Goal: Task Accomplishment & Management: Complete application form

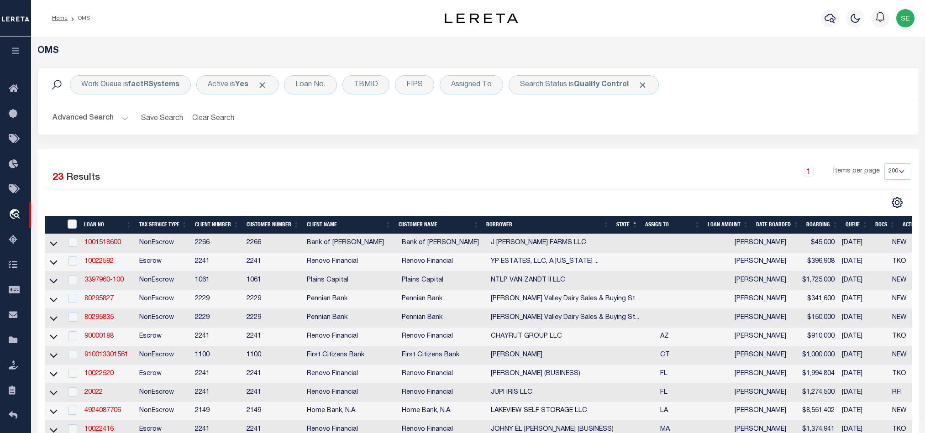
select select "200"
click at [659, 151] on div "10 Selected 23 Results 1 Items per page 10 25 50 100 200" at bounding box center [477, 410] width 881 height 522
click at [517, 169] on div "1 Items per page 10 25 50 100 200" at bounding box center [588, 175] width 646 height 24
click at [570, 151] on div "10 Selected 23 Results 1 Items per page 10 25 50 100 200" at bounding box center [477, 410] width 881 height 522
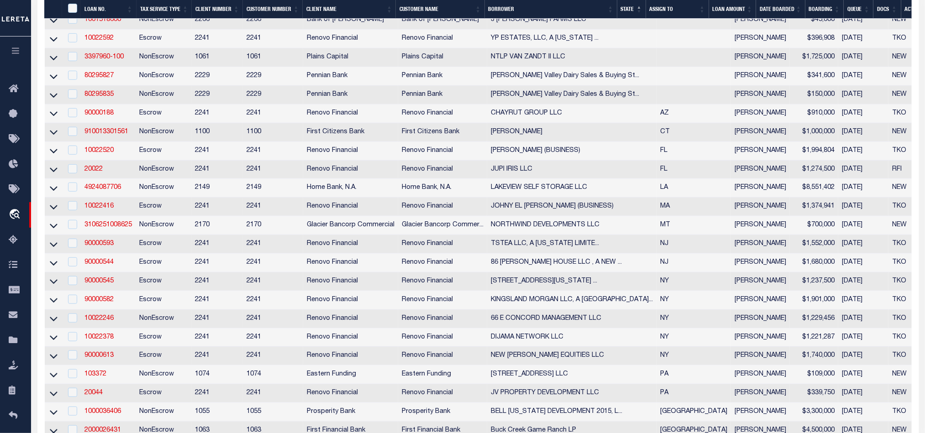
scroll to position [270, 0]
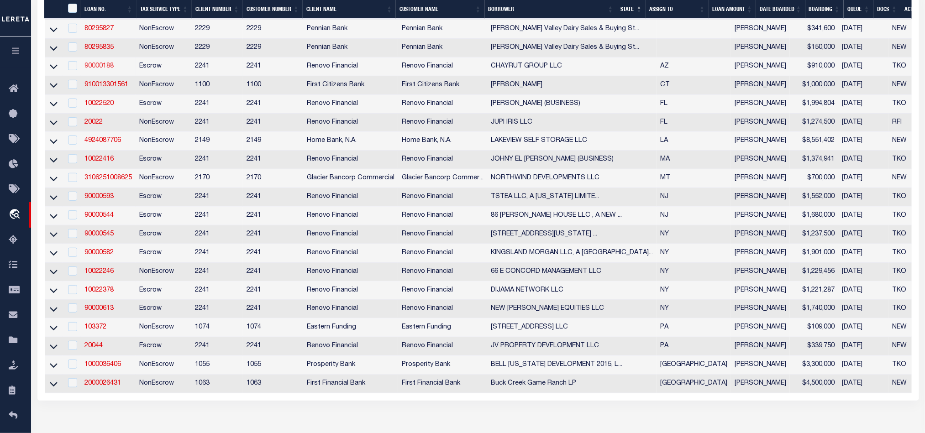
click at [98, 68] on link "90000188" at bounding box center [98, 66] width 29 height 6
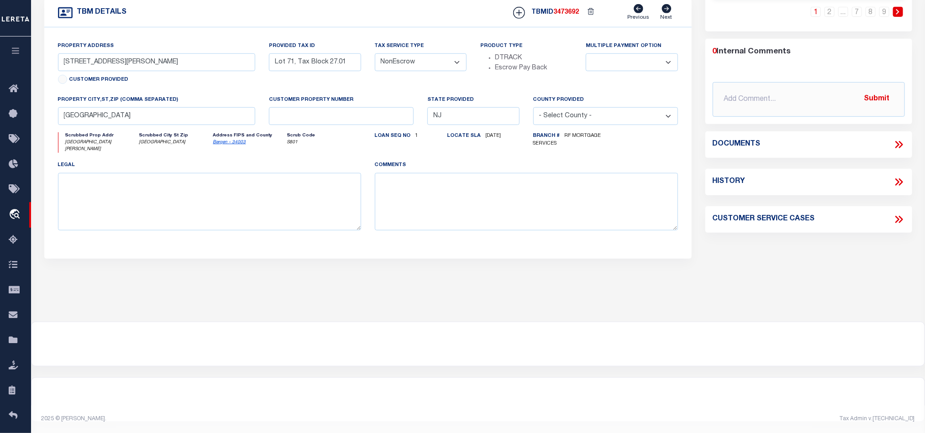
type input "90000188"
type input "CHAYRUT GROUP LLC"
select select
select select "400"
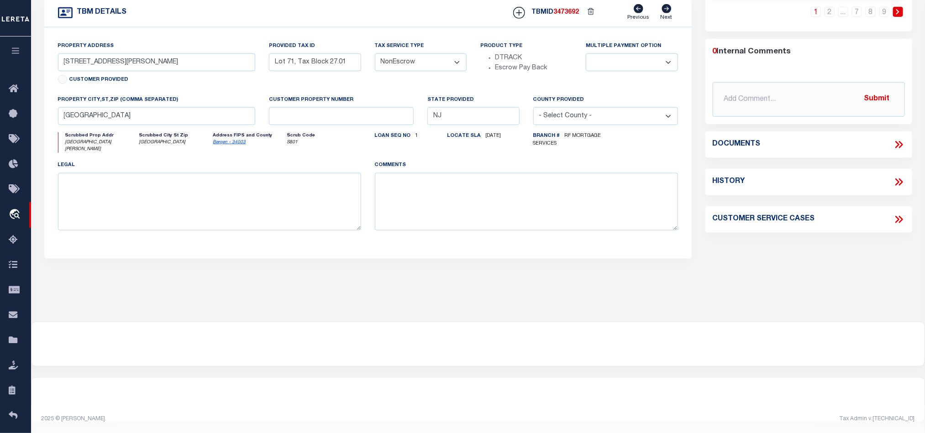
select select "Escrow"
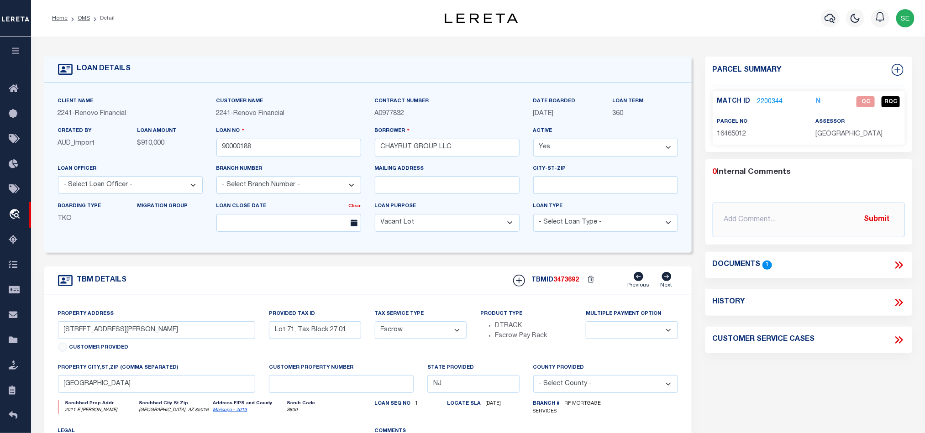
select select "14701"
select select "25067"
type input "2011 E [PERSON_NAME]"
type input "16465012"
select select
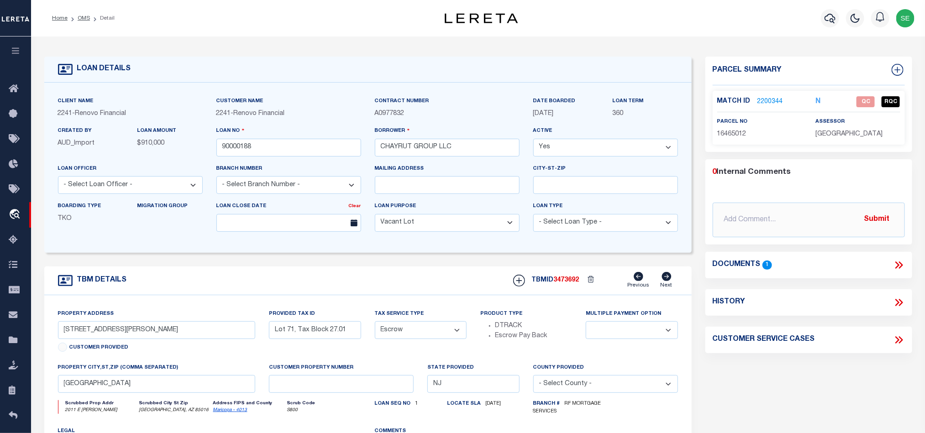
type input "[GEOGRAPHIC_DATA], AZ 85016"
type input "a0kUS00000CVjoL"
type input "AZ"
select select
click at [402, 265] on form "LOAN DETAILS Client Name 2241 - Renovo Financial" at bounding box center [367, 309] width 647 height 504
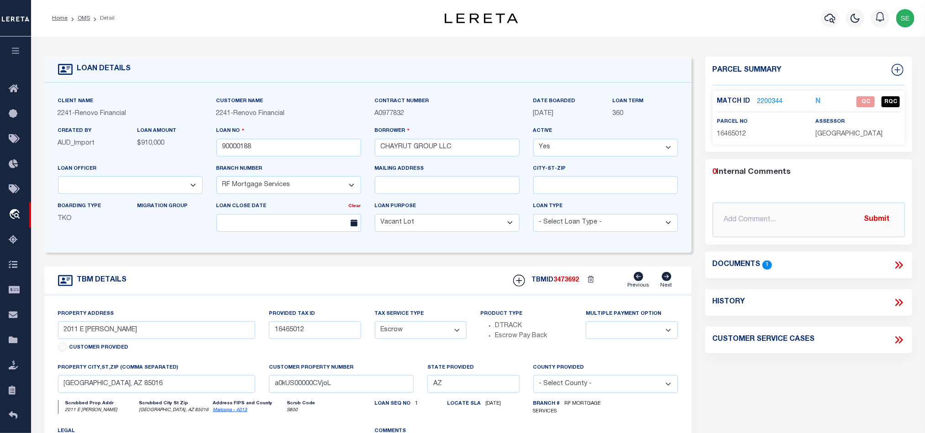
click at [373, 292] on div "TBM DETAILS TBMID 3473692 Previous Next" at bounding box center [367, 281] width 647 height 29
click at [408, 281] on div "TBM DETAILS TBMID 3473692 Previous Next" at bounding box center [367, 281] width 647 height 29
click at [897, 262] on icon at bounding box center [899, 265] width 12 height 12
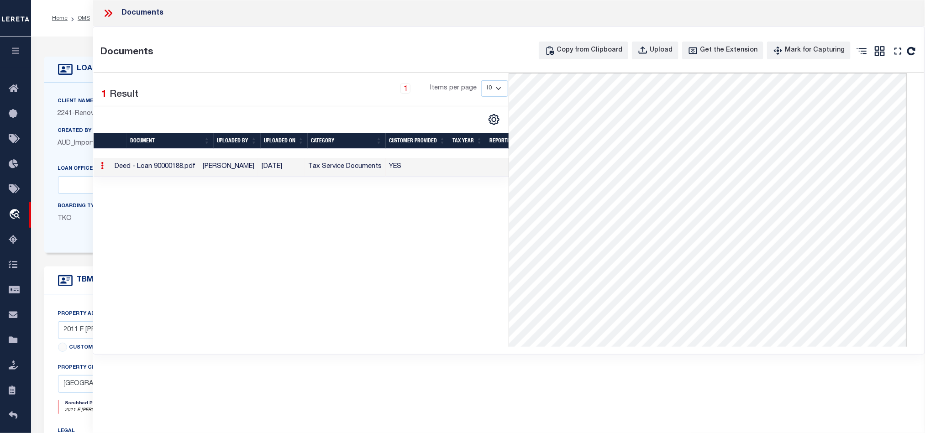
click at [107, 17] on icon at bounding box center [108, 13] width 12 height 12
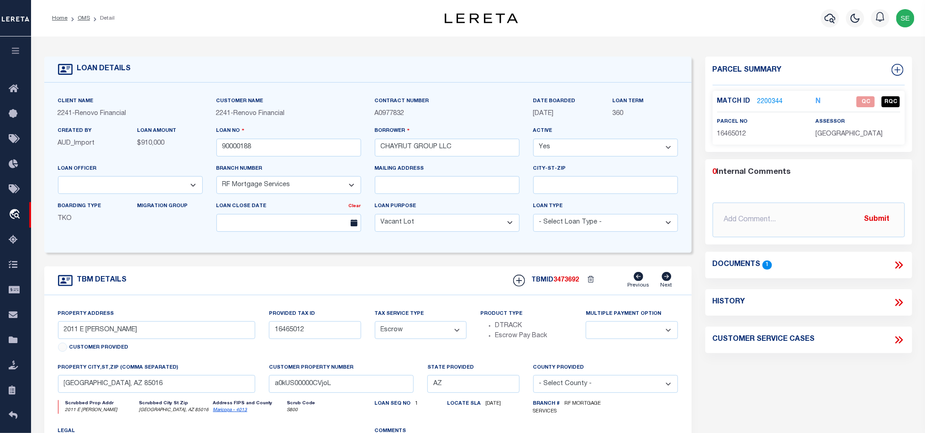
click at [784, 99] on div "Match ID 2200344" at bounding box center [759, 102] width 84 height 10
click at [770, 103] on link "2200344" at bounding box center [770, 102] width 26 height 10
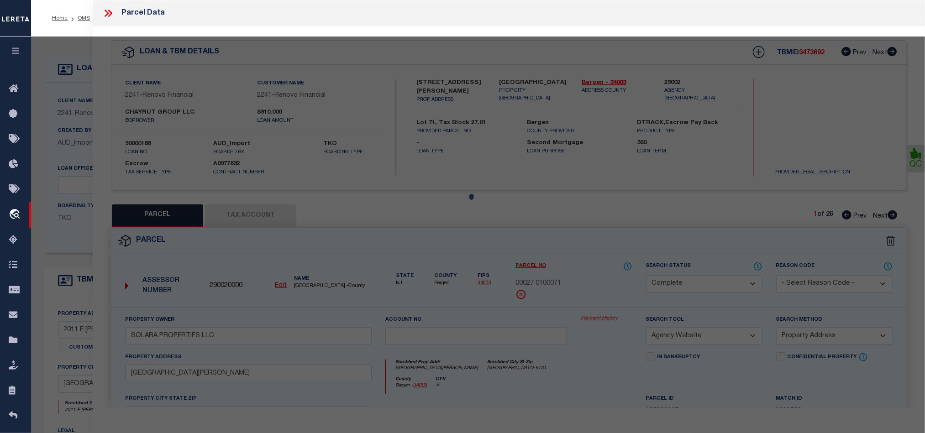
select select "AS"
select select
checkbox input "false"
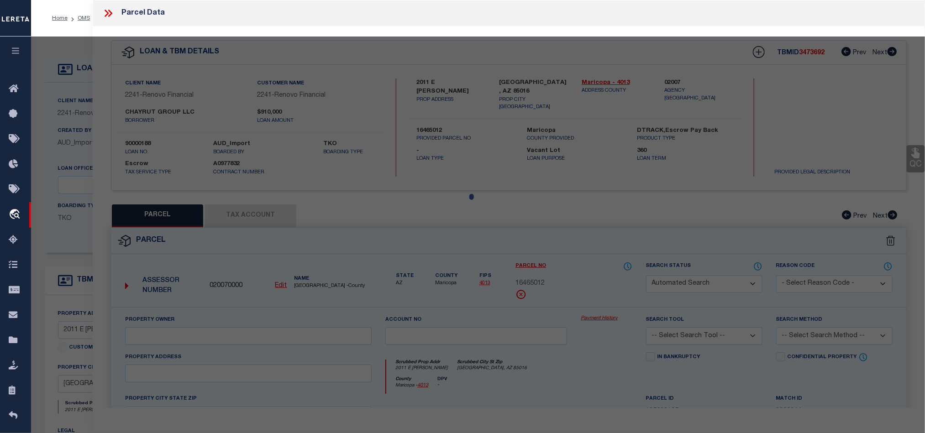
select select "QC"
type input "CHAYRUT GROUP LLC"
select select "AGW"
select select "LEG"
type input "2011 E [PERSON_NAME]"
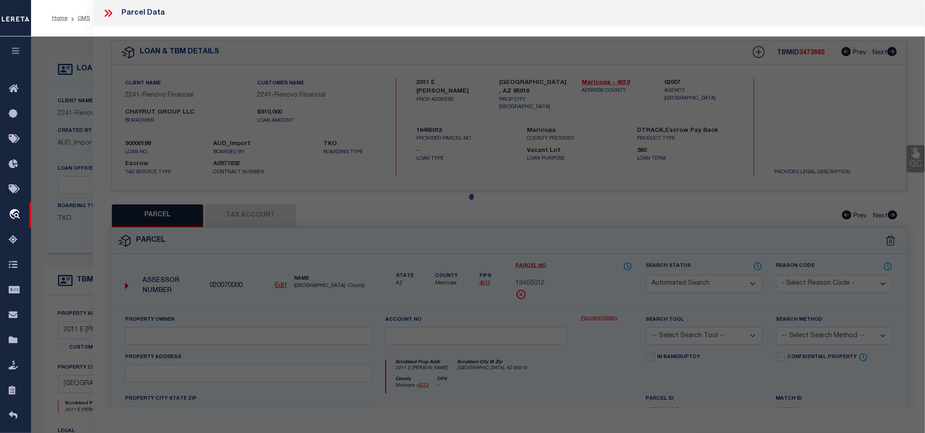
type input "[GEOGRAPHIC_DATA], AZ 85016"
type textarea "CROWN HEIGHTS PLAT 2"
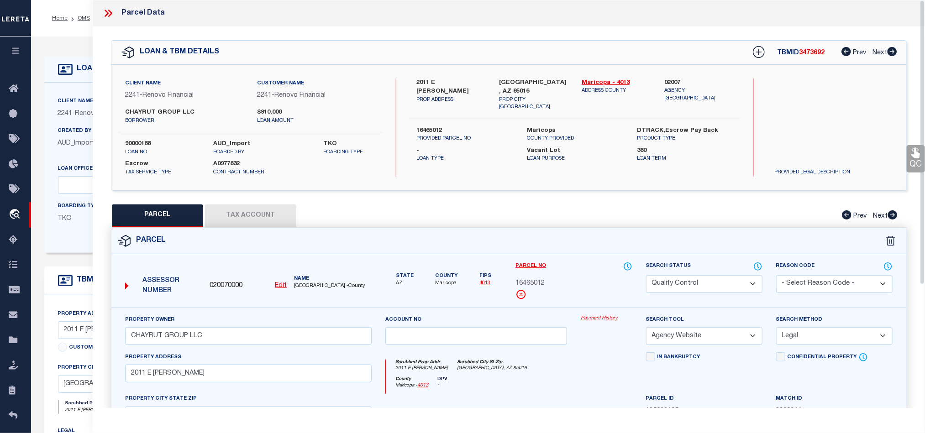
click at [265, 218] on button "Tax Account" at bounding box center [250, 215] width 91 height 23
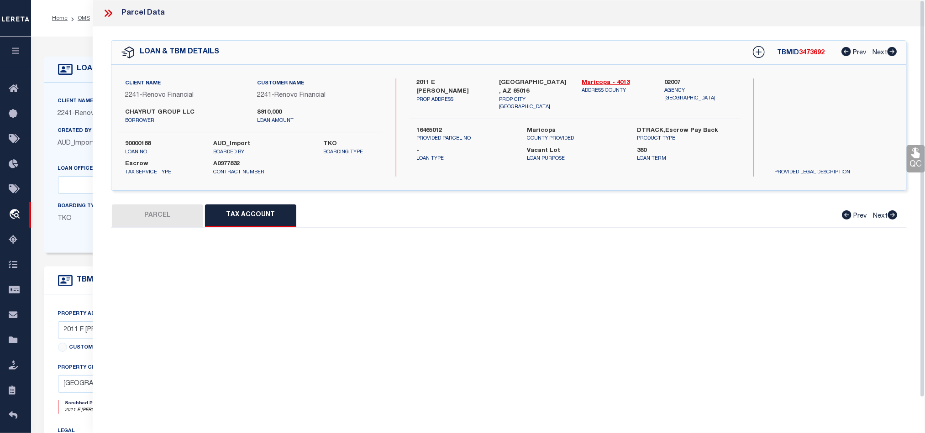
select select "100"
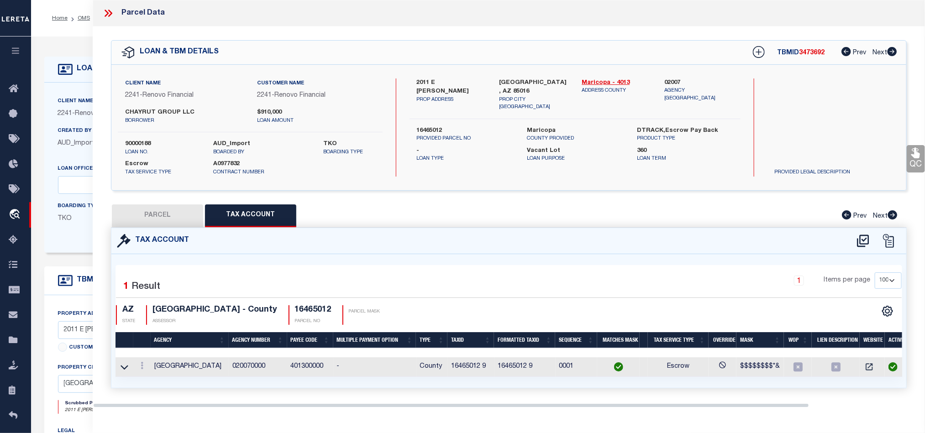
click at [156, 215] on button "PARCEL" at bounding box center [157, 215] width 91 height 23
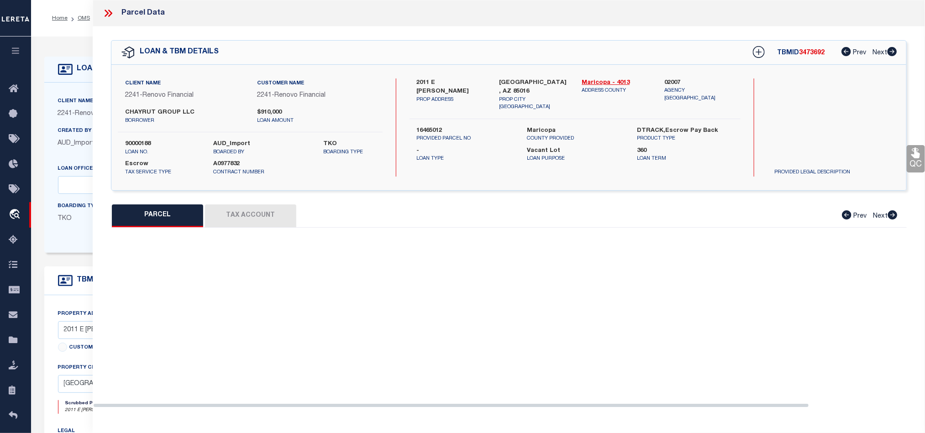
select select "AS"
select select
checkbox input "false"
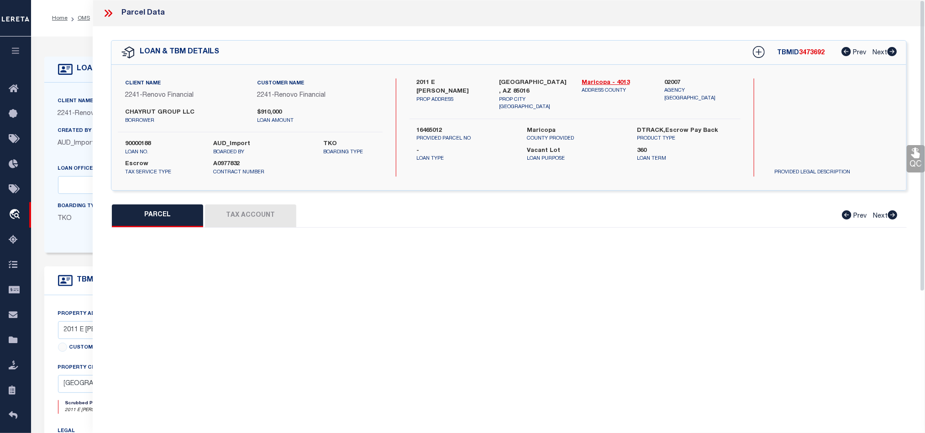
select select "QC"
type input "CHAYRUT GROUP LLC"
select select "AGW"
select select "LEG"
type input "2011 E [PERSON_NAME]"
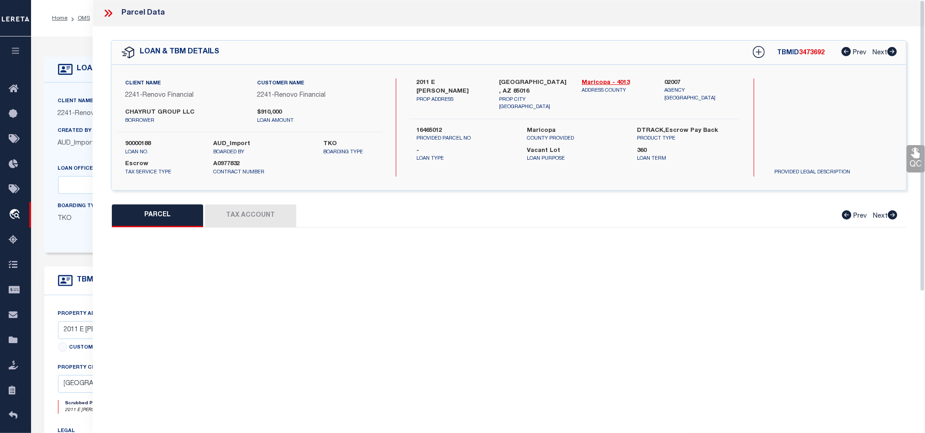
type input "[GEOGRAPHIC_DATA], AZ 85016"
type textarea "CROWN HEIGHTS PLAT 2"
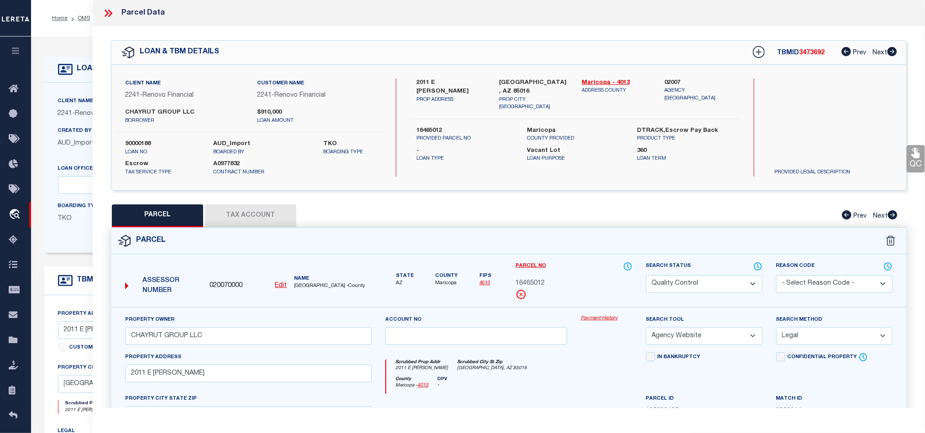
click at [697, 286] on select "Automated Search Bad Parcel Complete Duplicate Parcel High Dollar Reporting In …" at bounding box center [704, 284] width 116 height 18
select select "CP"
drag, startPoint x: 551, startPoint y: 388, endPoint x: 900, endPoint y: 173, distance: 410.0
click at [551, 388] on div "County Maricopa - 4013 DPV -" at bounding box center [509, 386] width 246 height 18
click at [916, 151] on icon at bounding box center [916, 153] width 12 height 12
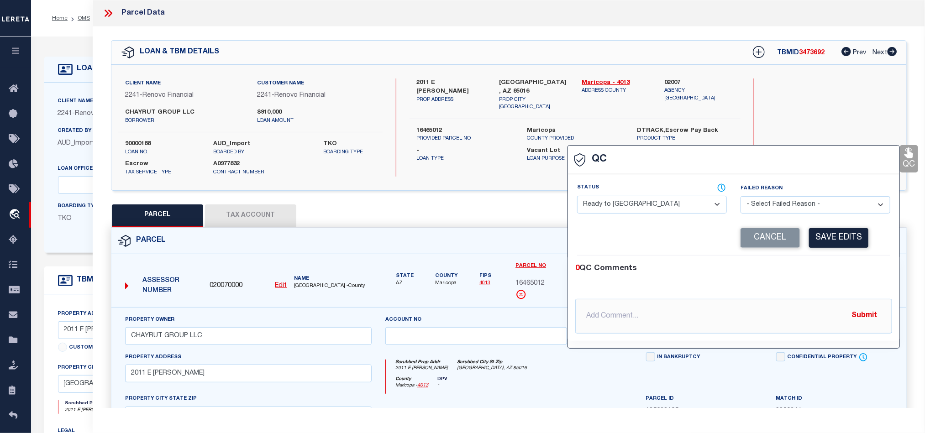
click at [630, 215] on div "Status - Select Status - Ready to QC Correct Incorrect" at bounding box center [651, 201] width 163 height 37
click at [641, 207] on select "- Select Status - Ready to QC Correct Incorrect" at bounding box center [652, 205] width 150 height 18
select select "COR"
click at [800, 275] on div "0 QC Comments" at bounding box center [731, 269] width 313 height 12
click at [846, 233] on button "Save Edits" at bounding box center [838, 238] width 59 height 20
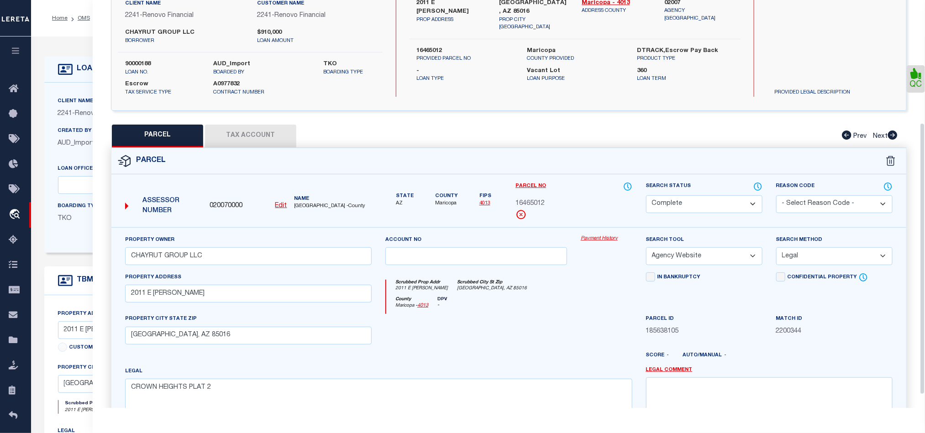
scroll to position [204, 0]
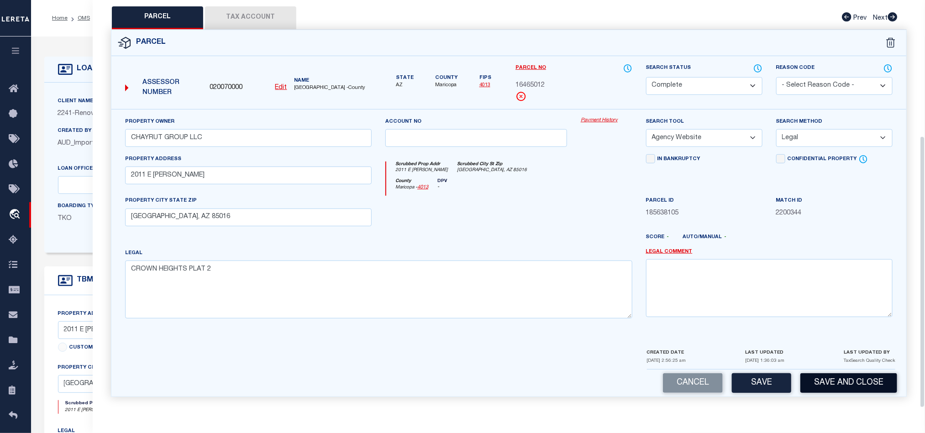
click at [854, 385] on button "Save and Close" at bounding box center [848, 383] width 97 height 20
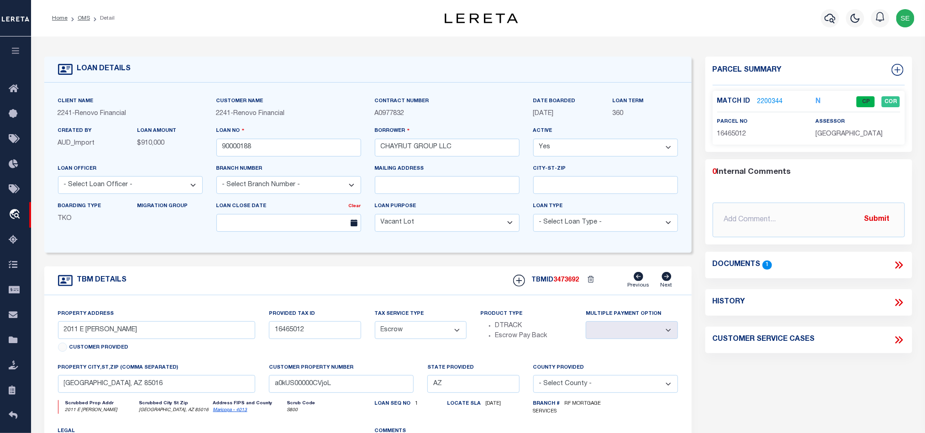
select select
click at [271, 148] on input "90000188" at bounding box center [288, 148] width 145 height 18
click at [567, 283] on span "3473692" at bounding box center [567, 280] width 26 height 6
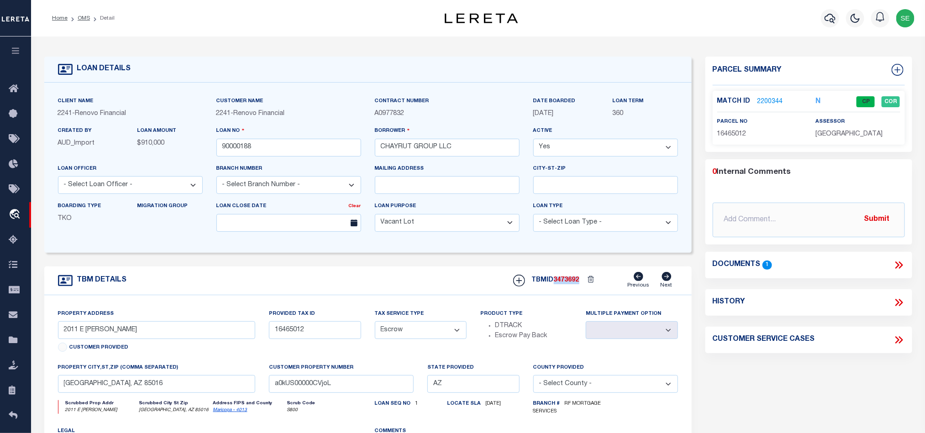
click at [567, 283] on span "3473692" at bounding box center [567, 280] width 26 height 6
copy span "3473692"
click at [831, 137] on span "[GEOGRAPHIC_DATA]" at bounding box center [848, 134] width 67 height 6
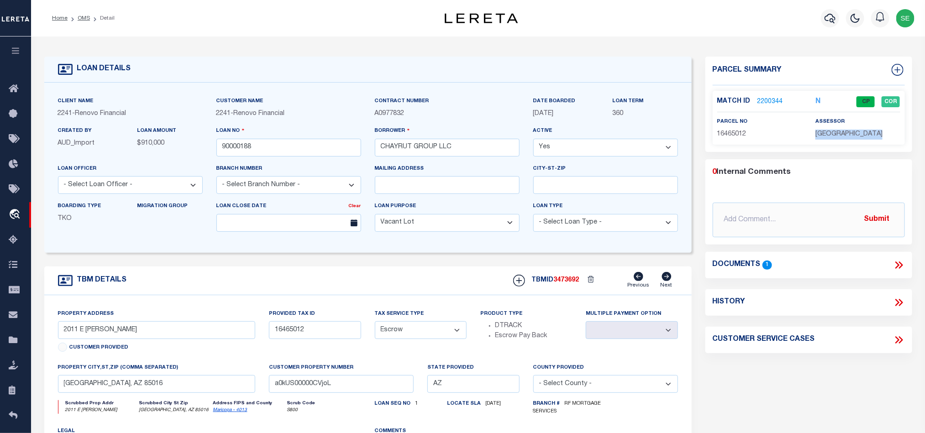
copy div "[GEOGRAPHIC_DATA]"
click at [727, 131] on span "16465012" at bounding box center [731, 134] width 29 height 6
copy span "16465012"
click at [433, 283] on div "TBM DETAILS TBMID 3473692 Previous Next" at bounding box center [367, 281] width 647 height 29
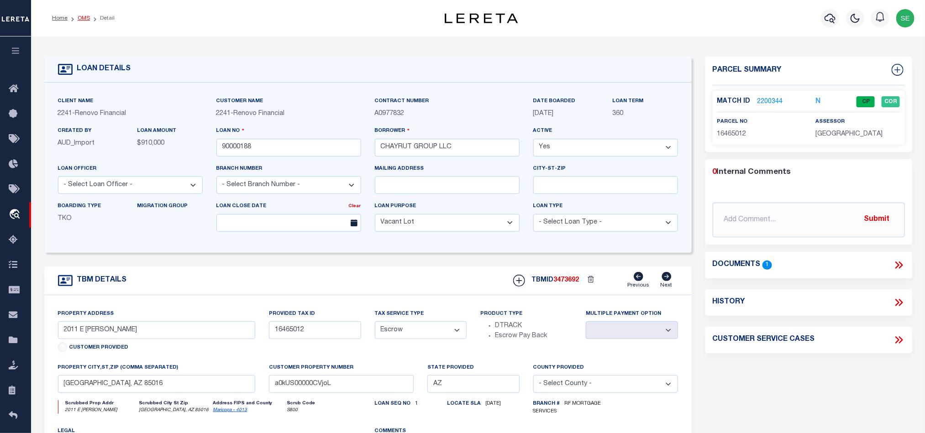
click at [86, 18] on link "OMS" at bounding box center [84, 18] width 12 height 5
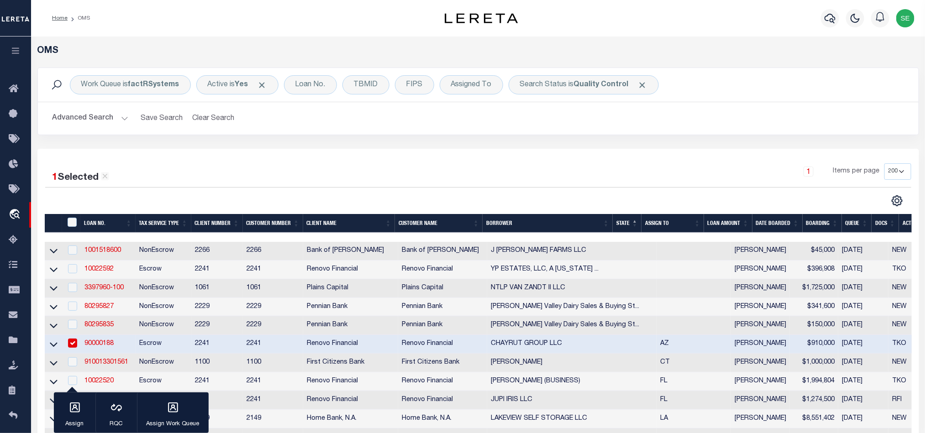
drag, startPoint x: 563, startPoint y: 171, endPoint x: 607, endPoint y: 123, distance: 64.9
click at [563, 170] on div "1 Items per page 10 25 50 100 200" at bounding box center [588, 175] width 646 height 24
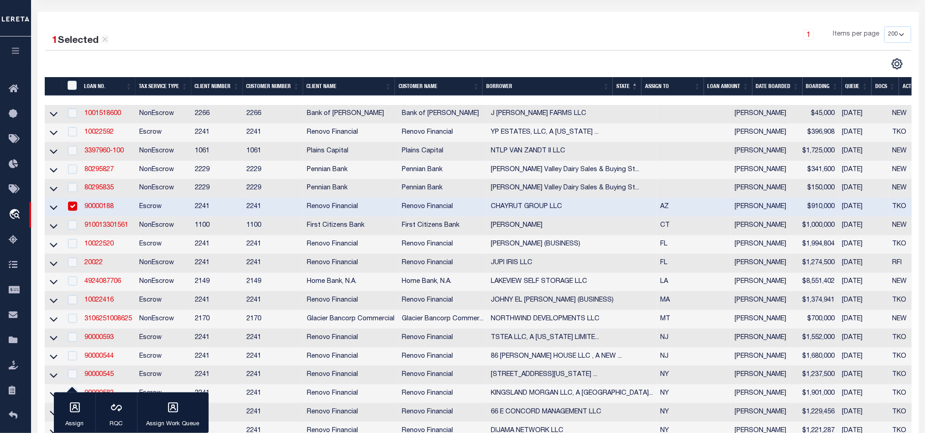
scroll to position [205, 0]
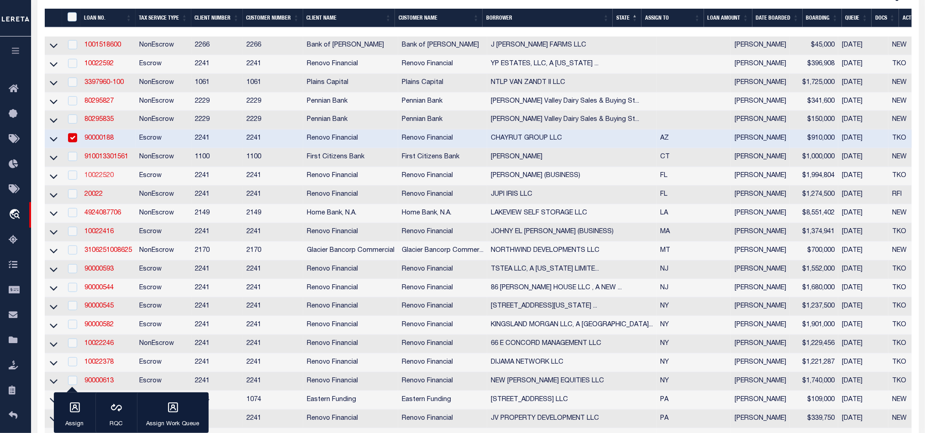
click at [95, 179] on link "10022520" at bounding box center [98, 176] width 29 height 6
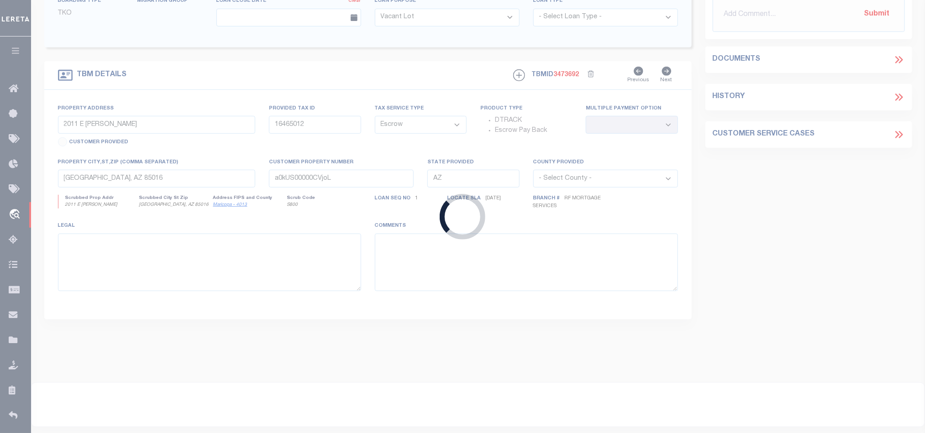
type input "10022520"
type input "[PERSON_NAME] (BUSINESS)"
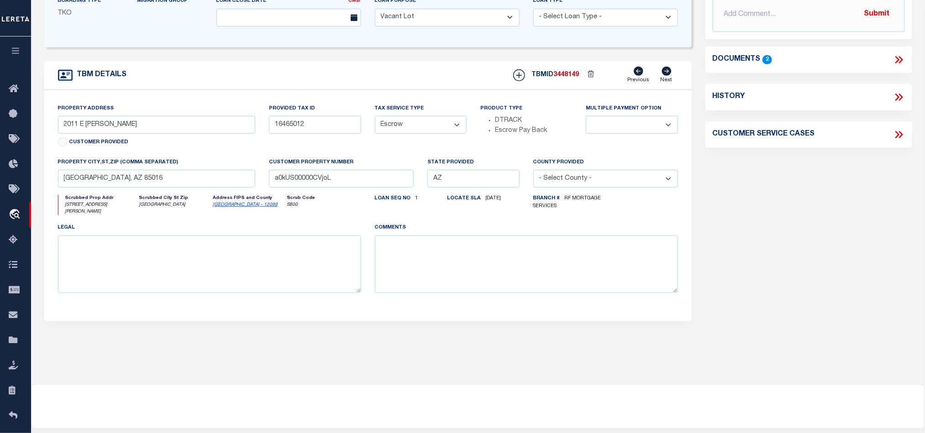
type input "[STREET_ADDRESS][PERSON_NAME]"
select select
type input "[GEOGRAPHIC_DATA]"
type input "a0kUS00000BouLd"
type input "FL"
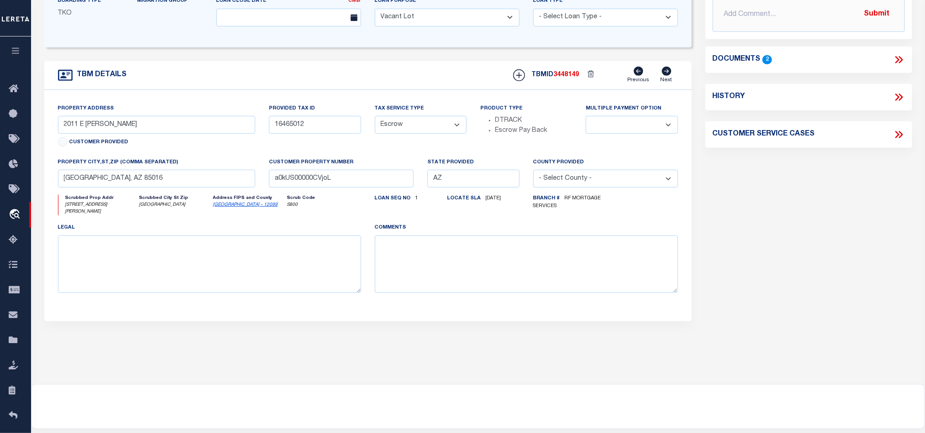
select select
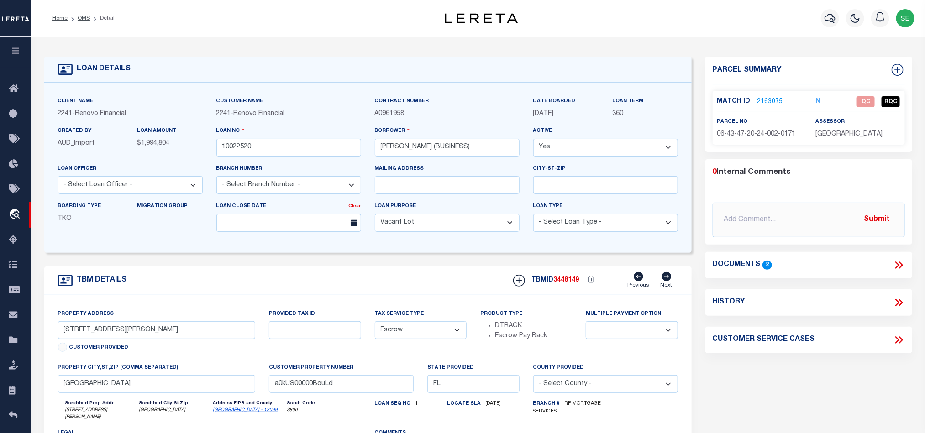
click at [448, 277] on div "TBM DETAILS TBMID 3448149 Previous Next" at bounding box center [367, 281] width 647 height 29
click at [901, 262] on icon at bounding box center [899, 265] width 12 height 12
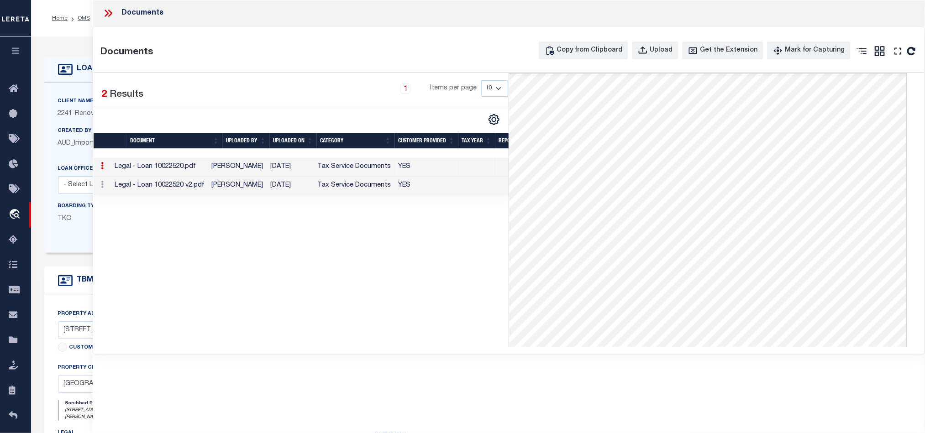
click at [403, 194] on td "YES" at bounding box center [426, 186] width 63 height 19
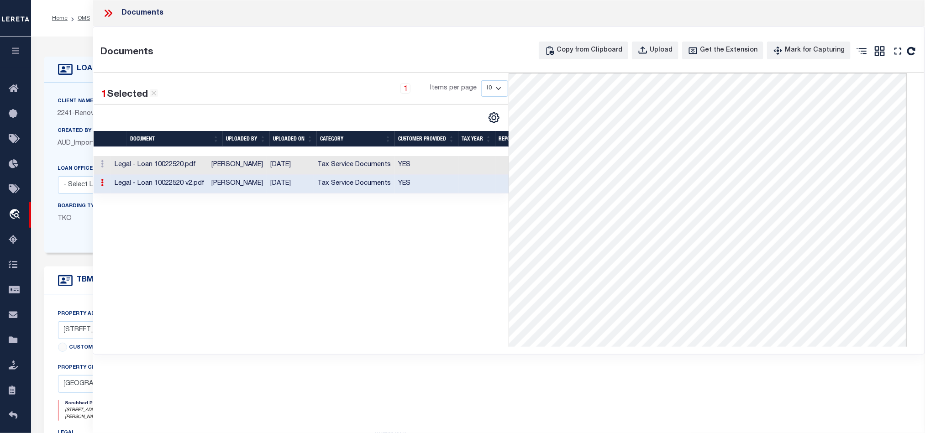
click at [108, 15] on icon at bounding box center [108, 13] width 12 height 12
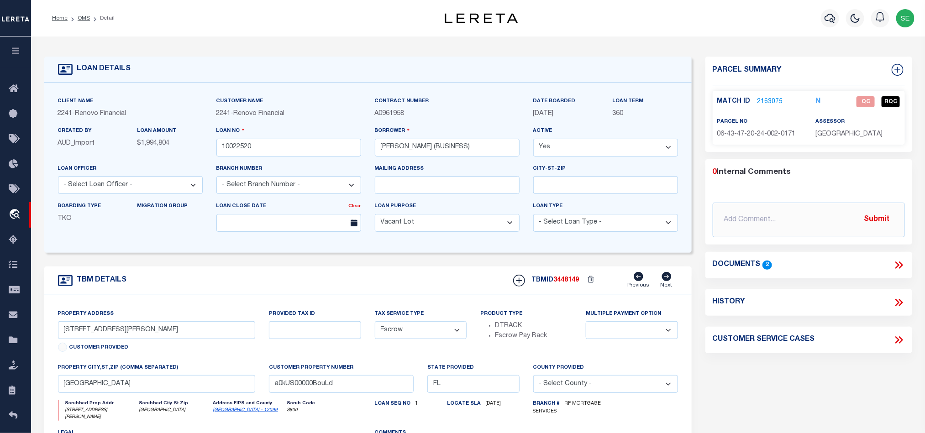
click at [775, 97] on link "2163075" at bounding box center [770, 102] width 26 height 10
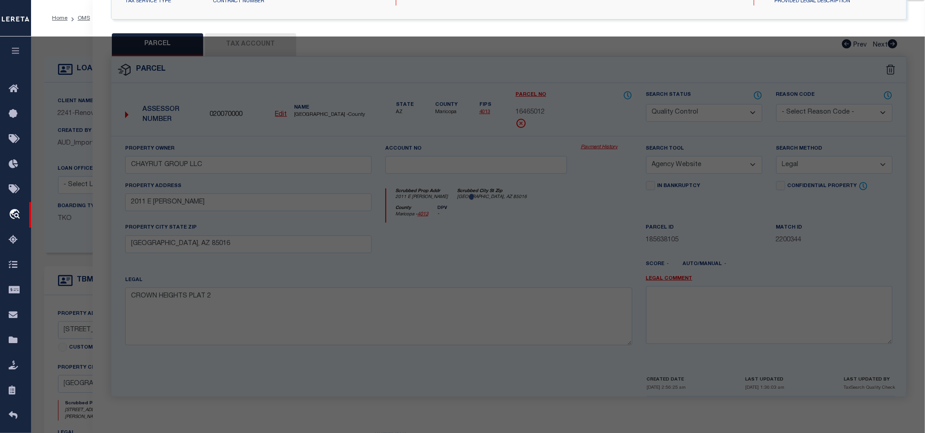
scroll to position [177, 0]
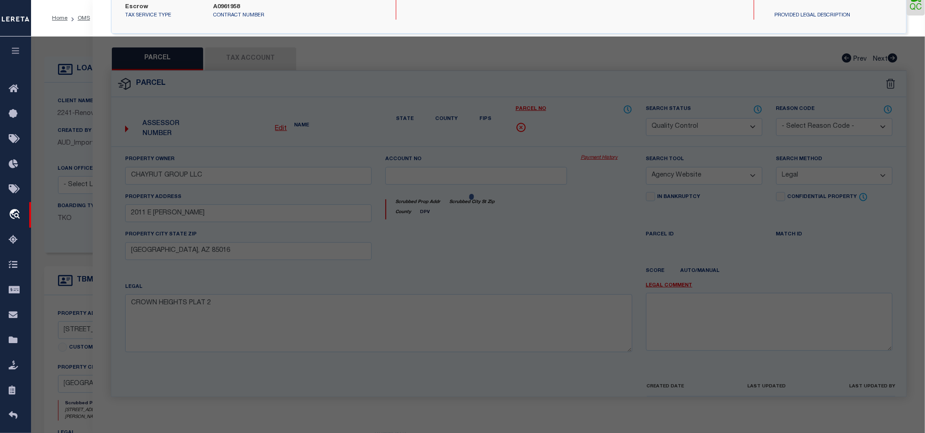
select select "AS"
select select
checkbox input "false"
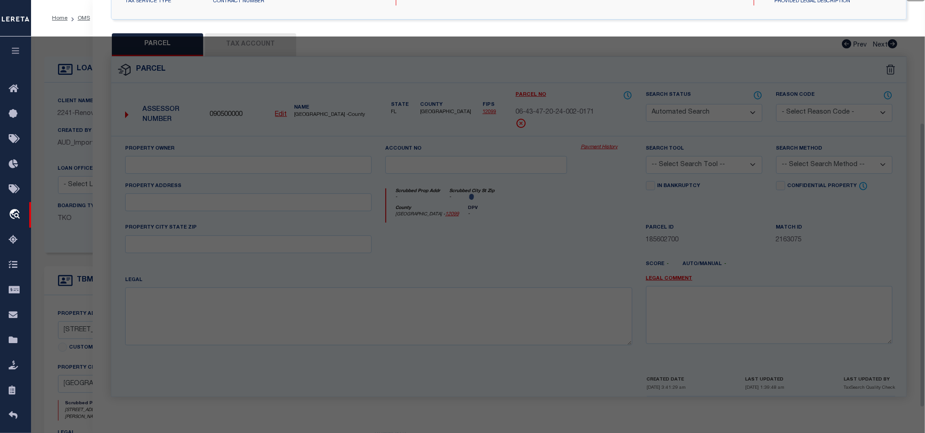
select select "QC"
type input "[PERSON_NAME]"
select select "AGW"
select select "LEG"
type input "[STREET_ADDRESS][PERSON_NAME]"
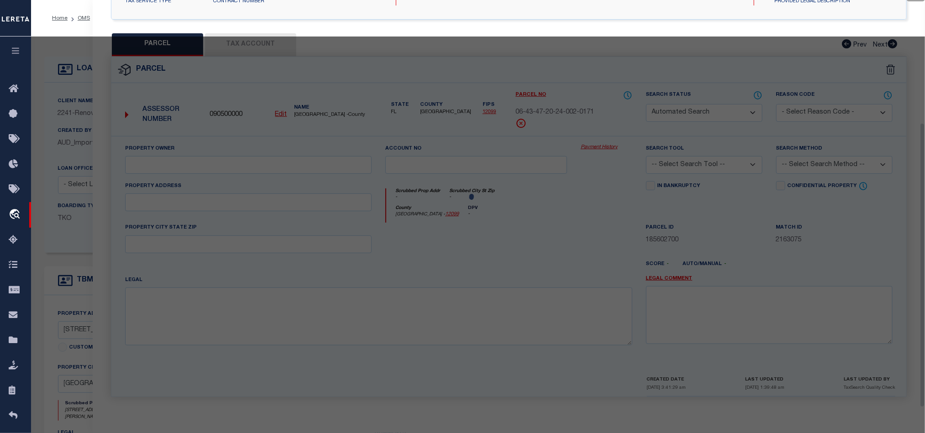
type input "[GEOGRAPHIC_DATA]"
type textarea "KINGS COURT LT 17 (LESS E 5 FT) & N 19.38 FT OF LT 18 (LESS E 5 FT) BLK 2"
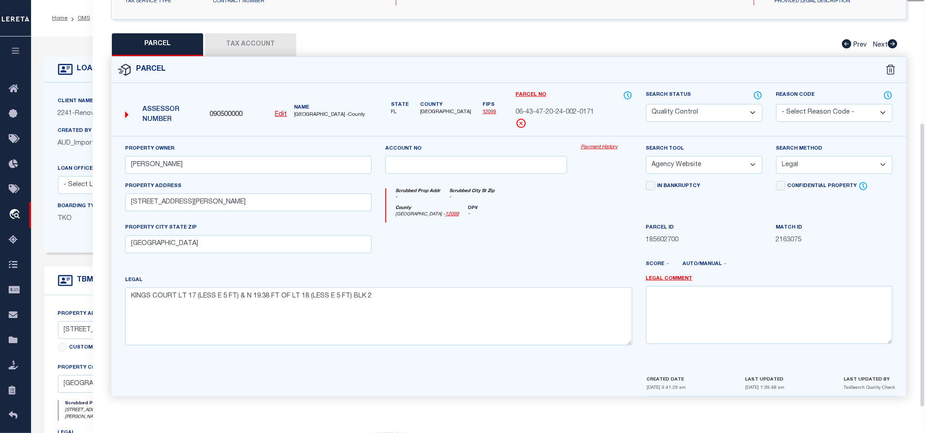
click at [548, 239] on div at bounding box center [475, 241] width 195 height 37
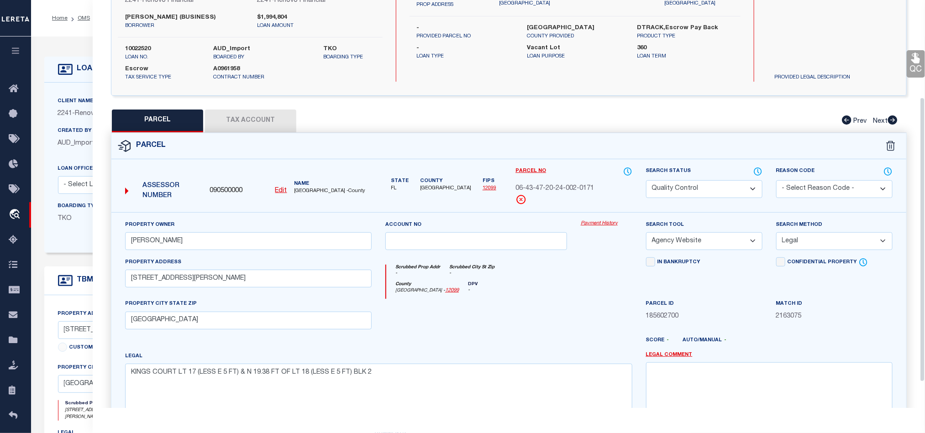
scroll to position [0, 0]
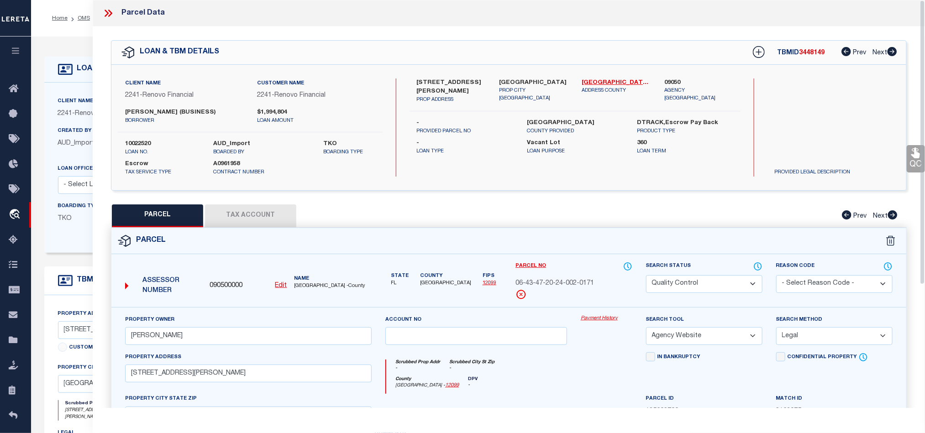
click at [107, 10] on icon at bounding box center [108, 13] width 12 height 12
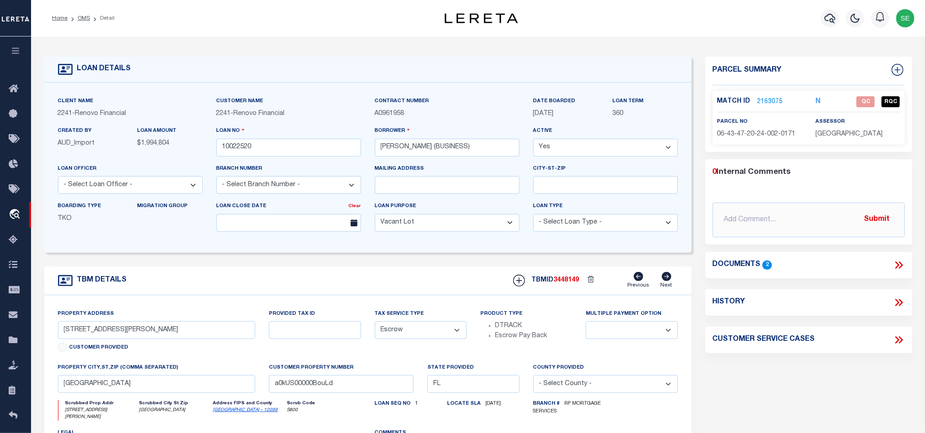
click at [759, 138] on p "06-43-47-20-24-002-0171" at bounding box center [759, 135] width 84 height 10
click at [759, 135] on span "06-43-47-20-24-002-0171" at bounding box center [756, 134] width 78 height 6
copy div "06-43-47-20-24-002-0171"
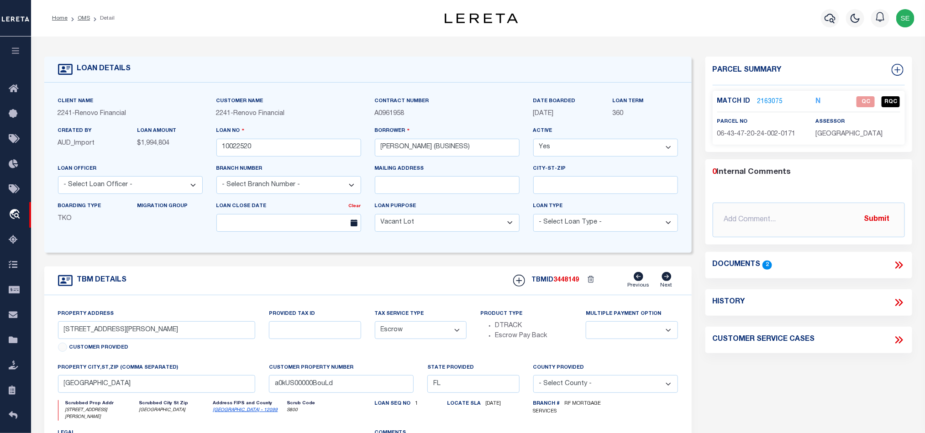
click at [797, 381] on div "Parcel Summary Match ID 2163075 N parcel no assessor 0 Submit 2" at bounding box center [808, 310] width 220 height 506
drag, startPoint x: 363, startPoint y: 274, endPoint x: 407, endPoint y: 280, distance: 44.2
click at [363, 274] on div "TBM DETAILS TBMID 3448149 Previous Next" at bounding box center [367, 281] width 647 height 29
click at [767, 103] on link "2163075" at bounding box center [770, 102] width 26 height 10
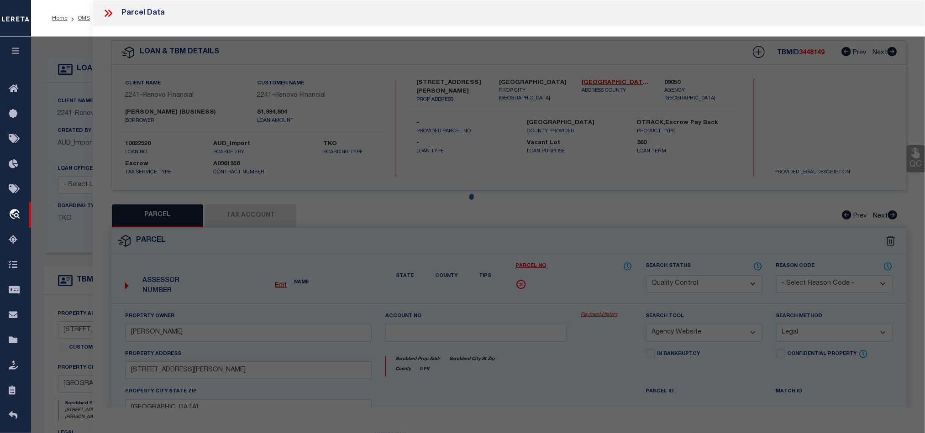
select select "AS"
select select
checkbox input "false"
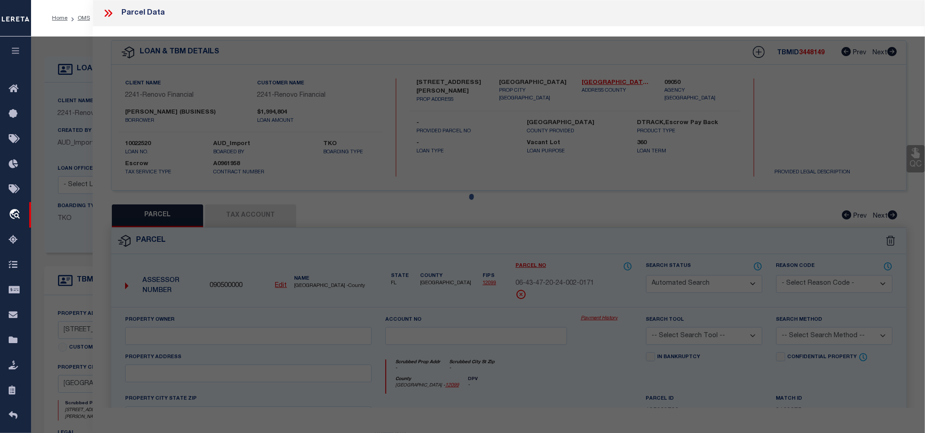
select select "QC"
type input "[PERSON_NAME]"
select select "AGW"
select select "LEG"
type input "[STREET_ADDRESS][PERSON_NAME]"
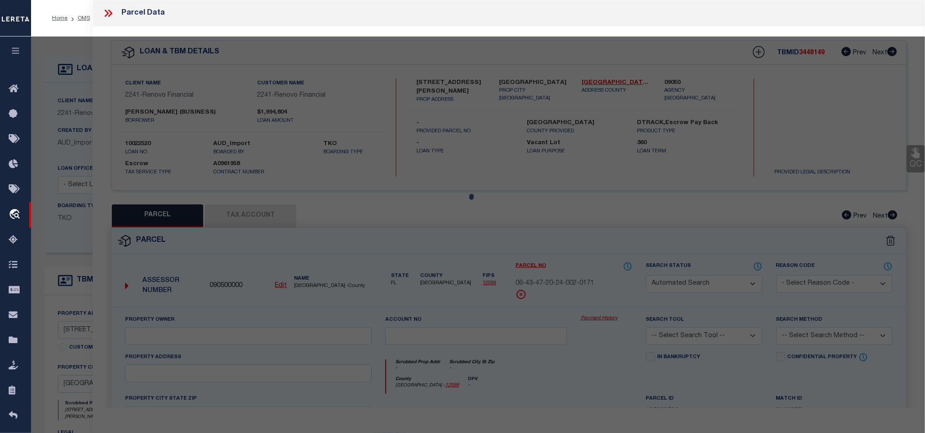
type input "[GEOGRAPHIC_DATA]"
type textarea "KINGS COURT LT 17 (LESS E 5 FT) & N 19.38 FT OF LT 18 (LESS E 5 FT) BLK 2"
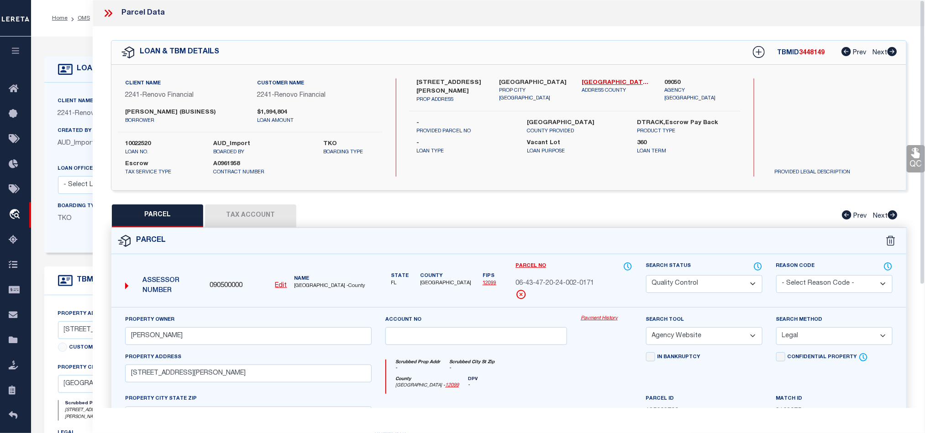
click at [675, 285] on select "Automated Search Bad Parcel Complete Duplicate Parcel High Dollar Reporting In …" at bounding box center [704, 284] width 116 height 18
click at [556, 386] on div "County [GEOGRAPHIC_DATA] - 12099 DPV -" at bounding box center [509, 386] width 246 height 18
click at [692, 283] on select "Automated Search Bad Parcel Complete Duplicate Parcel High Dollar Reporting In …" at bounding box center [704, 284] width 116 height 18
select select "CP"
click at [549, 388] on div "County [GEOGRAPHIC_DATA] - 12099 DPV -" at bounding box center [509, 386] width 246 height 18
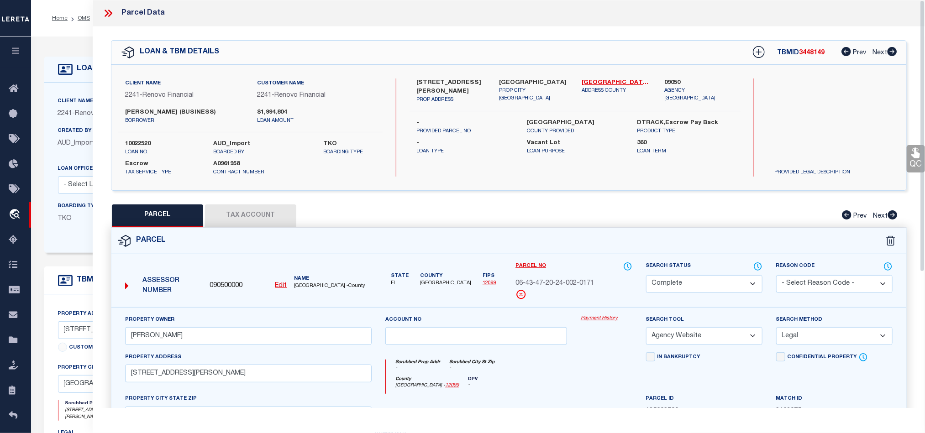
click at [915, 161] on link "QC" at bounding box center [915, 158] width 18 height 27
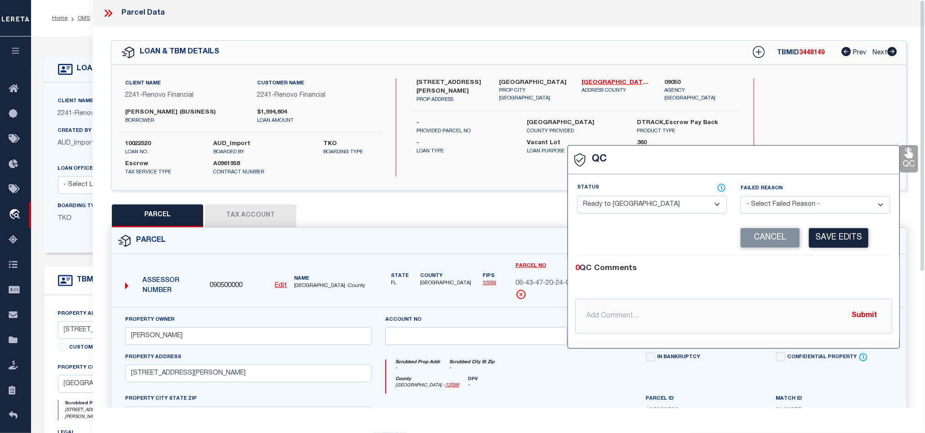
drag, startPoint x: 646, startPoint y: 204, endPoint x: 687, endPoint y: 214, distance: 42.2
click at [646, 204] on select "- Select Status - Ready to QC Correct Incorrect" at bounding box center [652, 205] width 150 height 18
select select "COR"
click at [806, 263] on div "0 QC Comments @[PERSON_NAME] @[PERSON_NAME] @[PERSON_NAME] @[PERSON_NAME] @[PER…" at bounding box center [733, 298] width 331 height 85
click at [820, 233] on button "Save Edits" at bounding box center [838, 238] width 59 height 20
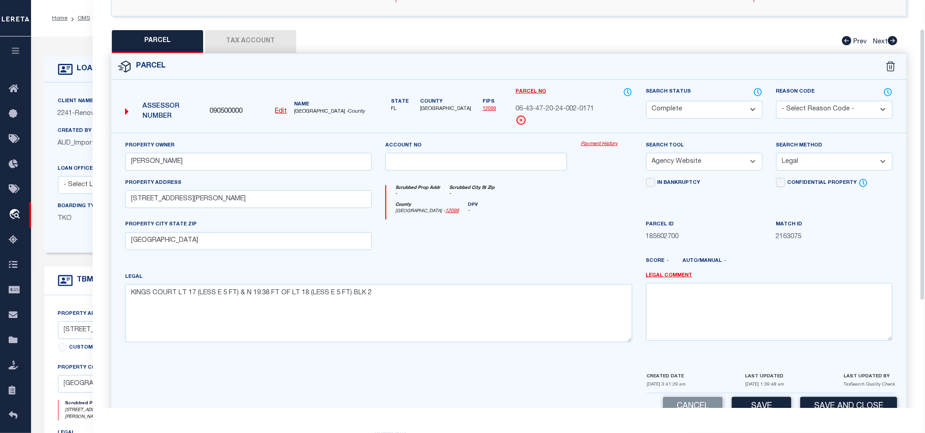
scroll to position [204, 0]
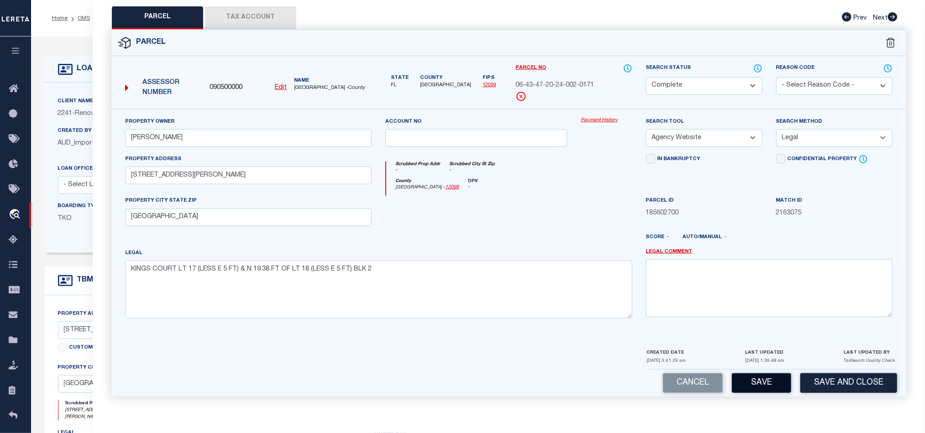
click at [760, 377] on button "Save" at bounding box center [761, 383] width 59 height 20
select select "AS"
select select
checkbox input "false"
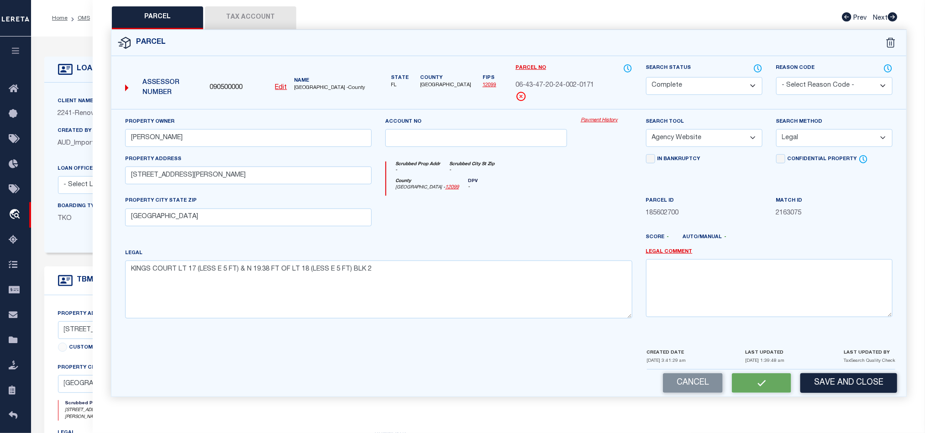
checkbox input "false"
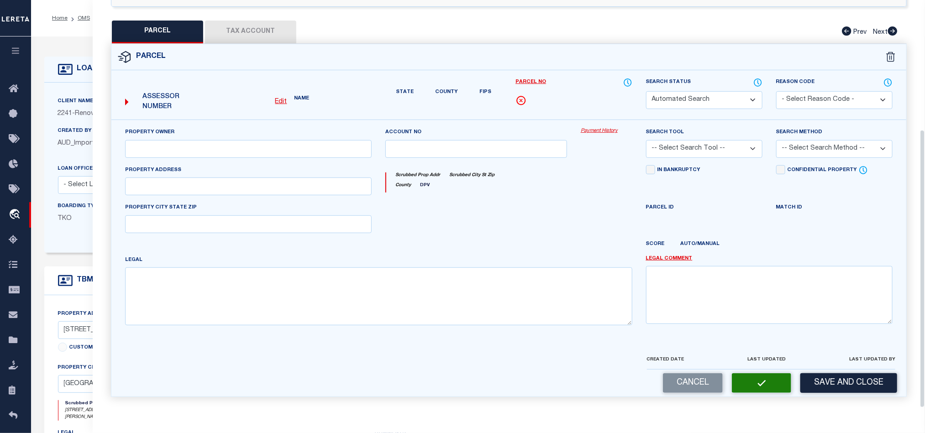
select select "CP"
type input "[PERSON_NAME]"
select select "AGW"
select select "LEG"
type input "[STREET_ADDRESS][PERSON_NAME]"
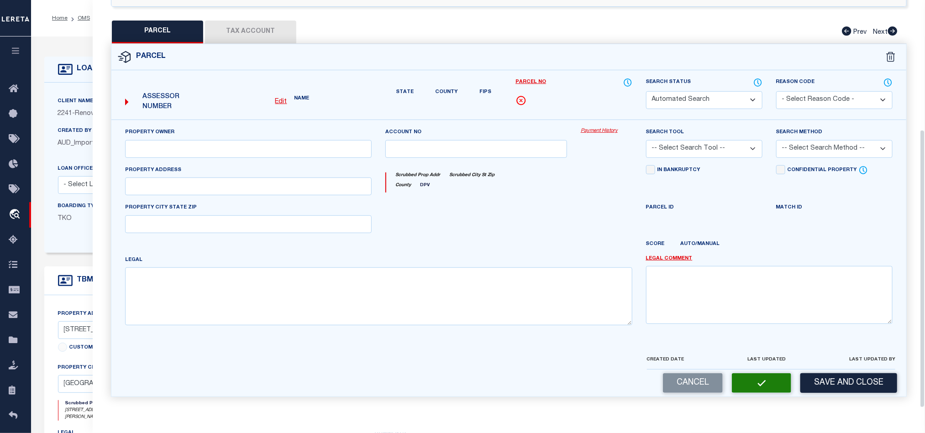
type input "[GEOGRAPHIC_DATA]"
type textarea "KINGS COURT LT 17 (LESS E 5 FT) & N 19.38 FT OF LT 18 (LESS E 5 FT) BLK 2"
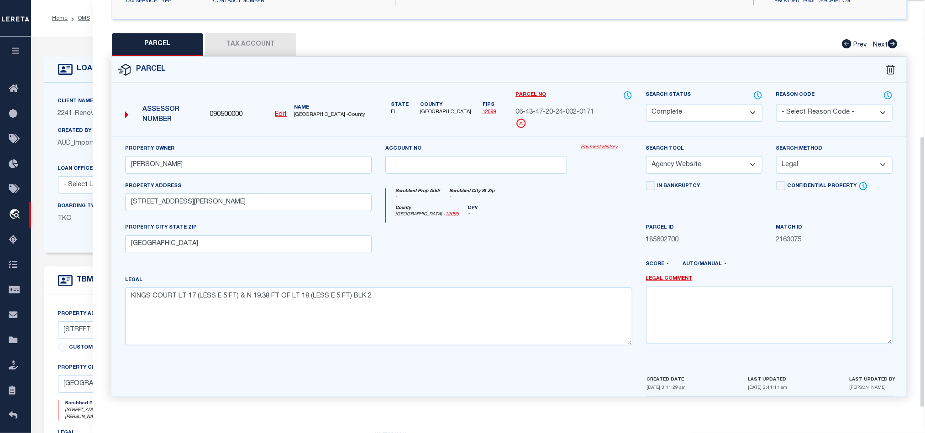
scroll to position [177, 0]
click at [523, 214] on div "County [GEOGRAPHIC_DATA] - 12099 DPV -" at bounding box center [509, 214] width 246 height 18
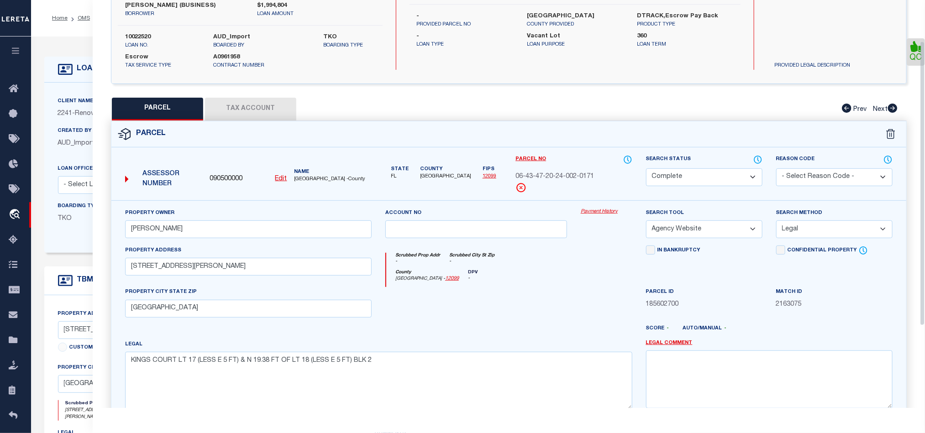
scroll to position [0, 0]
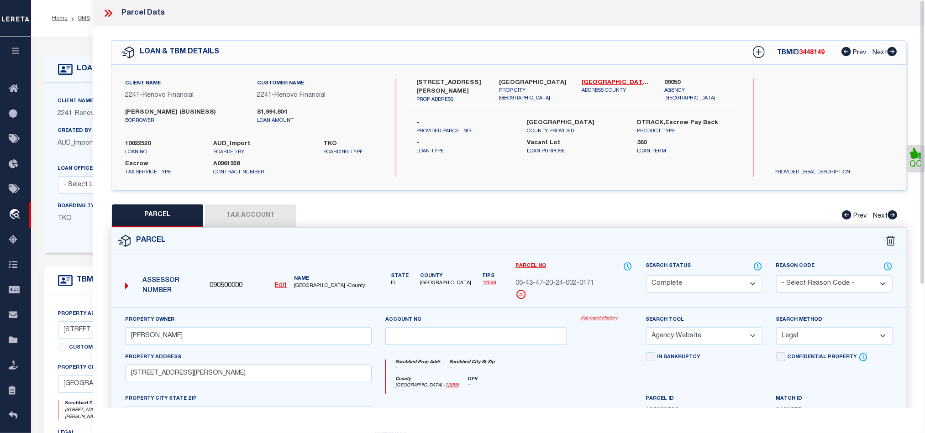
click at [107, 14] on icon at bounding box center [108, 13] width 12 height 12
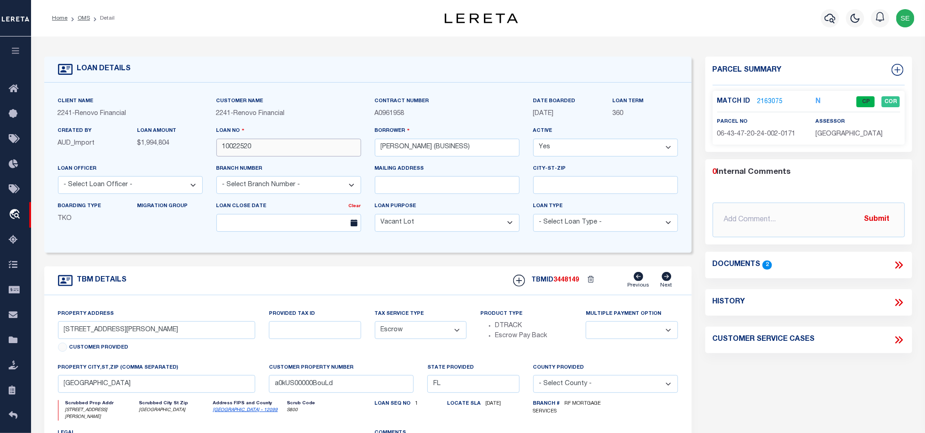
click at [285, 150] on input "10022520" at bounding box center [288, 148] width 145 height 18
click at [570, 283] on span "3448149" at bounding box center [567, 280] width 26 height 6
copy span "3448149"
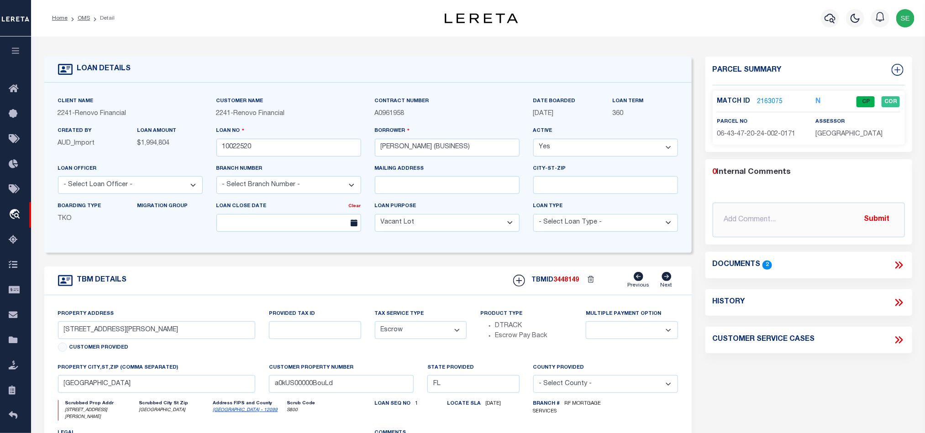
click at [826, 131] on span "[GEOGRAPHIC_DATA]" at bounding box center [848, 134] width 67 height 6
copy div "[GEOGRAPHIC_DATA]"
click at [758, 143] on div "Match ID 2163075 N CP COR parcel no assessor" at bounding box center [808, 118] width 192 height 54
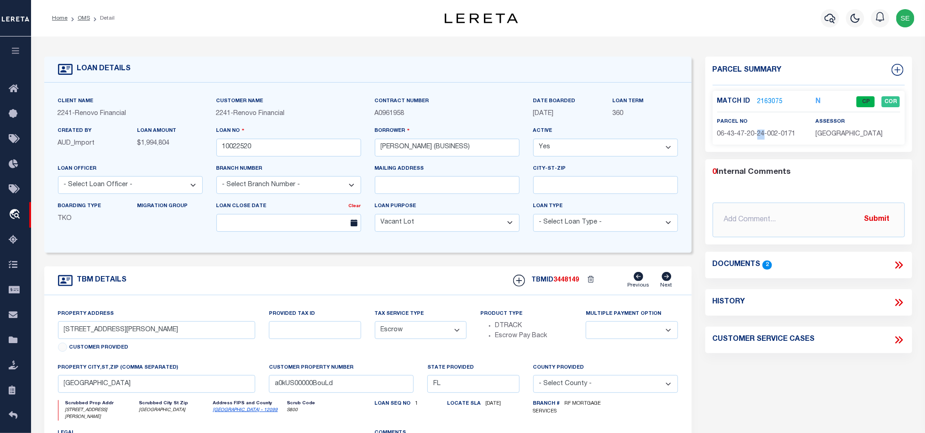
click at [758, 143] on div "Match ID 2163075 N CP COR parcel no assessor" at bounding box center [808, 118] width 192 height 54
copy div "06-43-47-20-24-002-0171"
click at [774, 99] on link "2163075" at bounding box center [770, 102] width 26 height 10
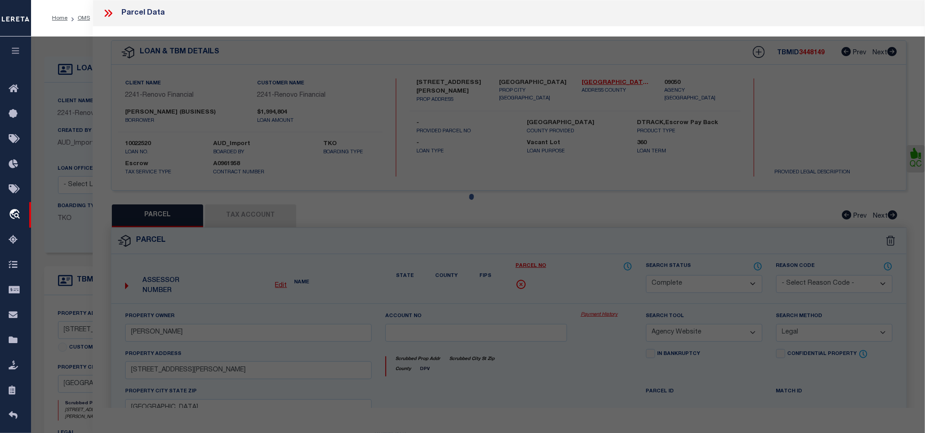
select select "AS"
select select
checkbox input "false"
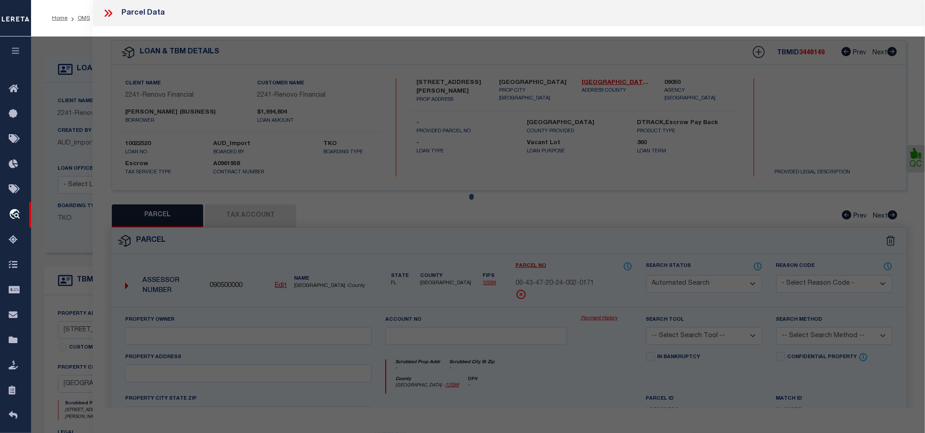
select select "CP"
type input "[PERSON_NAME]"
select select "AGW"
select select "LEG"
type input "[STREET_ADDRESS][PERSON_NAME]"
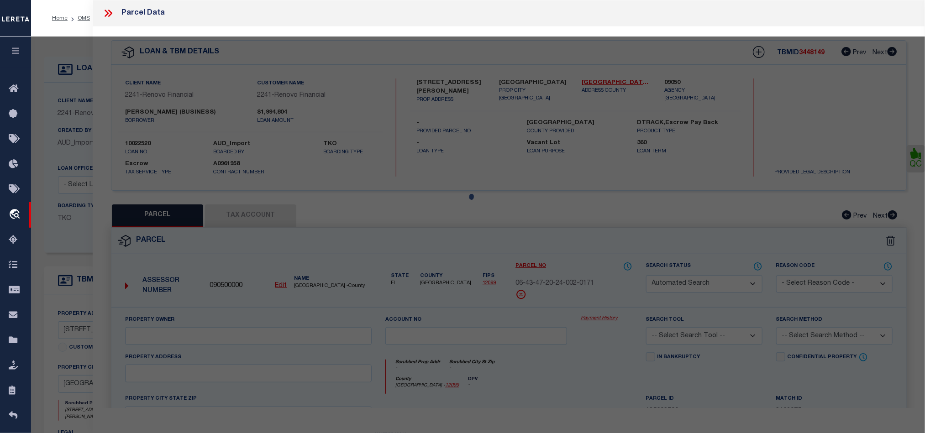
type input "[GEOGRAPHIC_DATA]"
type textarea "KINGS COURT LT 17 (LESS E 5 FT) & N 19.38 FT OF LT 18 (LESS E 5 FT) BLK 2"
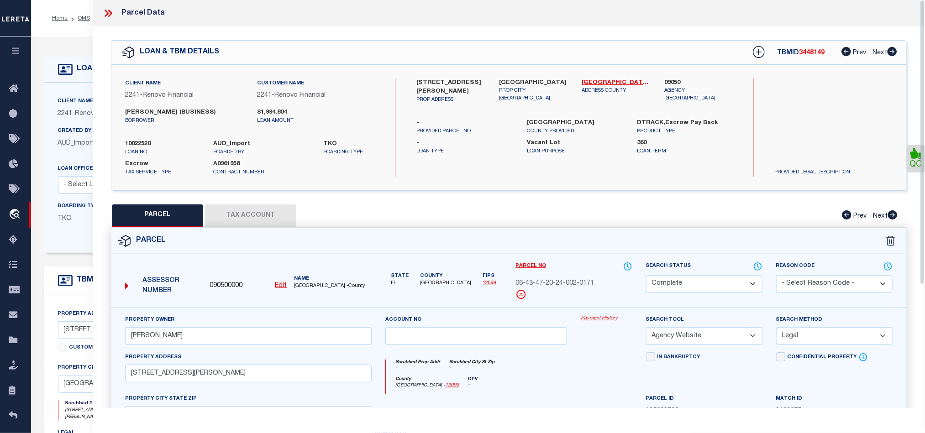
click at [759, 267] on icon at bounding box center [757, 267] width 9 height 10
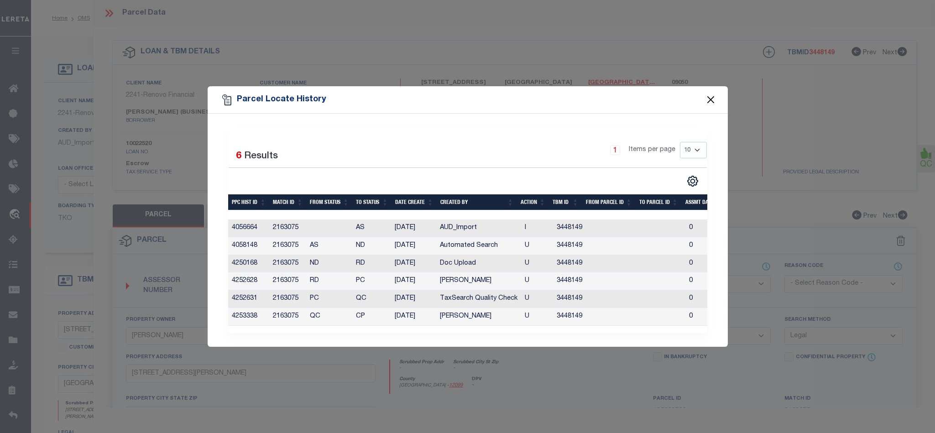
click at [709, 99] on button "Close" at bounding box center [711, 100] width 12 height 12
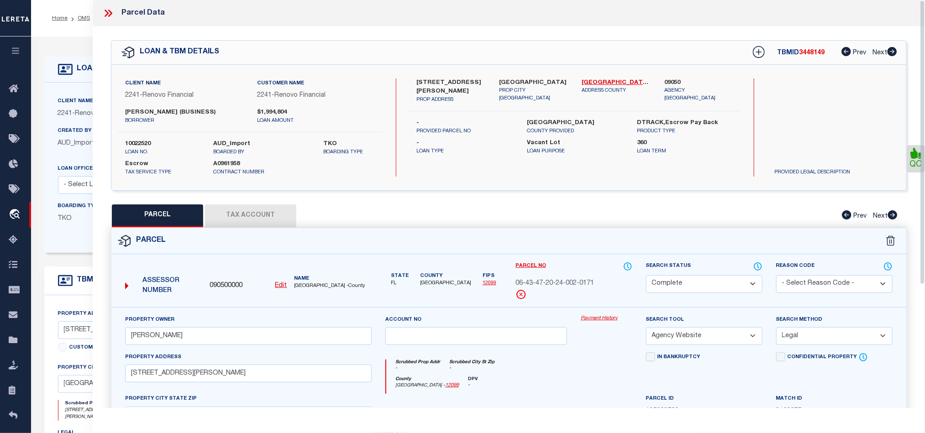
click at [107, 18] on icon at bounding box center [108, 13] width 12 height 12
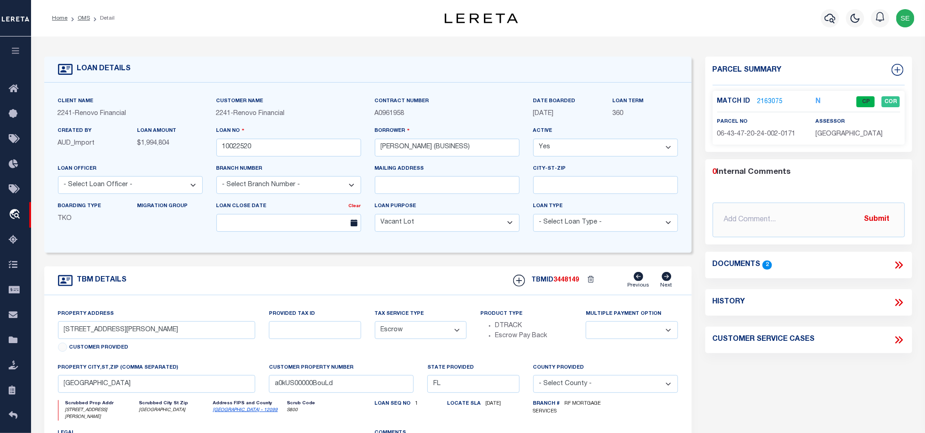
click at [319, 283] on div "TBM DETAILS TBMID 3448149 Previous Next" at bounding box center [367, 281] width 647 height 29
drag, startPoint x: 78, startPoint y: 18, endPoint x: 333, endPoint y: 153, distance: 288.7
click at [78, 18] on link "OMS" at bounding box center [84, 18] width 12 height 5
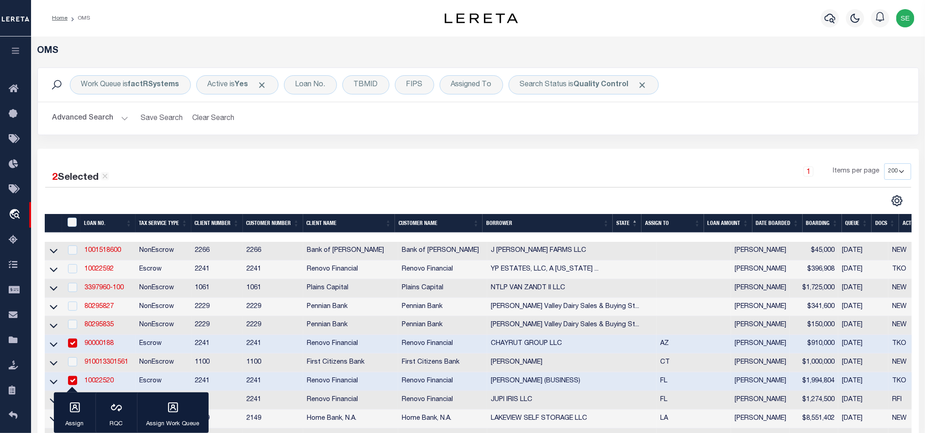
scroll to position [137, 0]
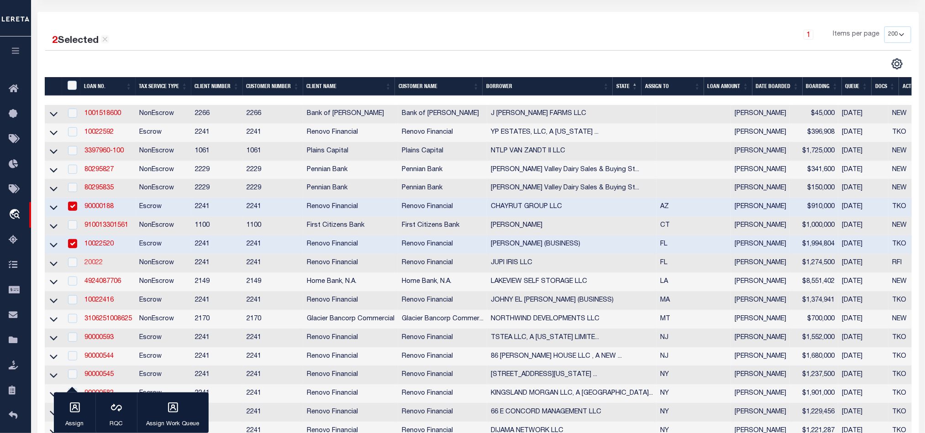
click at [94, 266] on link "20022" at bounding box center [93, 263] width 18 height 6
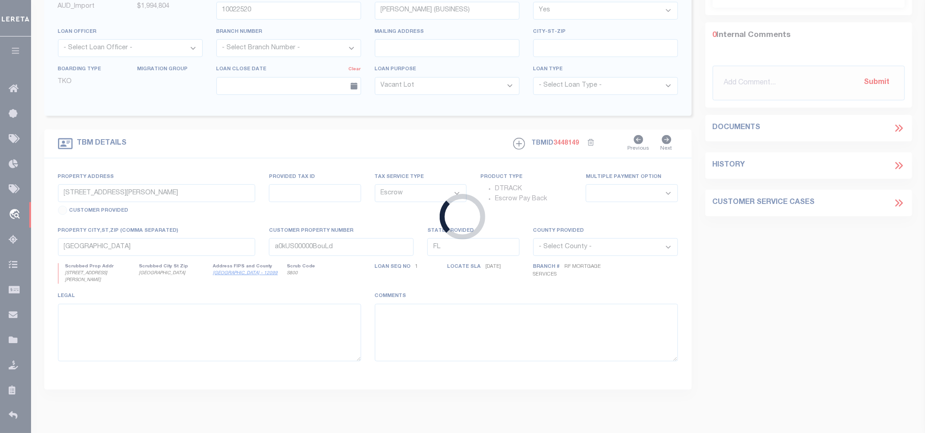
type input "20022"
type input "JUPI IRIS LLC"
select select "25066"
type input "[STREET_ADDRESS]"
type input "[GEOGRAPHIC_DATA]"
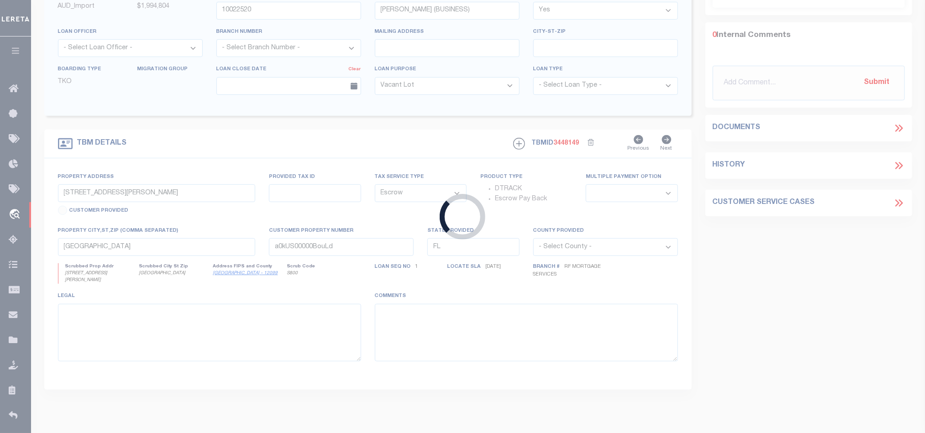
select select "NonEscrow"
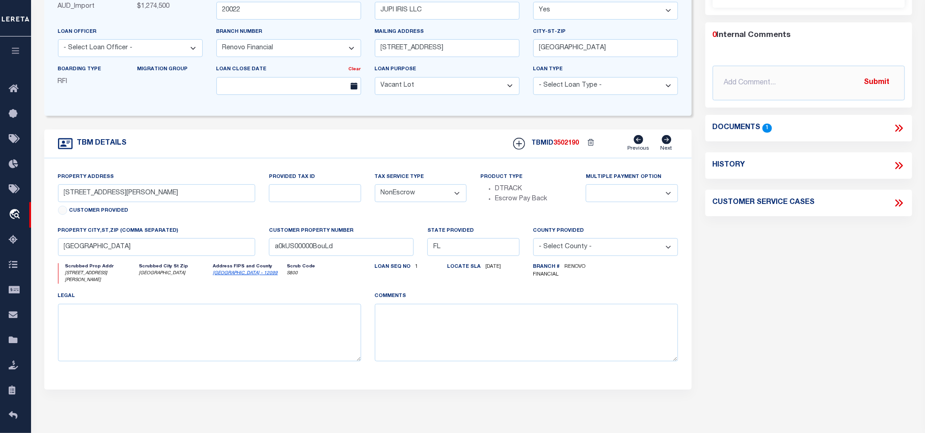
select select "25066"
type input "[STREET_ADDRESS][PERSON_NAME]"
select select
type input "[GEOGRAPHIC_DATA]"
type input "a0kUS00000B2DxJ"
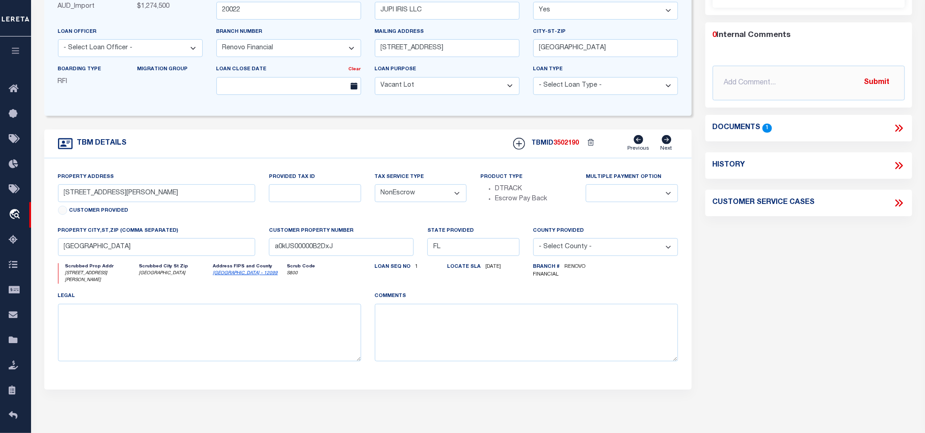
select select
type textarea "LEGAL REQUIRED"
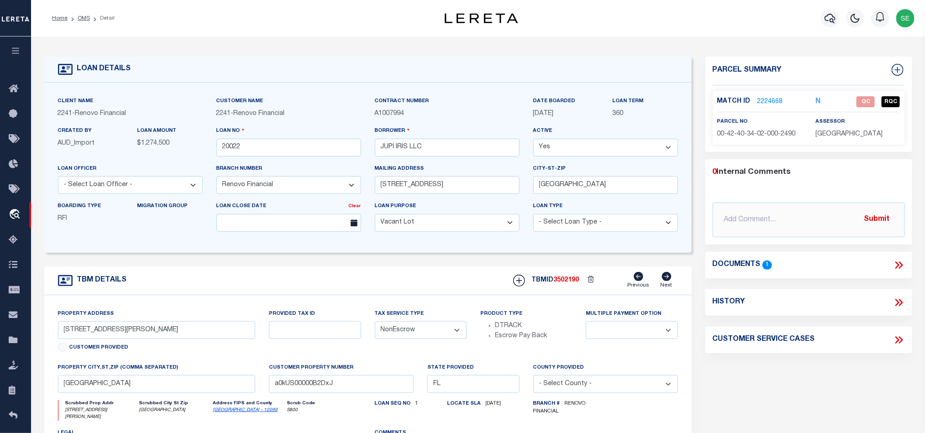
click at [782, 131] on span "00-42-40-34-02-000-2490" at bounding box center [756, 134] width 78 height 6
copy div "00-42-40-34-02-000-2490"
click at [767, 101] on link "2224668" at bounding box center [770, 102] width 26 height 10
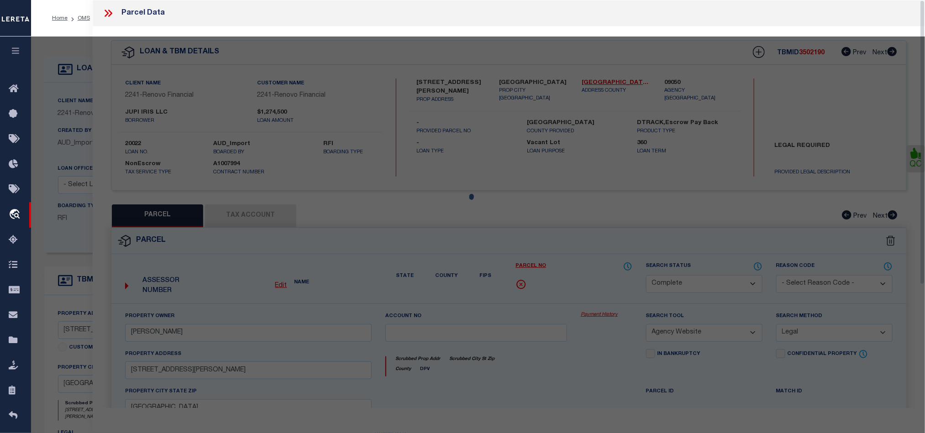
select select "AS"
select select
checkbox input "false"
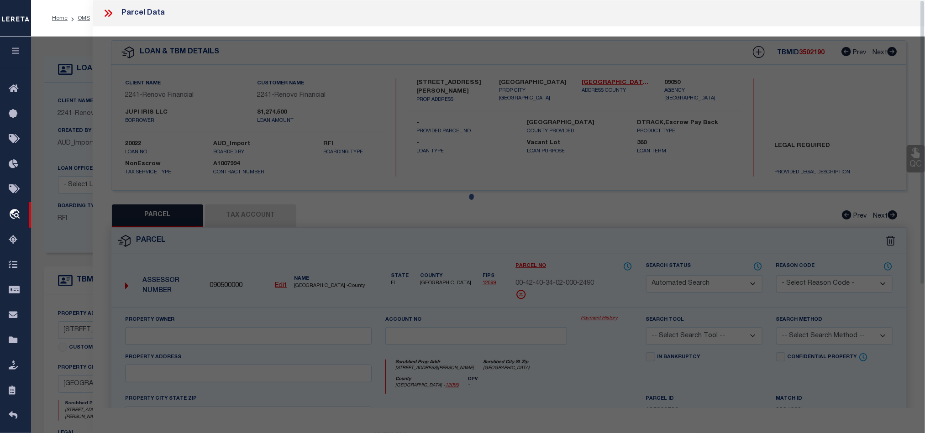
select select "QC"
type input "JUPI IRIS LLC"
select select "AGW"
select select "LEG"
type input "[STREET_ADDRESS][PERSON_NAME]"
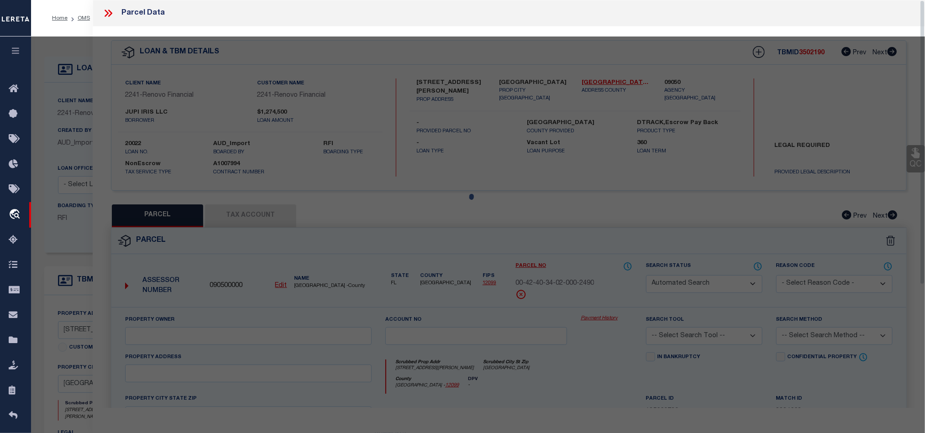
type input "[GEOGRAPHIC_DATA]"
type textarea "[GEOGRAPHIC_DATA] 1ST ADDN UNREC ON AM-16 LTS 249 THRU 251 INC"
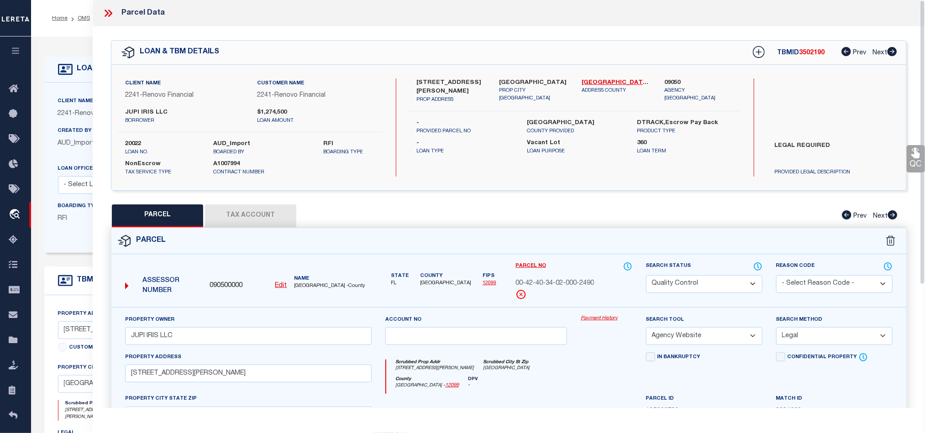
click at [687, 283] on select "Automated Search Bad Parcel Complete Duplicate Parcel High Dollar Reporting In …" at bounding box center [704, 284] width 116 height 18
select select "CP"
drag, startPoint x: 569, startPoint y: 396, endPoint x: 883, endPoint y: 204, distance: 368.3
click at [569, 394] on div "County [GEOGRAPHIC_DATA] - 12099 DPV -" at bounding box center [509, 386] width 246 height 18
click at [908, 155] on link "QC" at bounding box center [915, 158] width 18 height 27
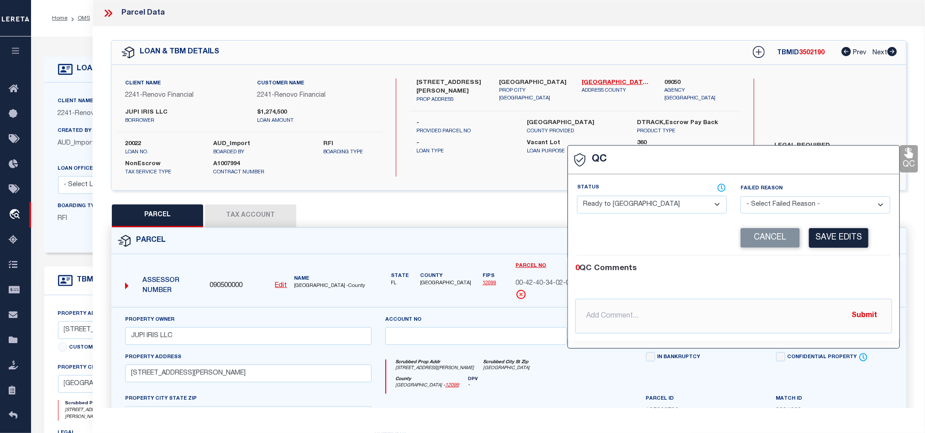
click at [685, 190] on span at bounding box center [663, 187] width 128 height 9
drag, startPoint x: 677, startPoint y: 205, endPoint x: 723, endPoint y: 212, distance: 46.6
click at [677, 206] on select "- Select Status - Ready to QC Correct Incorrect" at bounding box center [652, 205] width 150 height 18
select select "COR"
click at [824, 272] on div "0 QC Comments" at bounding box center [731, 269] width 313 height 12
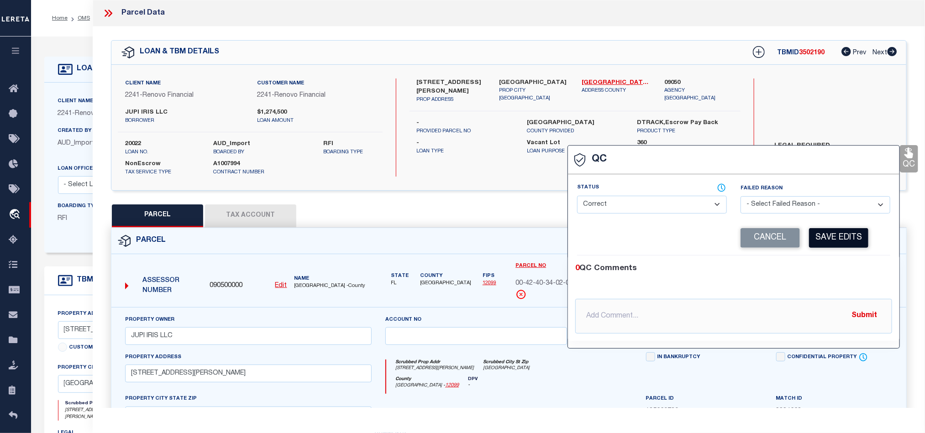
click at [836, 243] on button "Save Edits" at bounding box center [838, 238] width 59 height 20
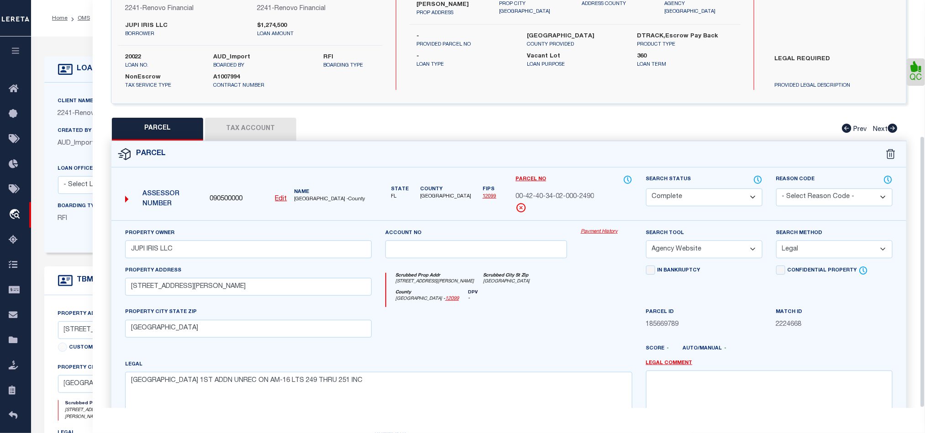
scroll to position [204, 0]
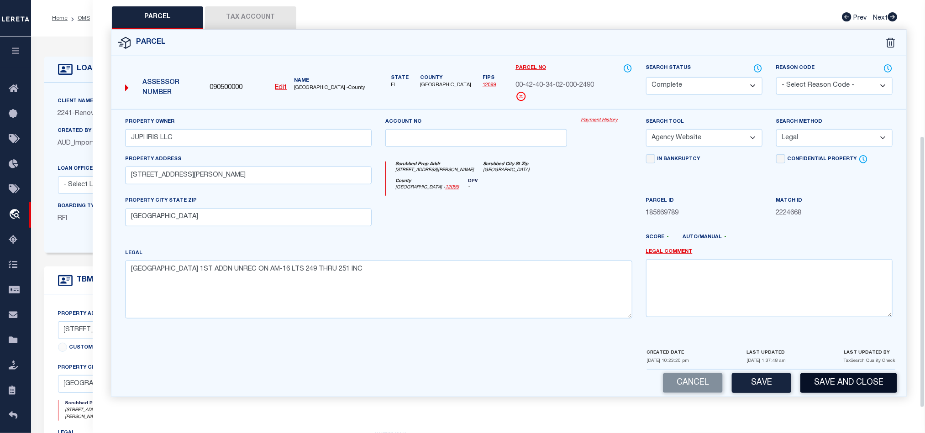
click at [863, 385] on button "Save and Close" at bounding box center [848, 383] width 97 height 20
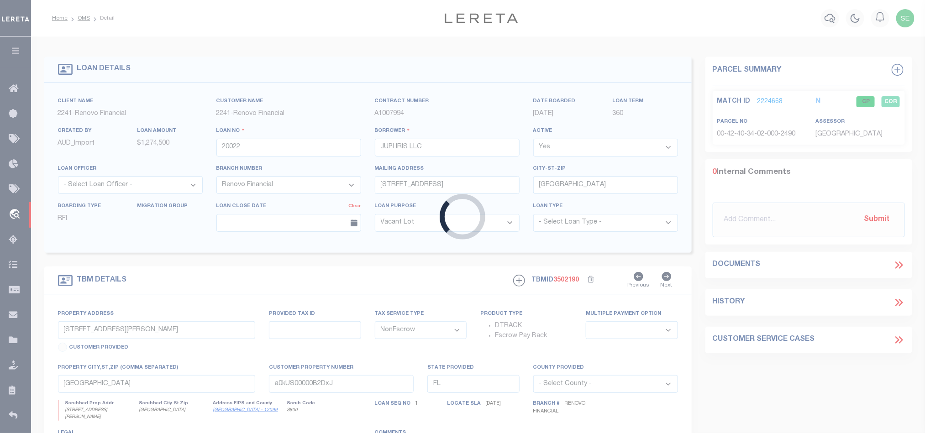
select select "25066"
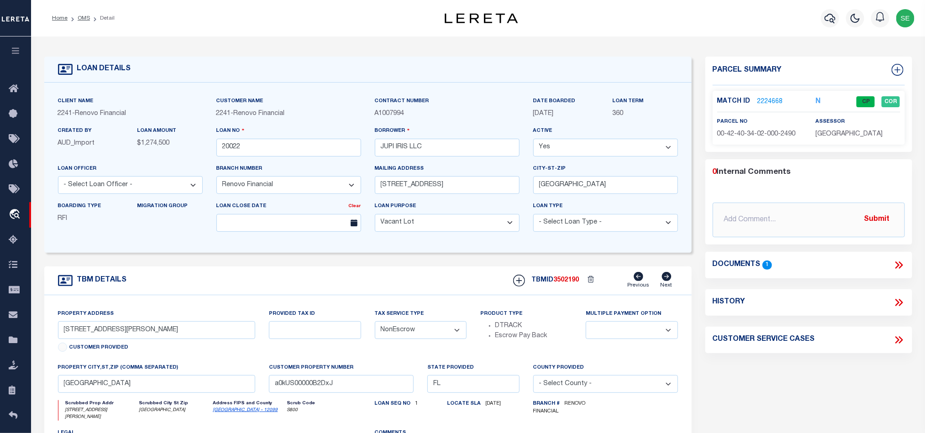
select select
click at [775, 100] on link "2224668" at bounding box center [770, 102] width 26 height 10
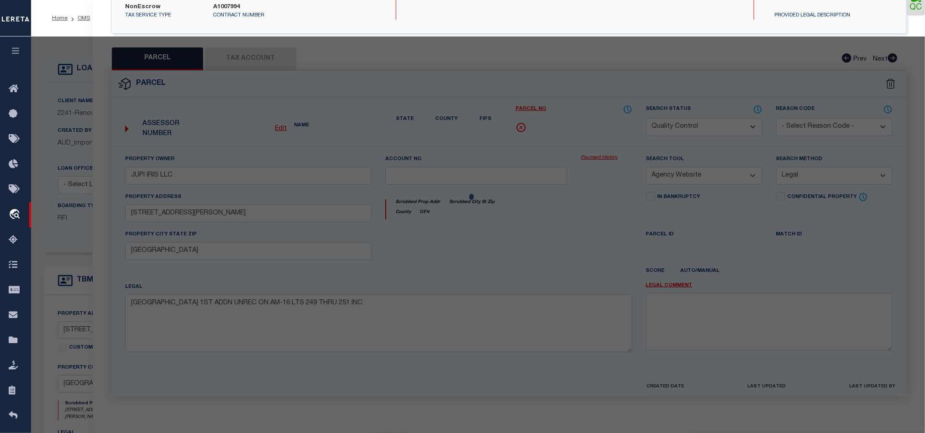
select select "AS"
select select
checkbox input "false"
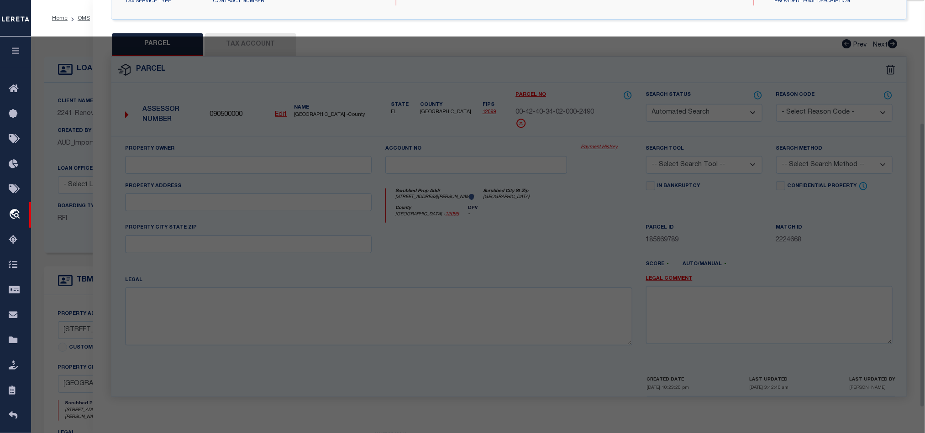
select select "CP"
type input "JUPI IRIS LLC"
select select "AGW"
select select "LEG"
type input "[STREET_ADDRESS][PERSON_NAME]"
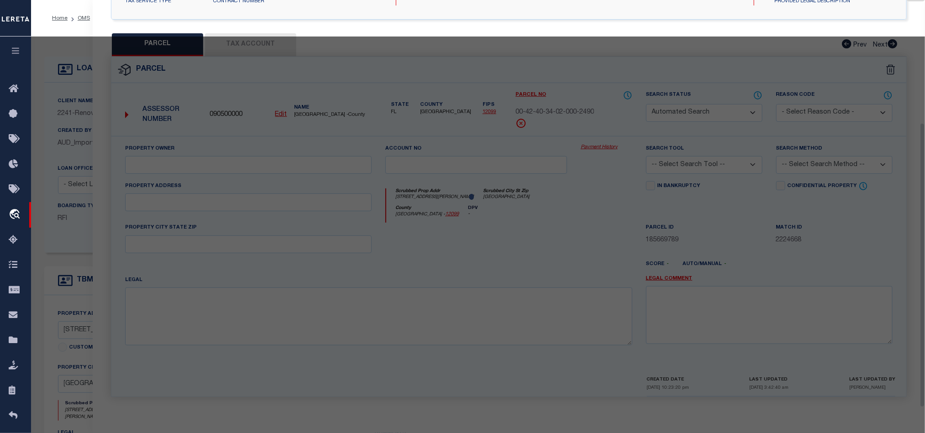
type input "[GEOGRAPHIC_DATA]"
type textarea "[GEOGRAPHIC_DATA] 1ST ADDN UNREC ON AM-16 LTS 249 THRU 251 INC"
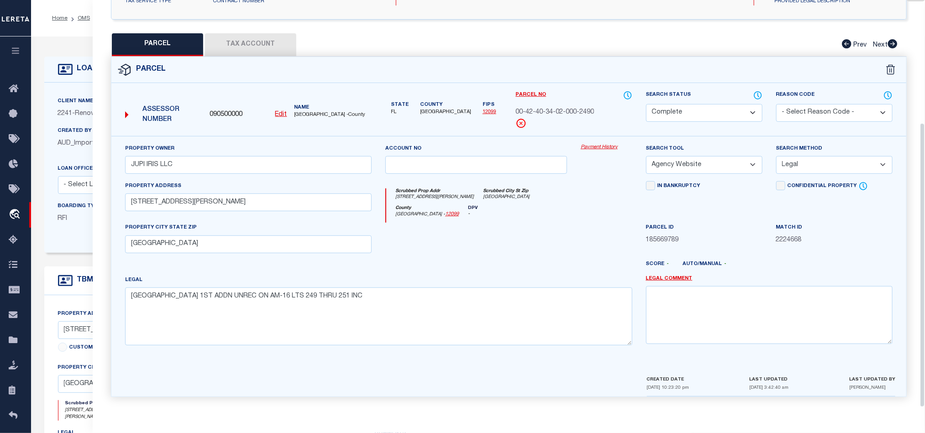
click at [259, 40] on button "Tax Account" at bounding box center [250, 44] width 91 height 23
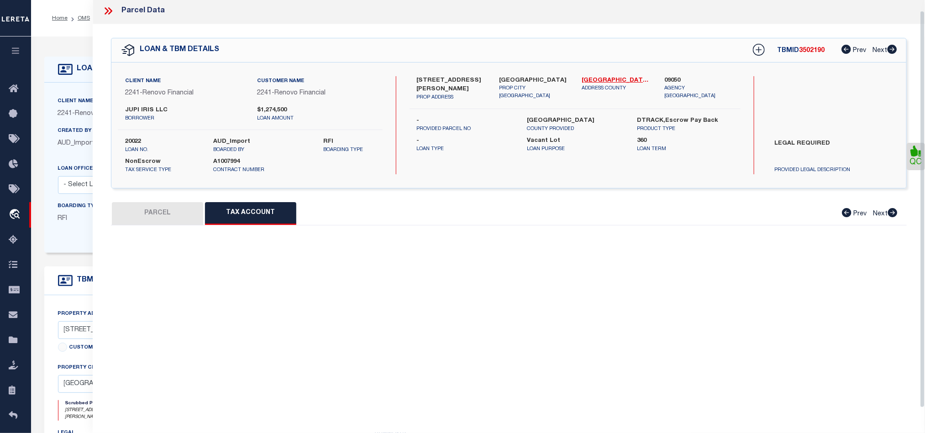
select select "100"
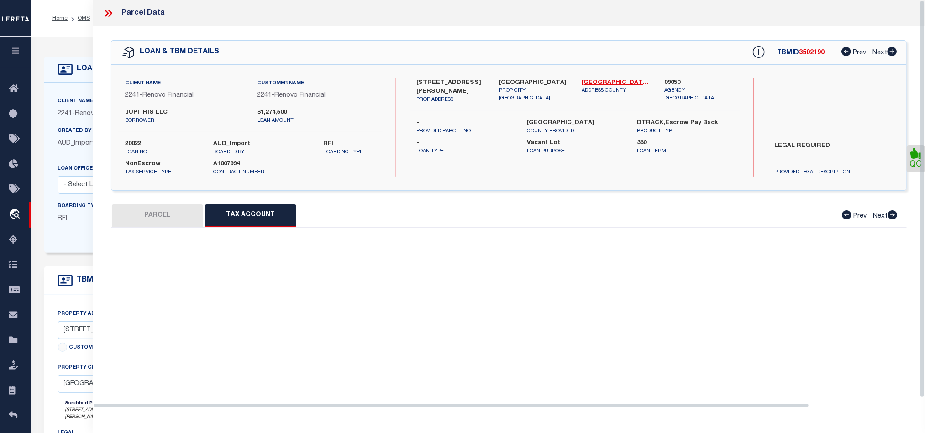
scroll to position [0, 0]
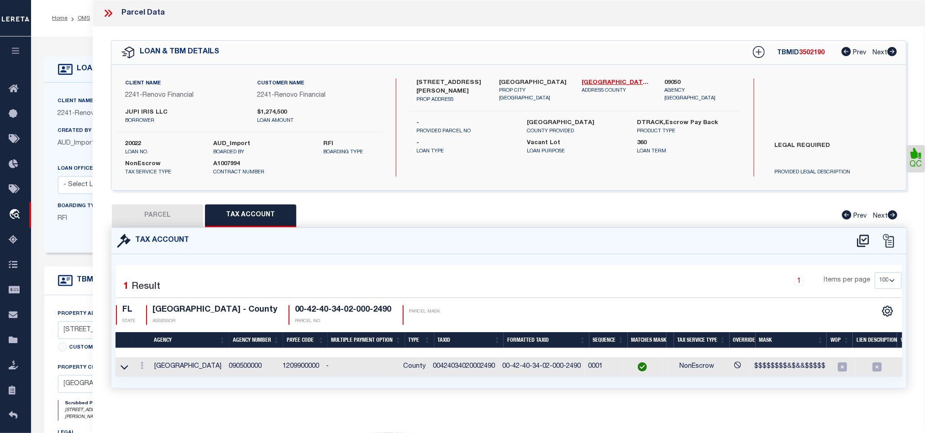
click at [112, 14] on icon at bounding box center [110, 13] width 4 height 7
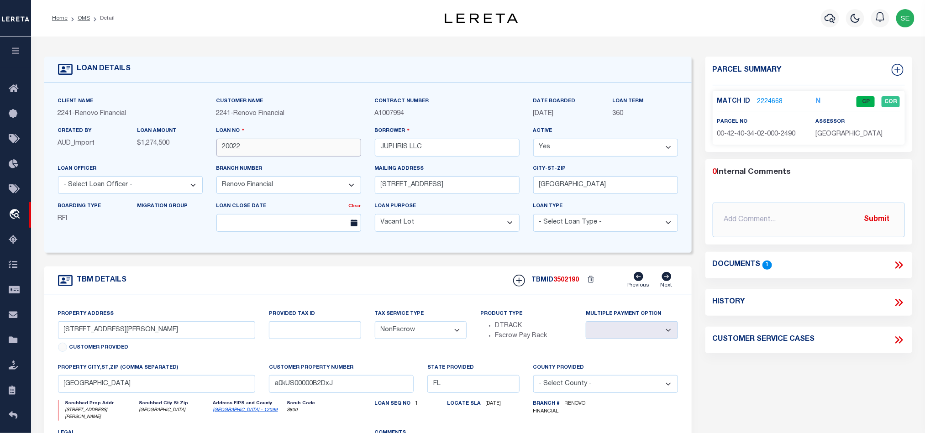
click at [292, 145] on input "20022" at bounding box center [288, 148] width 145 height 18
click at [557, 279] on div "TBMID 3502190 Previous Next" at bounding box center [592, 280] width 172 height 17
copy span "3502190"
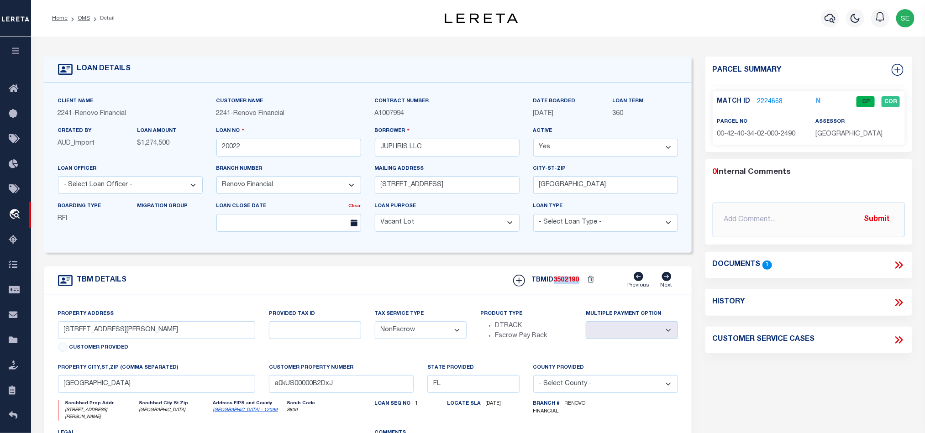
click at [862, 130] on p "[GEOGRAPHIC_DATA]" at bounding box center [857, 135] width 84 height 10
copy div "[GEOGRAPHIC_DATA]"
click at [759, 137] on span "00-42-40-34-02-000-2490" at bounding box center [756, 134] width 78 height 6
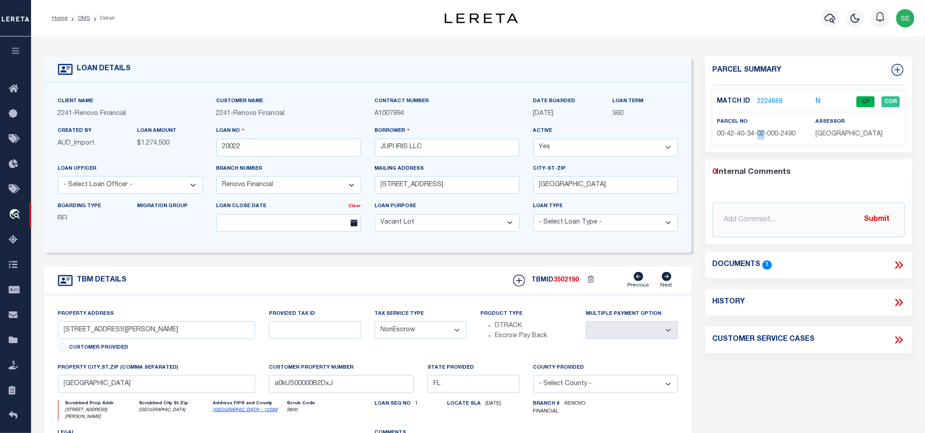
click at [759, 137] on span "00-42-40-34-02-000-2490" at bounding box center [756, 134] width 78 height 6
click at [374, 287] on div "TBM DETAILS TBMID 3502190 Previous Next" at bounding box center [367, 281] width 647 height 29
drag, startPoint x: 83, startPoint y: 18, endPoint x: 622, endPoint y: 173, distance: 561.3
click at [83, 18] on link "OMS" at bounding box center [84, 18] width 12 height 5
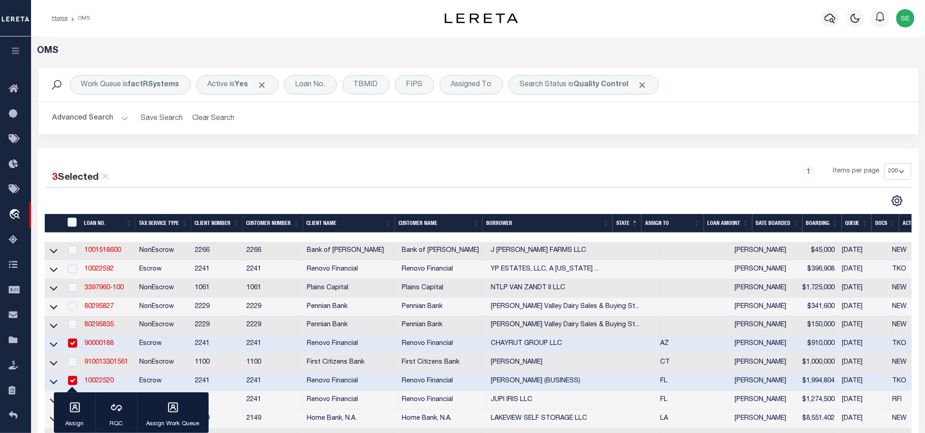
scroll to position [137, 0]
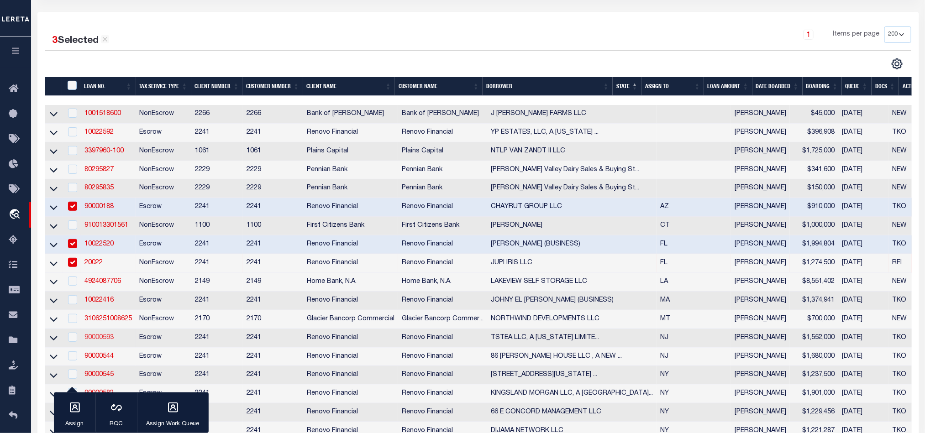
click at [99, 341] on link "90000593" at bounding box center [98, 338] width 29 height 6
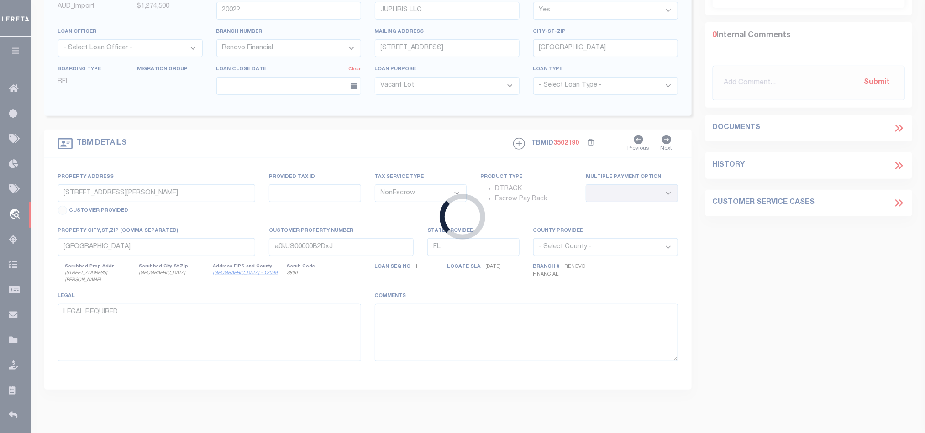
type input "90000593"
type input "TSTEA LLC, A [US_STATE] LIMITED LIABILITY COMPANY"
select select "25067"
select select "Escrow"
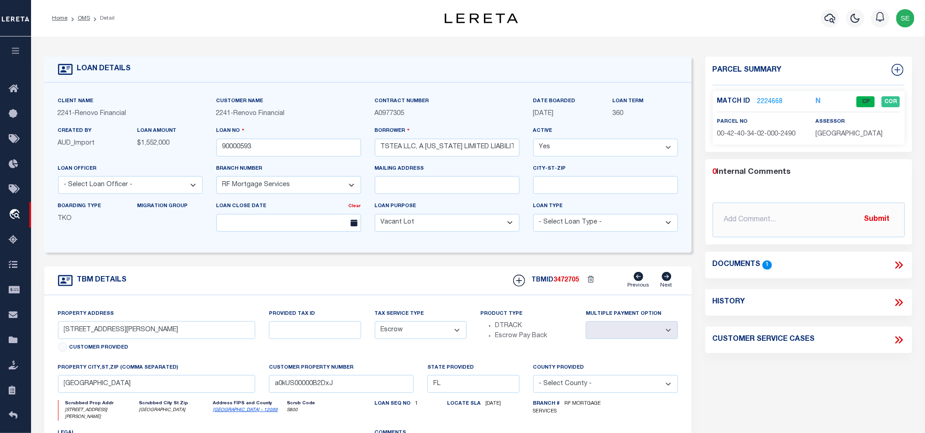
type input "[STREET_ADDRESS][PERSON_NAME]"
select select
type input "[GEOGRAPHIC_DATA], NJ 07111"
type input "a0kUS00000CK00D"
type input "NJ"
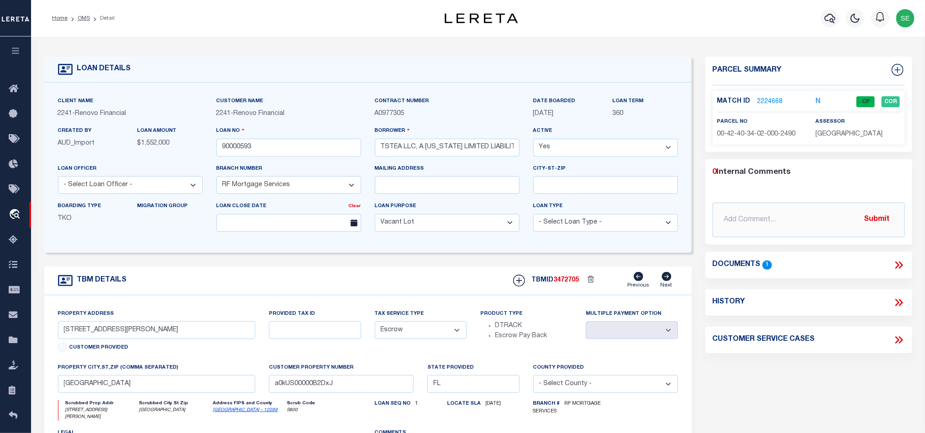
select select
click at [423, 277] on div "TBM DETAILS TBMID 3472705 Previous Next" at bounding box center [367, 281] width 647 height 29
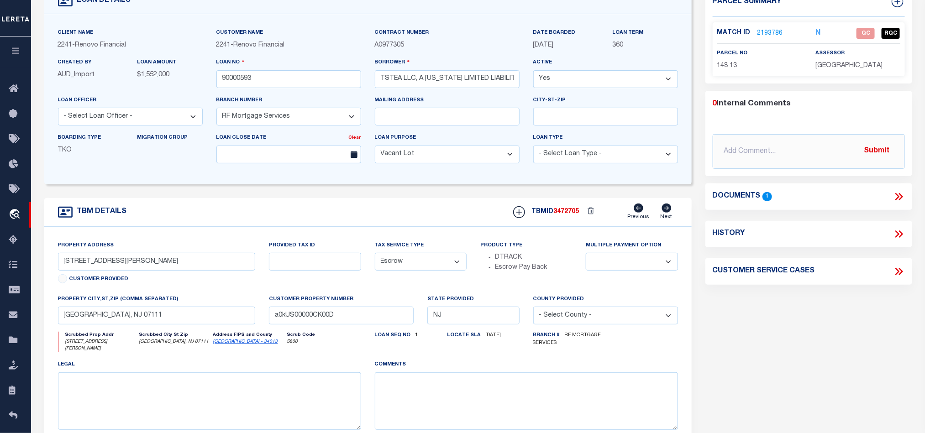
click at [432, 204] on div "TBM DETAILS TBMID 3472705 Previous Next" at bounding box center [367, 212] width 647 height 29
click at [223, 344] on link "[GEOGRAPHIC_DATA] - 34013" at bounding box center [245, 342] width 65 height 5
click at [87, 269] on input "[STREET_ADDRESS][PERSON_NAME]" at bounding box center [157, 262] width 198 height 18
click at [282, 218] on div "TBM DETAILS TBMID 3472705 Previous Next" at bounding box center [367, 212] width 647 height 29
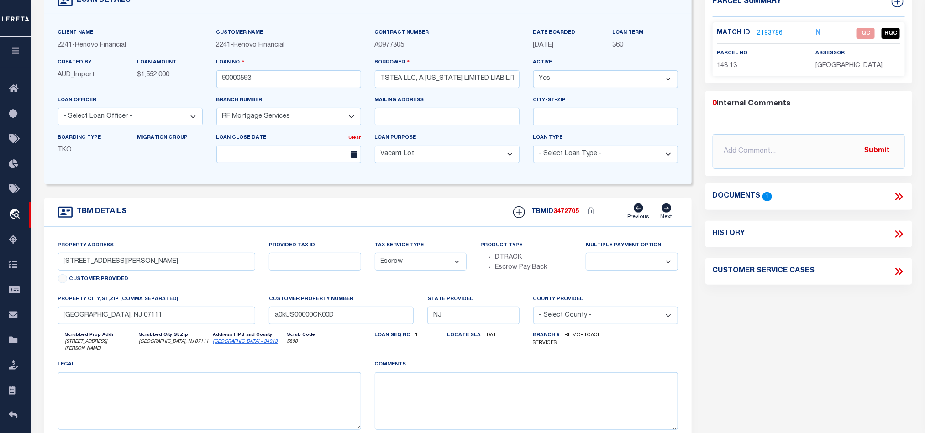
drag, startPoint x: 805, startPoint y: 282, endPoint x: 868, endPoint y: 248, distance: 72.1
click at [805, 282] on div "Customer Service Cases" at bounding box center [808, 271] width 207 height 26
click at [895, 192] on icon at bounding box center [899, 197] width 12 height 12
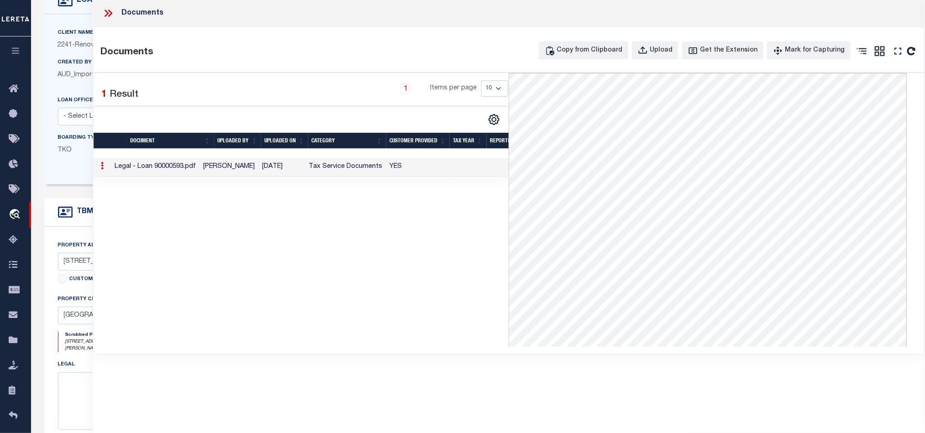
click at [106, 12] on icon at bounding box center [108, 13] width 12 height 12
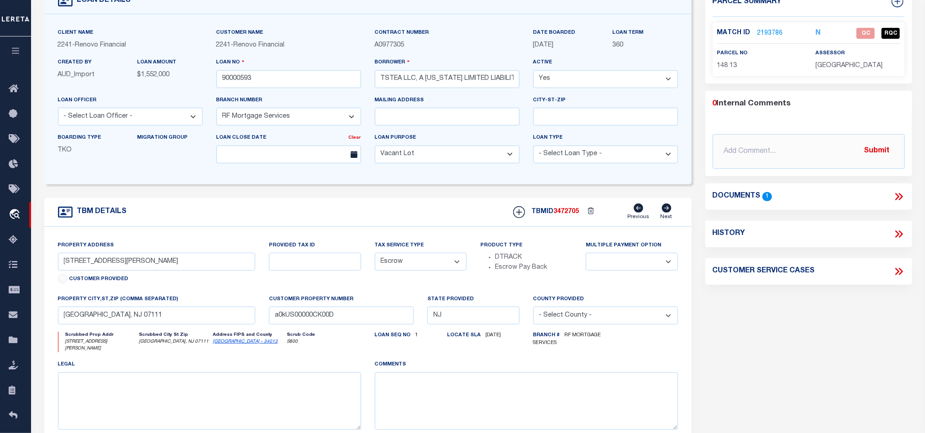
click at [773, 35] on link "2193786" at bounding box center [770, 34] width 26 height 10
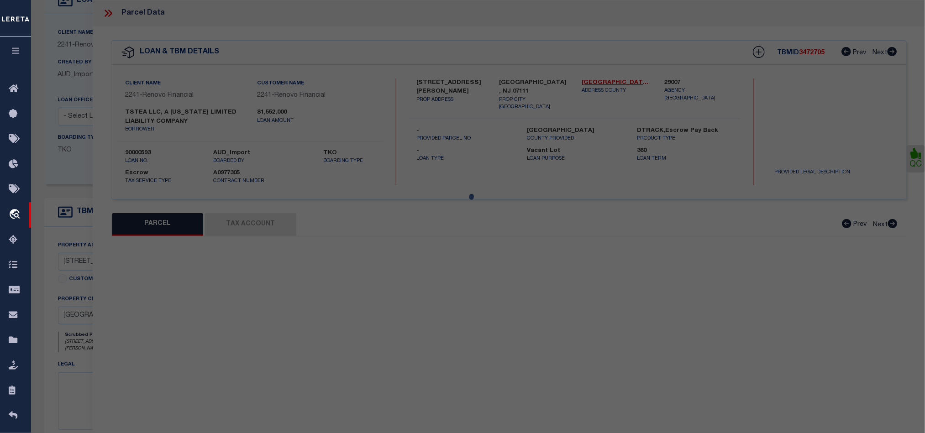
select select "AS"
select select
checkbox input "false"
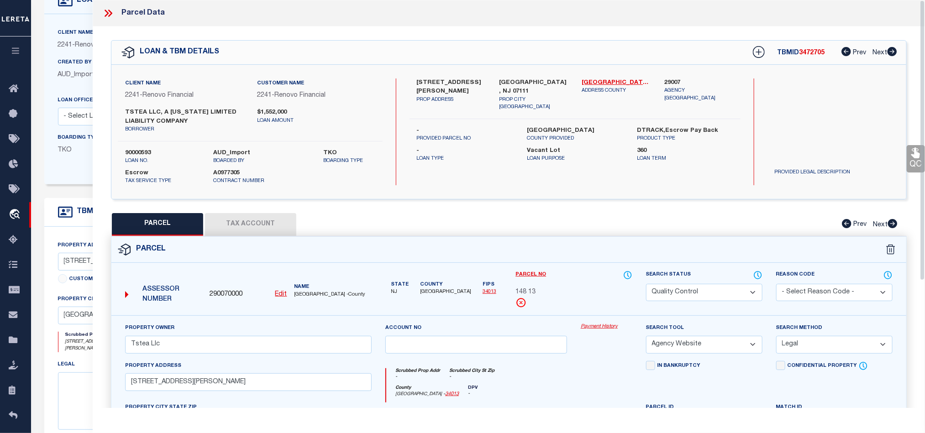
click at [589, 249] on div "Parcel" at bounding box center [508, 250] width 795 height 26
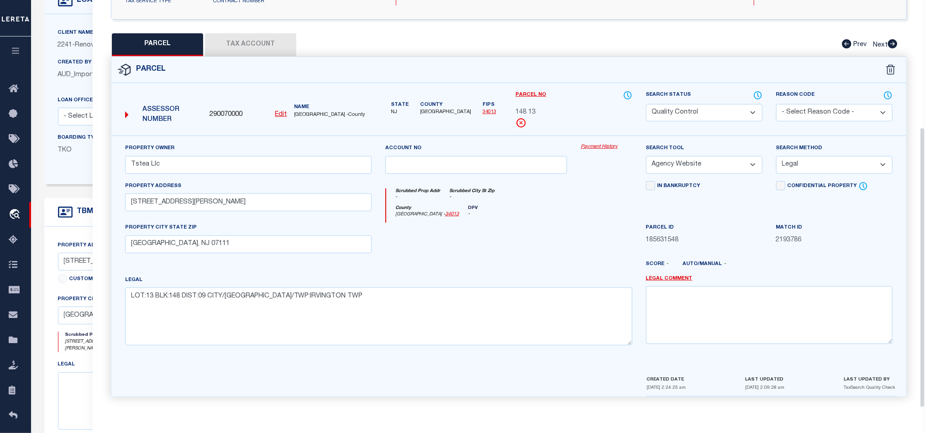
click at [530, 247] on div at bounding box center [475, 241] width 195 height 37
click at [269, 33] on button "Tax Account" at bounding box center [250, 44] width 91 height 23
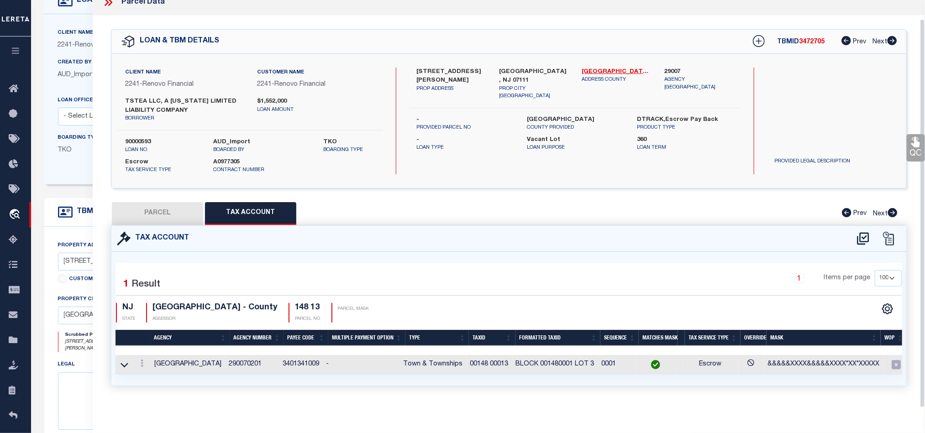
scroll to position [20, 0]
click at [178, 202] on button "PARCEL" at bounding box center [157, 213] width 91 height 23
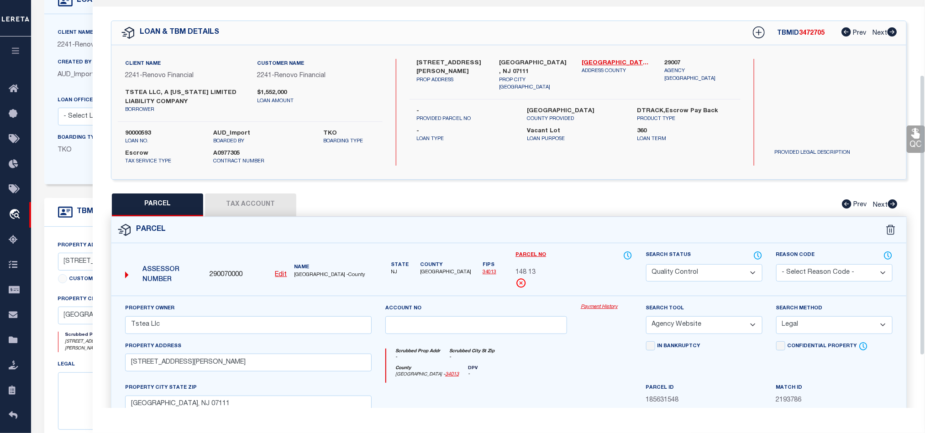
scroll to position [157, 0]
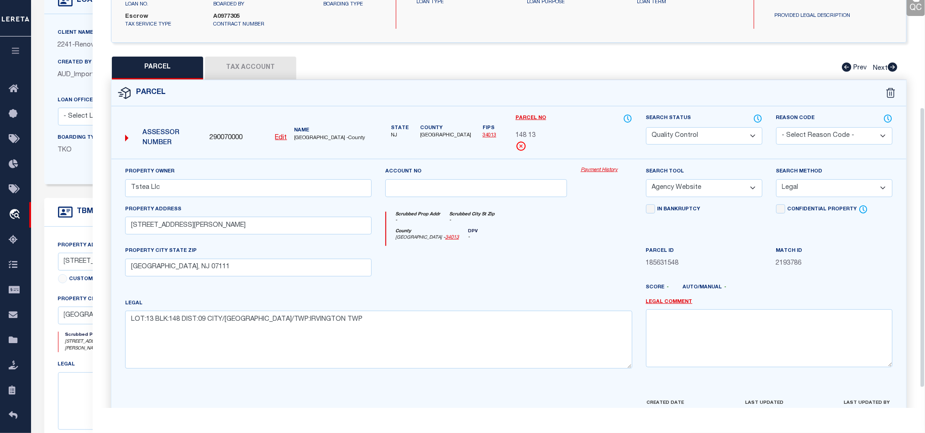
click at [545, 256] on div at bounding box center [475, 264] width 195 height 37
click at [703, 131] on select "Automated Search Bad Parcel Complete Duplicate Parcel High Dollar Reporting In …" at bounding box center [704, 136] width 116 height 18
drag, startPoint x: 526, startPoint y: 264, endPoint x: 843, endPoint y: 155, distance: 335.8
click at [526, 264] on div at bounding box center [475, 264] width 195 height 37
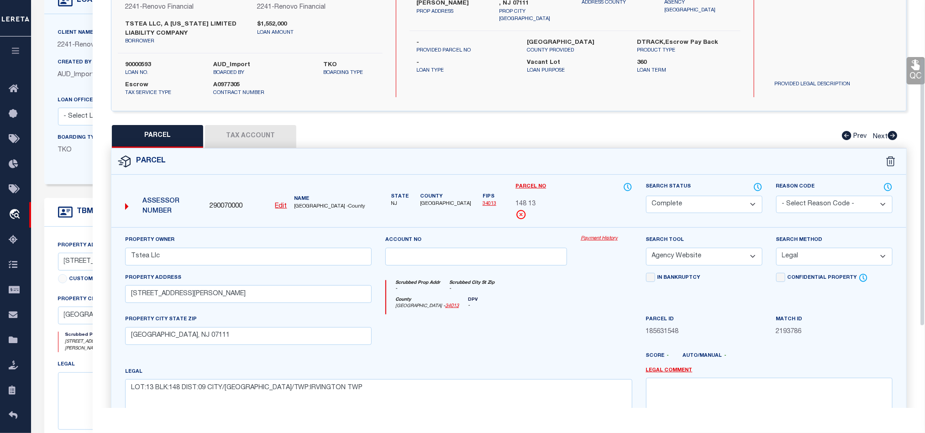
drag, startPoint x: 915, startPoint y: 69, endPoint x: 884, endPoint y: 99, distance: 43.6
click at [915, 69] on icon at bounding box center [915, 65] width 9 height 10
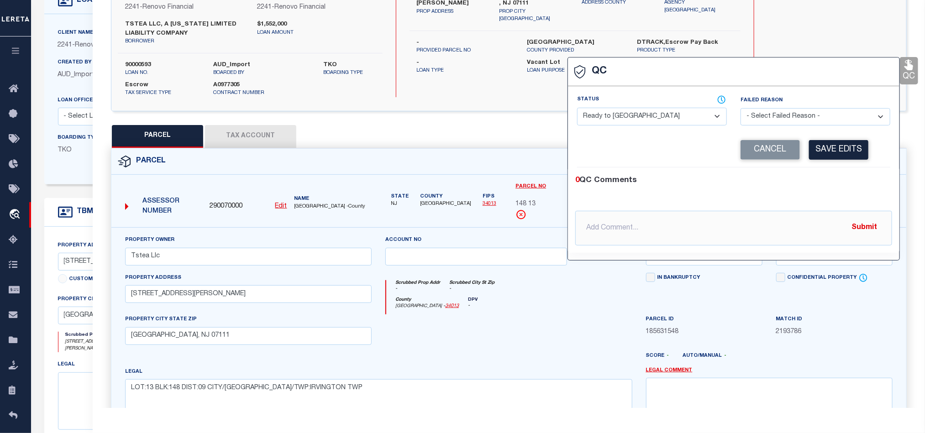
click at [634, 112] on select "- Select Status - Ready to QC Correct Incorrect" at bounding box center [652, 117] width 150 height 18
drag, startPoint x: 827, startPoint y: 183, endPoint x: 835, endPoint y: 164, distance: 20.7
click at [827, 182] on div "0 QC Comments" at bounding box center [731, 181] width 313 height 12
click at [841, 152] on button "Save Edits" at bounding box center [838, 150] width 59 height 20
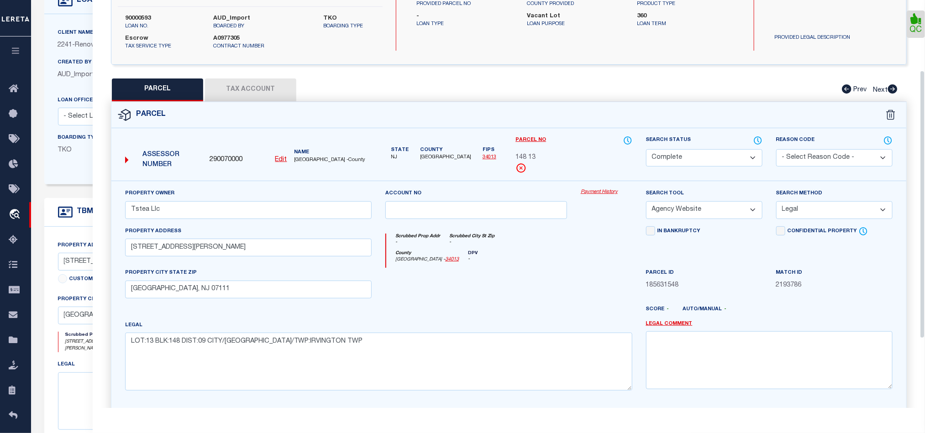
scroll to position [213, 0]
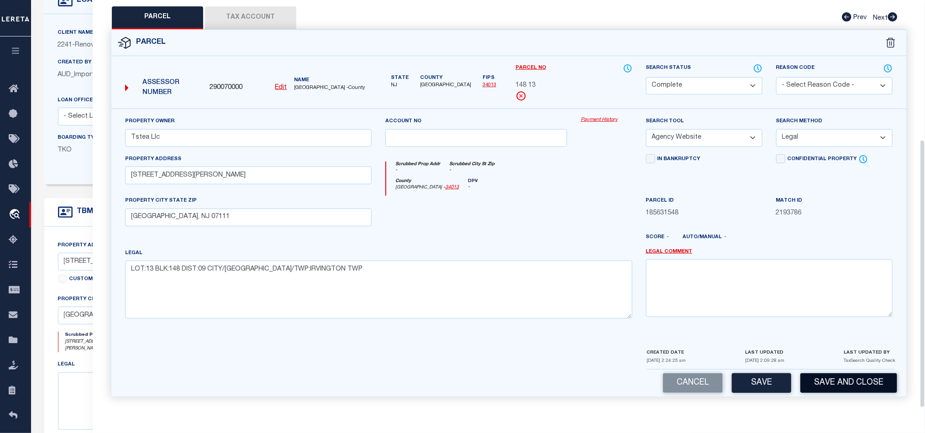
click at [859, 382] on button "Save and Close" at bounding box center [848, 383] width 97 height 20
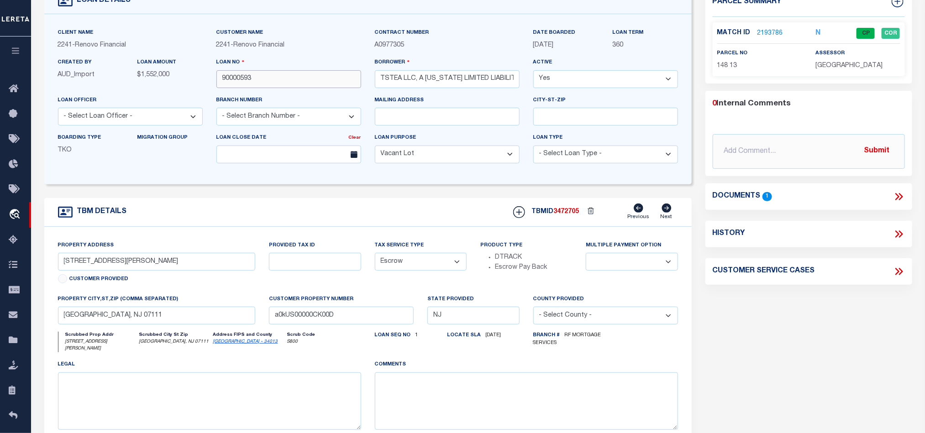
click at [266, 78] on input "90000593" at bounding box center [288, 79] width 145 height 18
click at [567, 215] on span "3472705" at bounding box center [567, 212] width 26 height 6
click at [841, 63] on span "[GEOGRAPHIC_DATA]" at bounding box center [848, 66] width 67 height 6
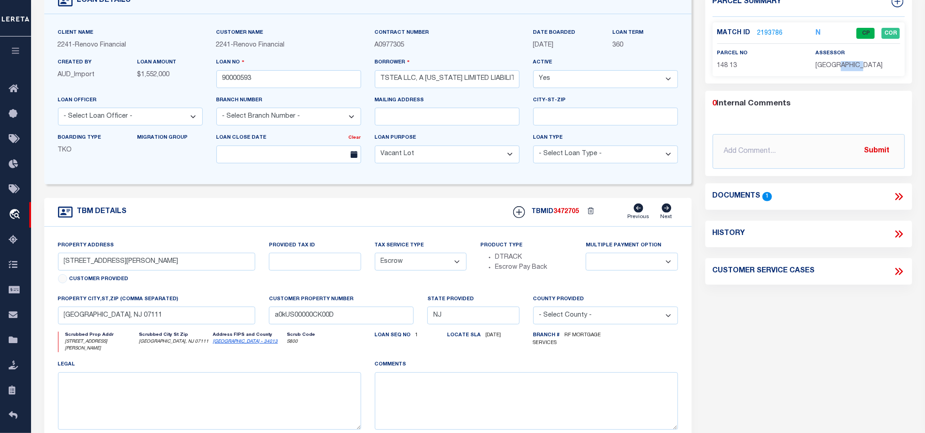
click at [841, 63] on span "[GEOGRAPHIC_DATA]" at bounding box center [848, 66] width 67 height 6
click at [722, 70] on p "148 13" at bounding box center [759, 66] width 84 height 10
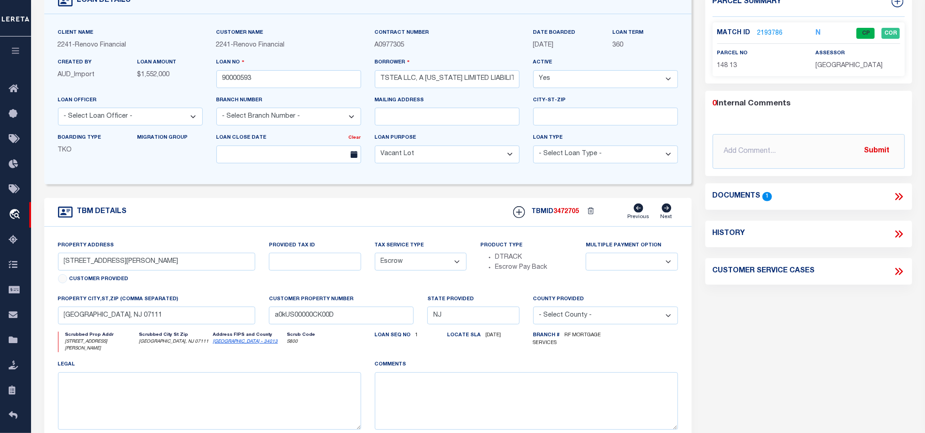
click at [431, 211] on div "TBM DETAILS TBMID 3472705 Previous Next" at bounding box center [367, 212] width 647 height 29
drag, startPoint x: 79, startPoint y: 16, endPoint x: 507, endPoint y: 140, distance: 445.0
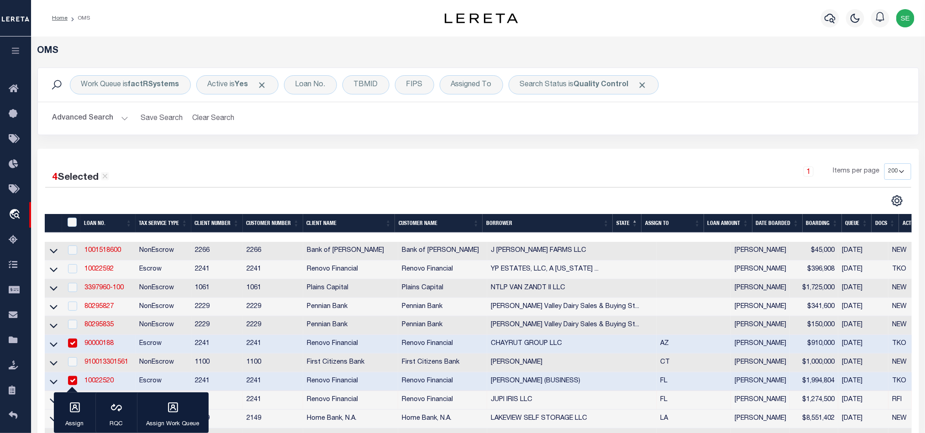
scroll to position [205, 0]
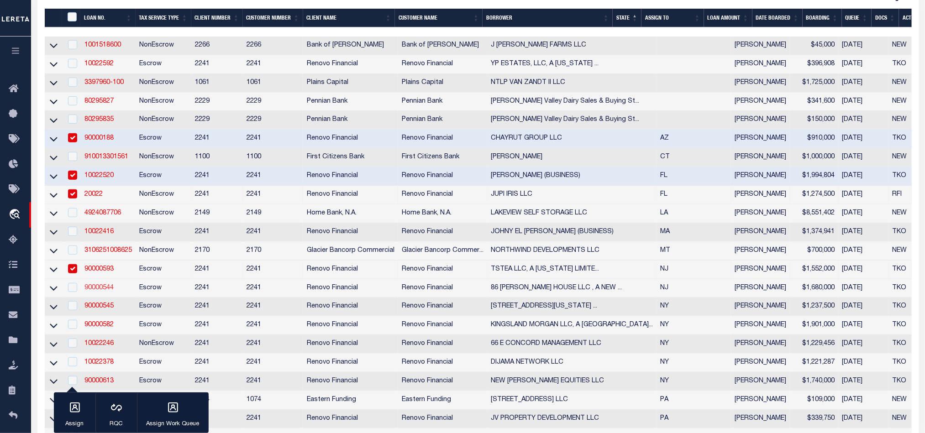
click at [95, 291] on link "90000544" at bounding box center [98, 288] width 29 height 6
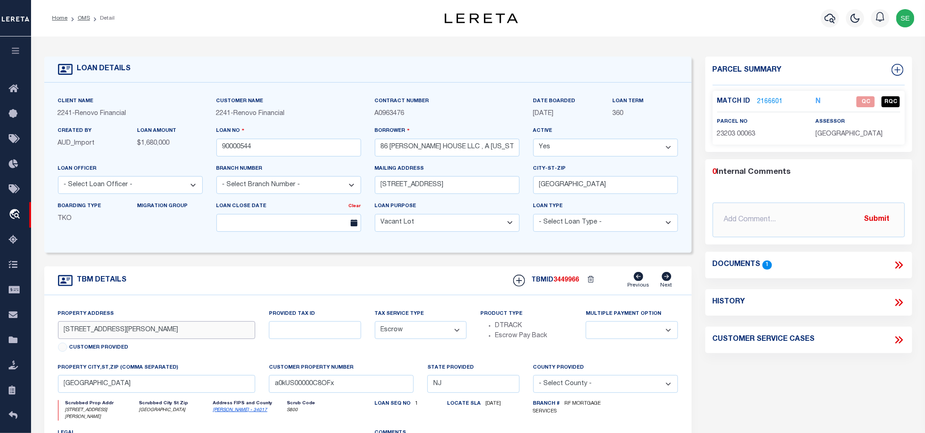
click at [96, 332] on input "[STREET_ADDRESS][PERSON_NAME]" at bounding box center [157, 330] width 198 height 18
click at [246, 280] on div "TBM DETAILS TBMID 3449966 Previous Next" at bounding box center [367, 281] width 647 height 29
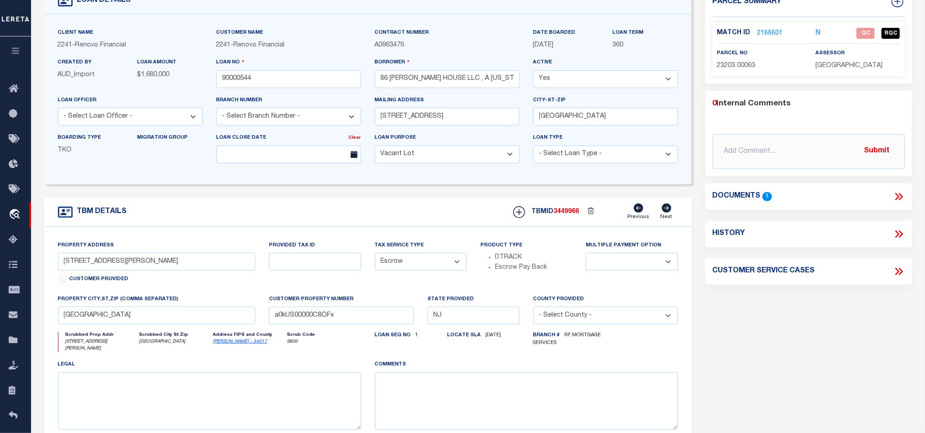
click at [769, 33] on link "2166601" at bounding box center [770, 34] width 26 height 10
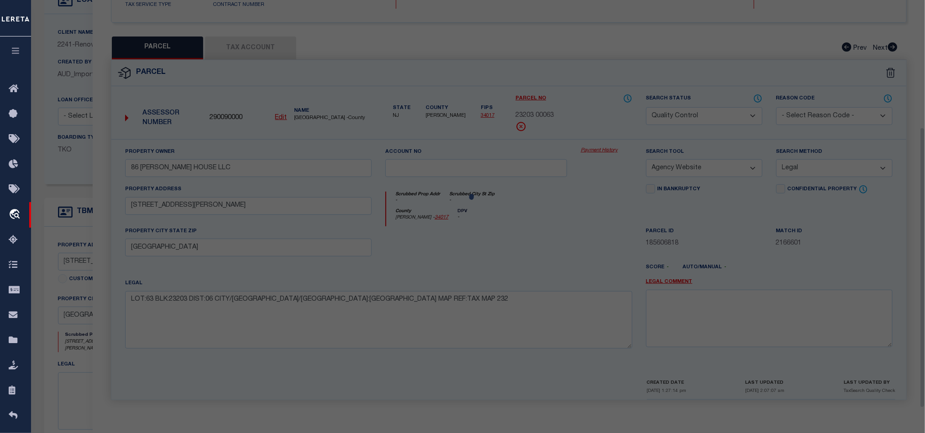
scroll to position [185, 0]
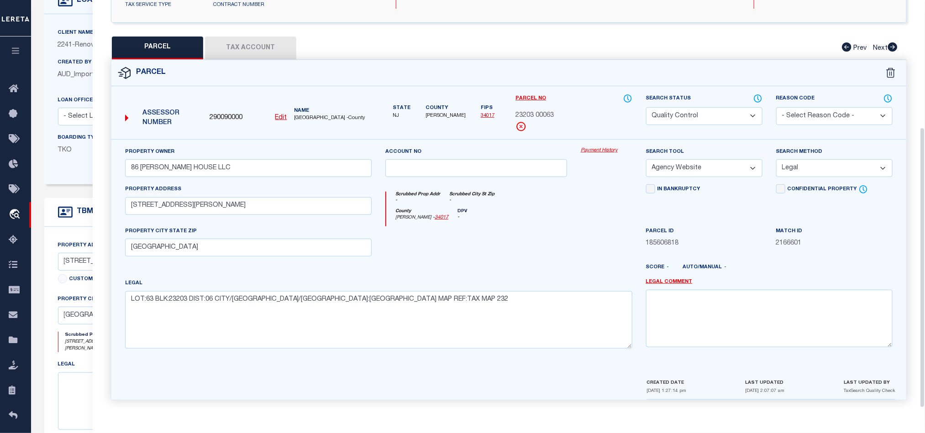
click at [251, 37] on button "Tax Account" at bounding box center [250, 48] width 91 height 23
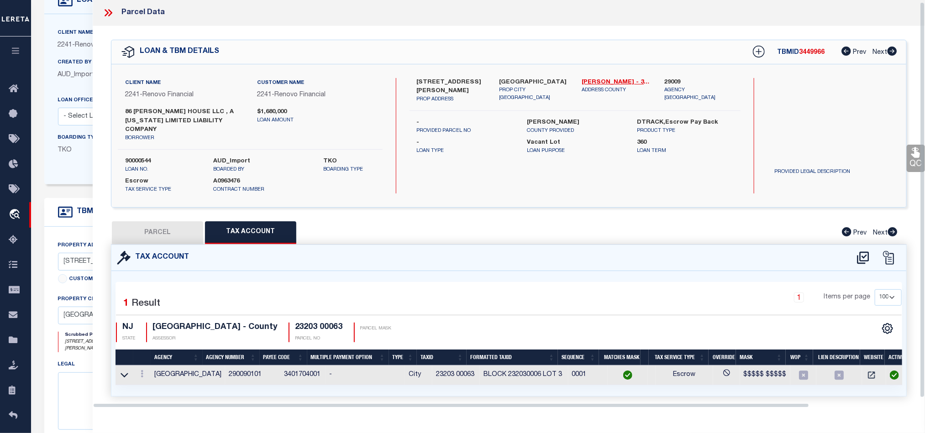
scroll to position [20, 0]
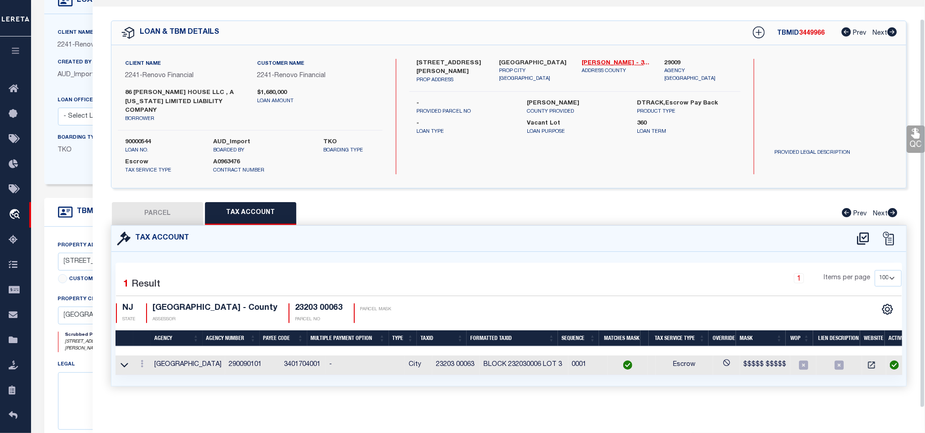
click at [170, 209] on button "PARCEL" at bounding box center [157, 213] width 91 height 23
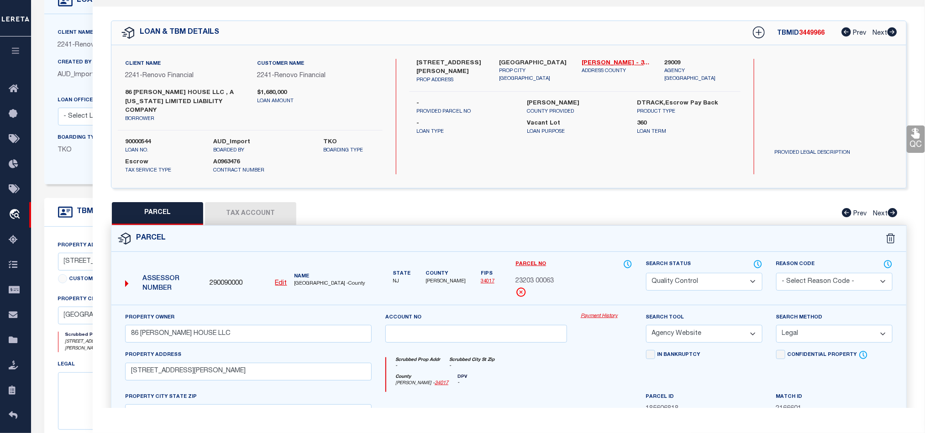
click at [702, 274] on select "Automated Search Bad Parcel Complete Duplicate Parcel High Dollar Reporting In …" at bounding box center [704, 282] width 116 height 18
drag, startPoint x: 593, startPoint y: 346, endPoint x: 883, endPoint y: 194, distance: 327.2
click at [593, 350] on div "Scrubbed Prop Addr - Scrubbed City [GEOGRAPHIC_DATA] - [GEOGRAPHIC_DATA][PERSON…" at bounding box center [508, 371] width 260 height 42
click at [922, 136] on div "Parcel Data QC QC QC - Select Status - Ready to QC" at bounding box center [509, 204] width 832 height 408
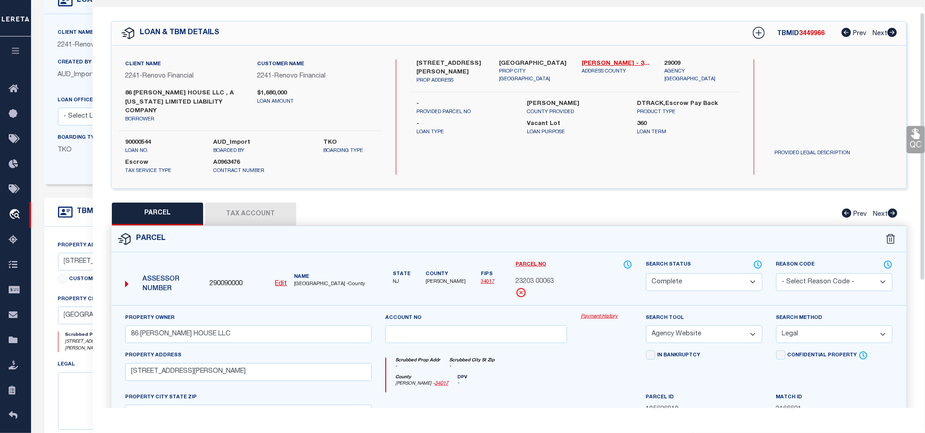
click at [910, 144] on link "QC" at bounding box center [915, 139] width 18 height 27
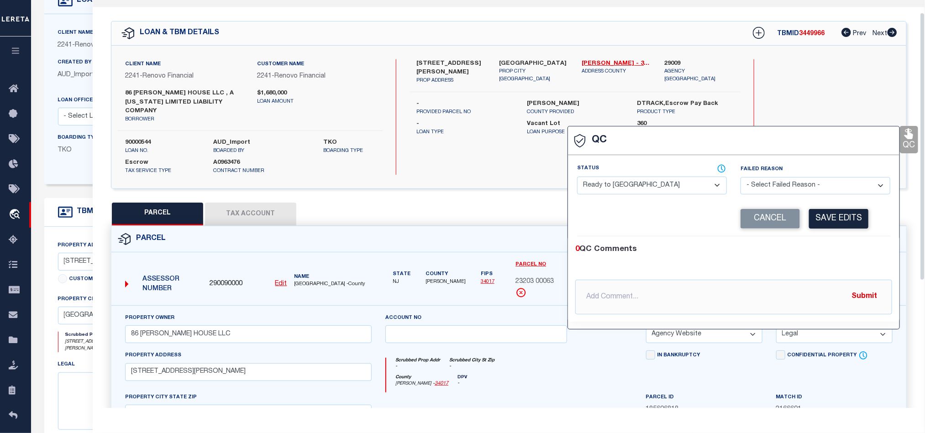
click at [670, 181] on select "- Select Status - Ready to QC Correct Incorrect" at bounding box center [652, 186] width 150 height 18
click at [816, 241] on div "0 QC Comments @[PERSON_NAME] @[PERSON_NAME] @[PERSON_NAME] @[PERSON_NAME] @[PER…" at bounding box center [733, 278] width 331 height 85
click at [832, 217] on button "Save Edits" at bounding box center [838, 219] width 59 height 20
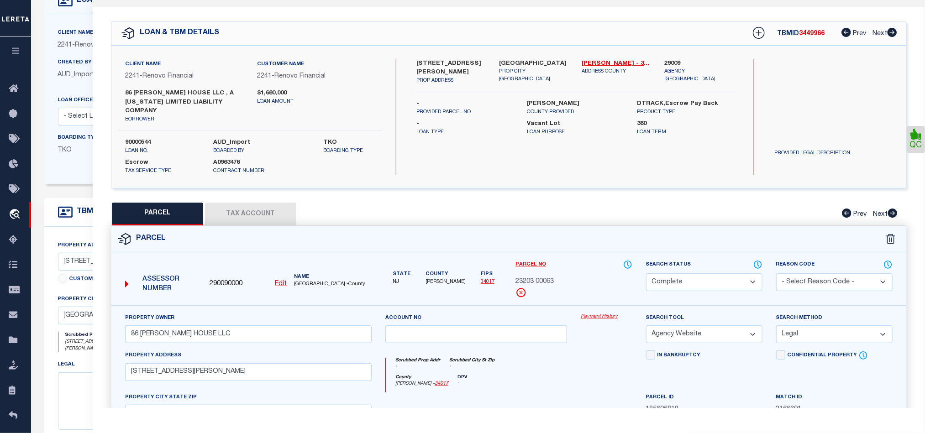
click at [541, 231] on div "Parcel" at bounding box center [508, 239] width 795 height 26
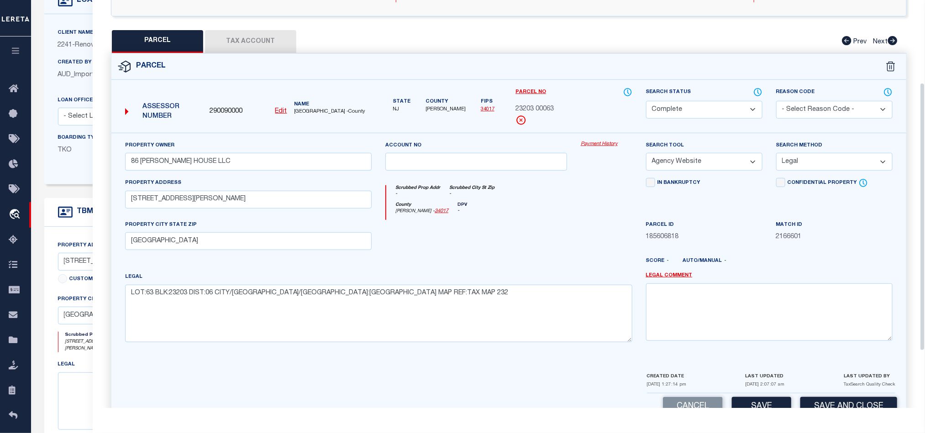
scroll to position [213, 0]
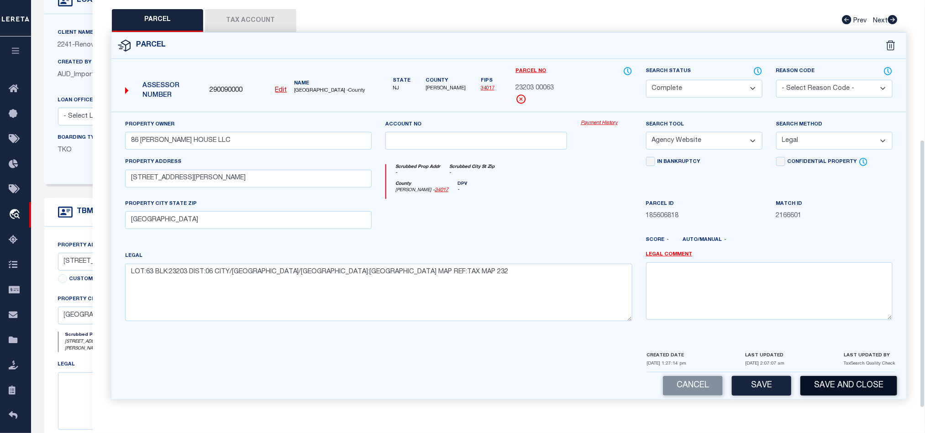
click at [847, 376] on button "Save and Close" at bounding box center [848, 386] width 97 height 20
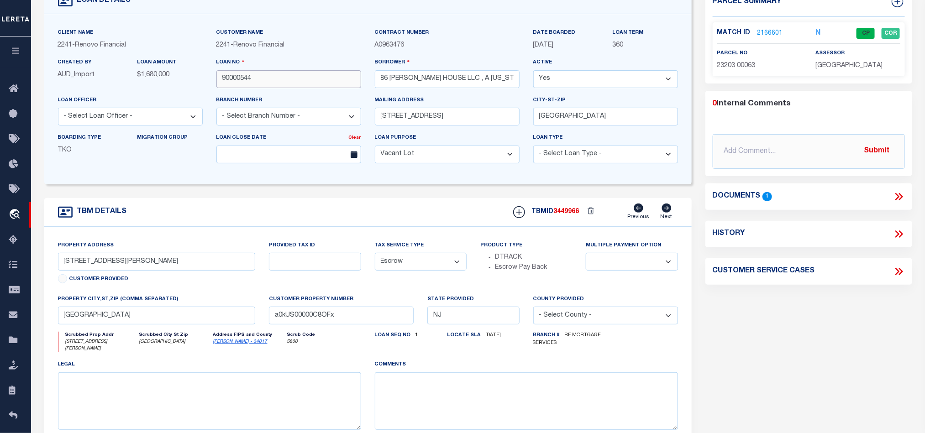
click at [290, 77] on input "90000544" at bounding box center [288, 79] width 145 height 18
click at [561, 212] on span "3449966" at bounding box center [567, 212] width 26 height 6
click at [842, 70] on p "[GEOGRAPHIC_DATA]" at bounding box center [857, 66] width 84 height 10
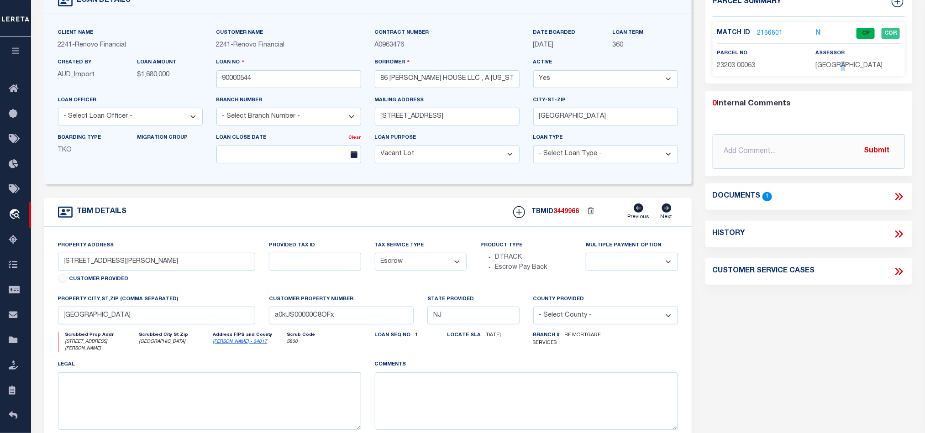
click at [842, 70] on p "[GEOGRAPHIC_DATA]" at bounding box center [857, 66] width 84 height 10
click at [728, 63] on span "23203 00063" at bounding box center [736, 66] width 38 height 6
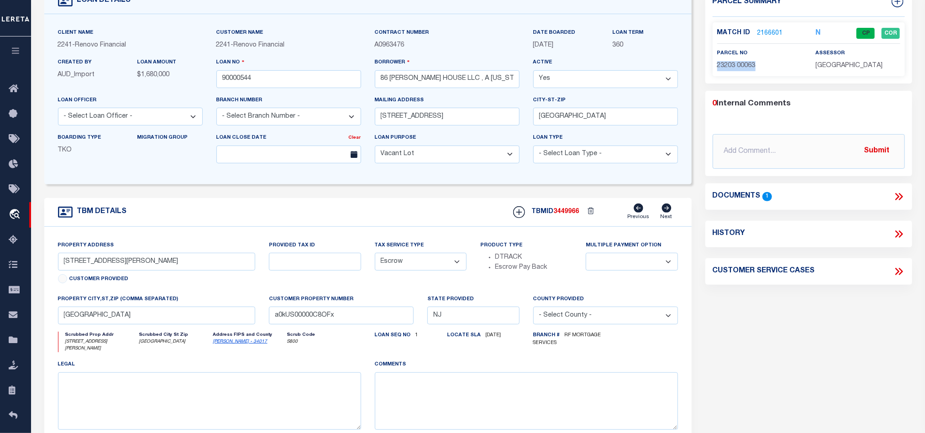
click at [764, 31] on link "2166601" at bounding box center [770, 34] width 26 height 10
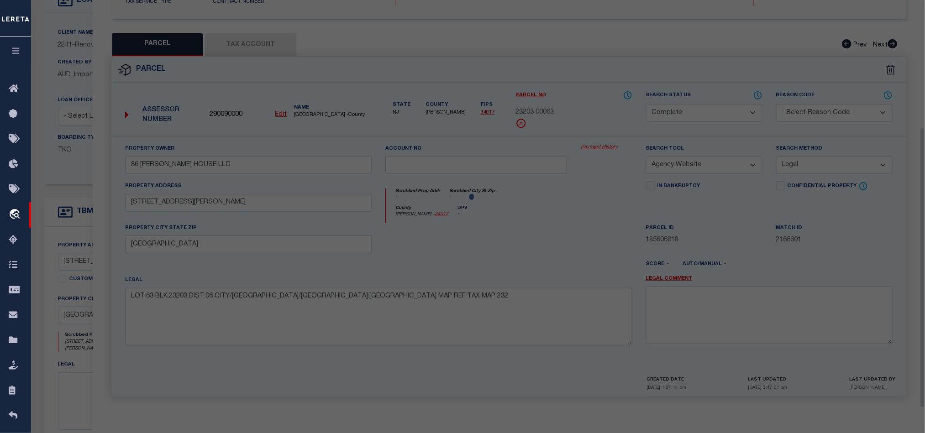
scroll to position [185, 0]
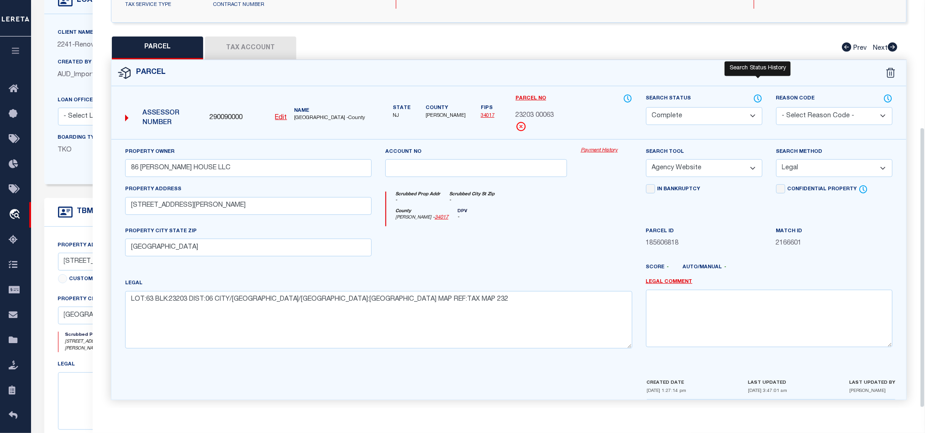
click at [757, 95] on icon at bounding box center [757, 98] width 7 height 7
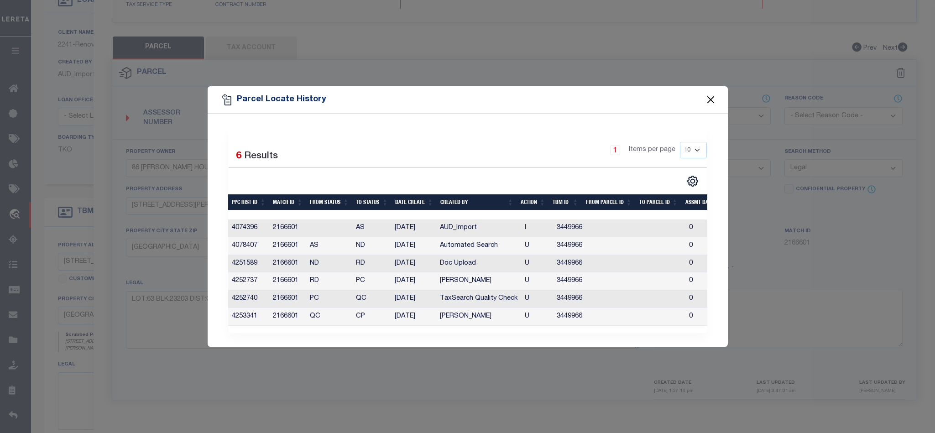
click at [711, 94] on button "Close" at bounding box center [711, 100] width 12 height 12
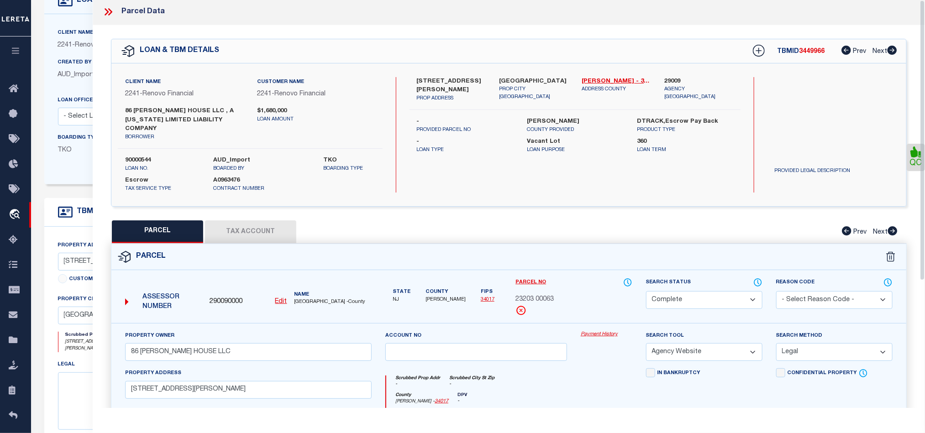
scroll to position [0, 0]
click at [110, 18] on icon at bounding box center [108, 13] width 12 height 12
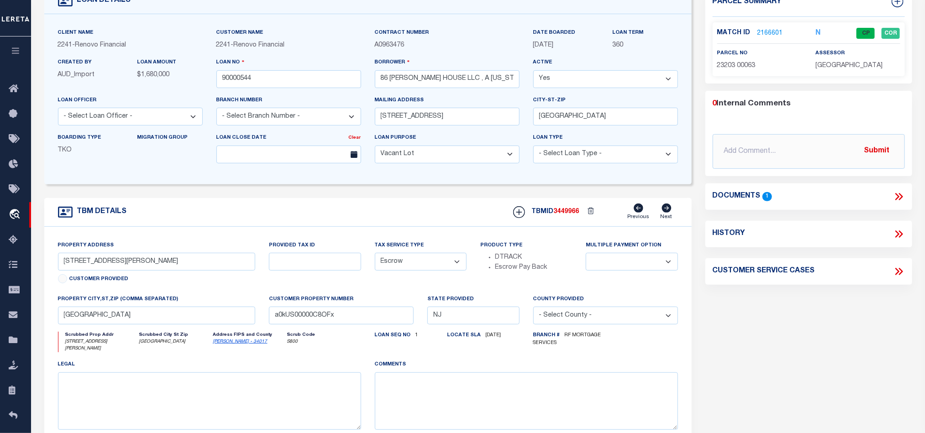
click at [406, 206] on div "TBM DETAILS TBMID 3449966 Previous Next" at bounding box center [367, 212] width 647 height 29
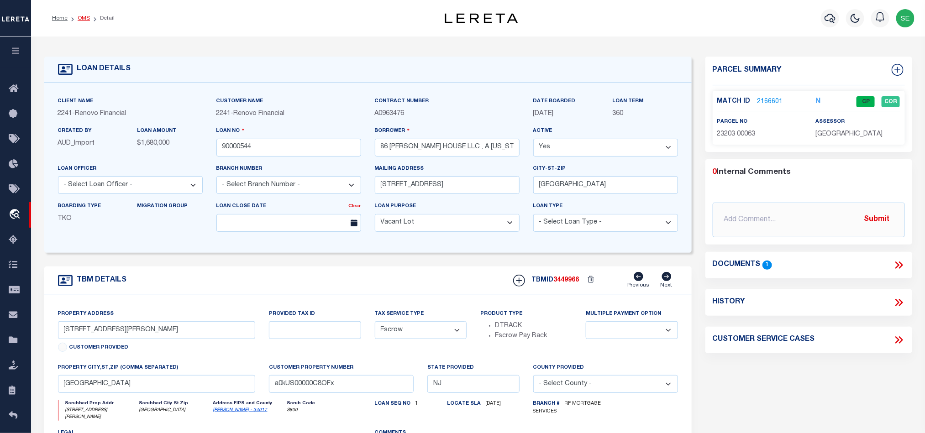
click at [81, 16] on link "OMS" at bounding box center [84, 18] width 12 height 5
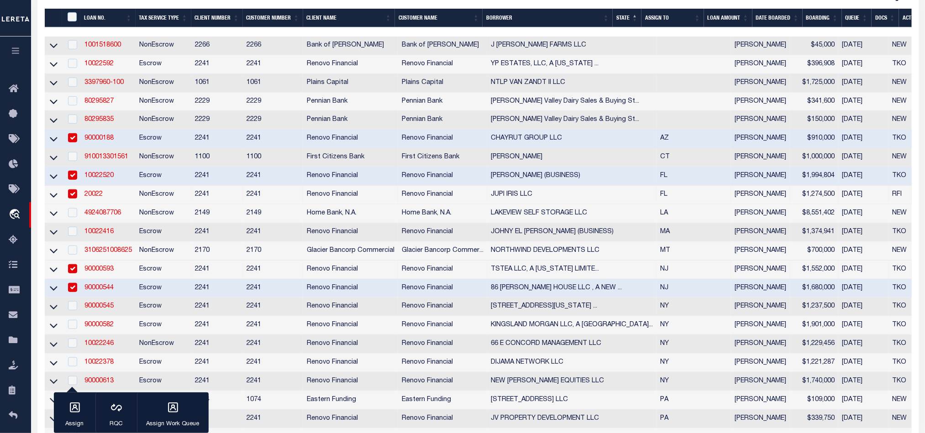
scroll to position [204, 0]
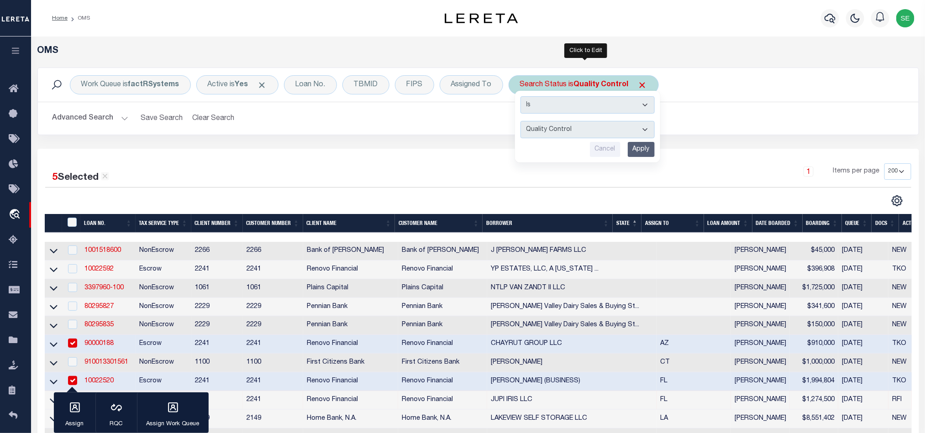
click at [647, 148] on input "Apply" at bounding box center [641, 149] width 27 height 15
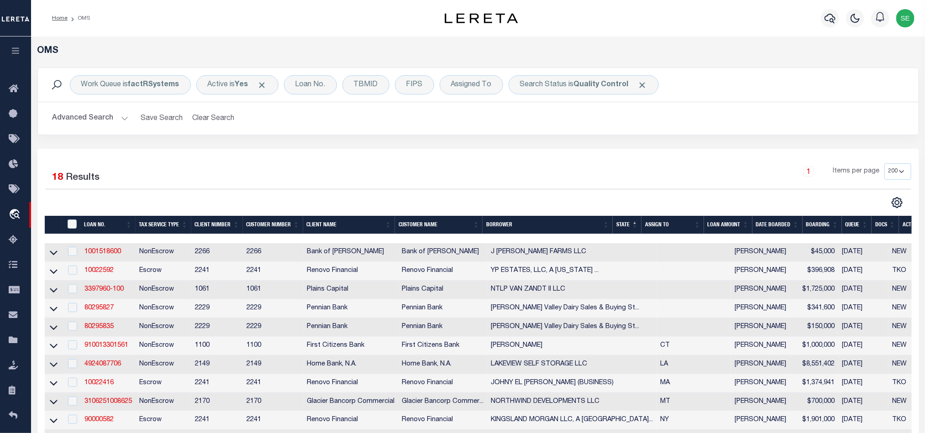
scroll to position [199, 0]
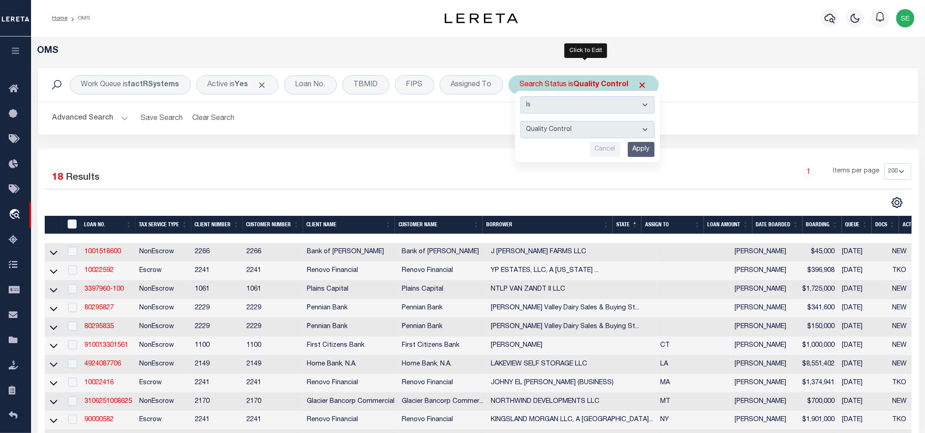
click at [605, 131] on select "Automated Search Bad Parcel Complete Duplicate Parcel High Dollar Reporting In …" at bounding box center [587, 129] width 134 height 17
click at [523, 122] on select "Automated Search Bad Parcel Complete Duplicate Parcel High Dollar Reporting In …" at bounding box center [587, 129] width 134 height 17
click at [638, 155] on input "Apply" at bounding box center [641, 149] width 27 height 15
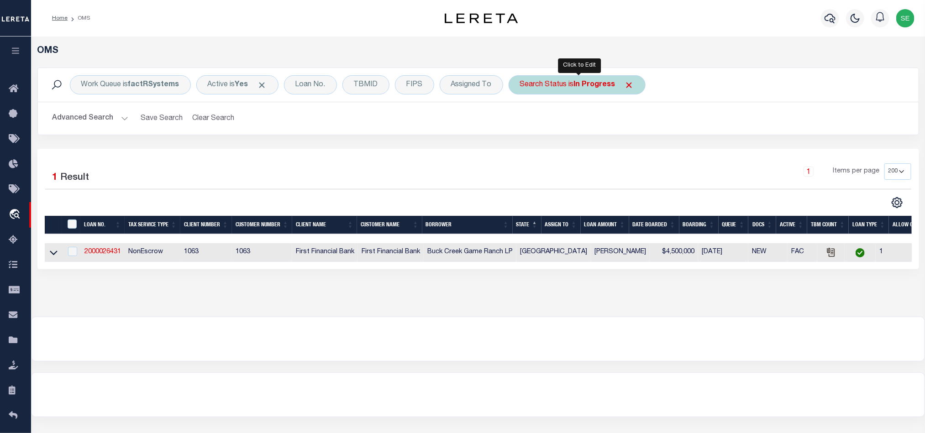
click at [570, 79] on div "Search Status is In Progress" at bounding box center [576, 84] width 137 height 19
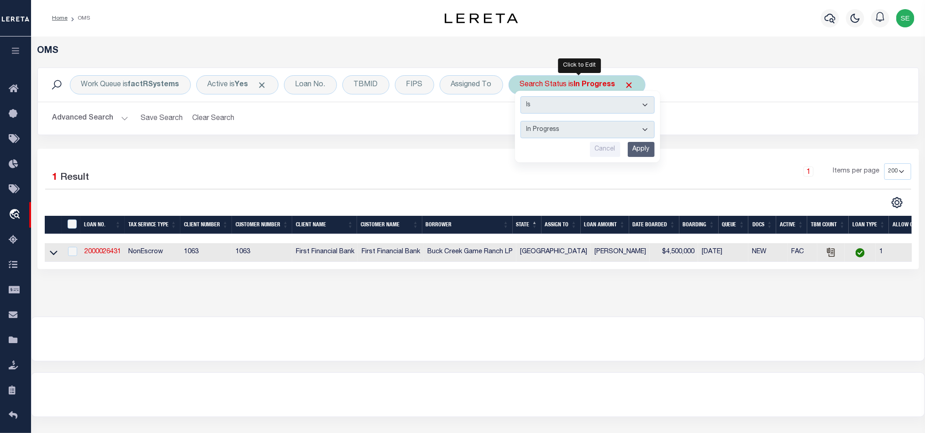
click at [596, 133] on select "Automated Search Bad Parcel Complete Duplicate Parcel High Dollar Reporting In …" at bounding box center [587, 129] width 134 height 17
click at [523, 122] on select "Automated Search Bad Parcel Complete Duplicate Parcel High Dollar Reporting In …" at bounding box center [587, 129] width 134 height 17
click at [643, 152] on input "Apply" at bounding box center [641, 149] width 27 height 15
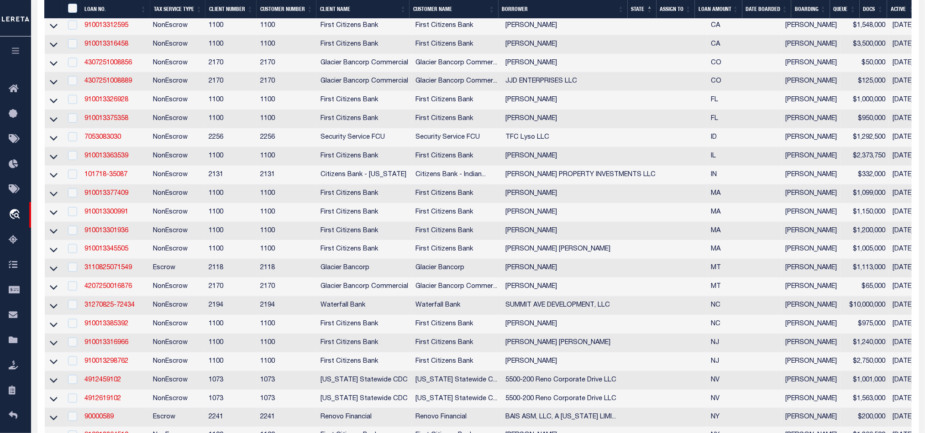
scroll to position [763, 0]
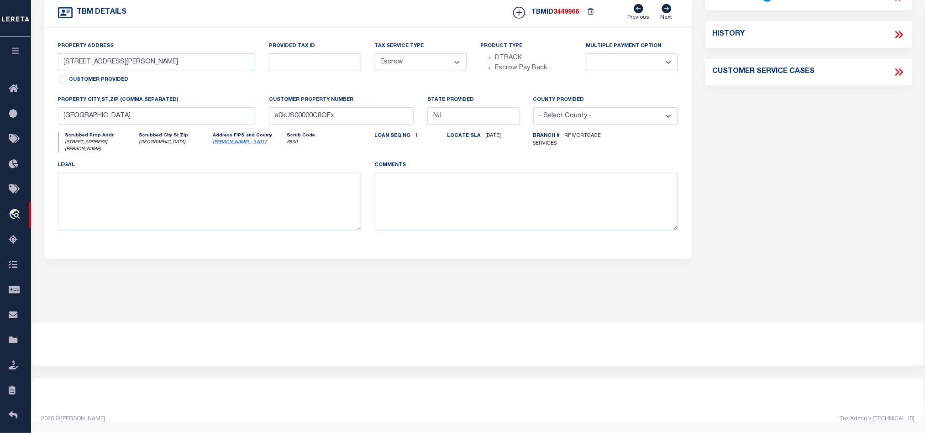
drag, startPoint x: 81, startPoint y: 16, endPoint x: 534, endPoint y: 173, distance: 480.2
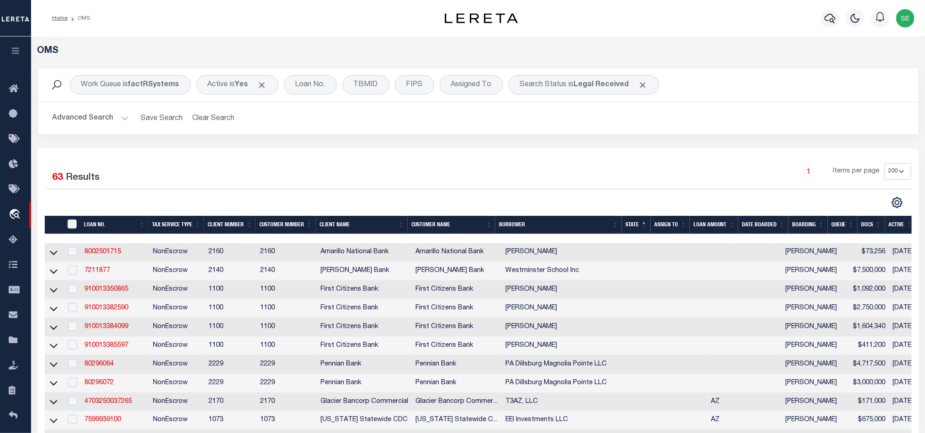
click at [504, 146] on div "Work Queue is factRSystems Active is Yes Loan No. TBMID FIPS Assigned To Search…" at bounding box center [478, 108] width 895 height 81
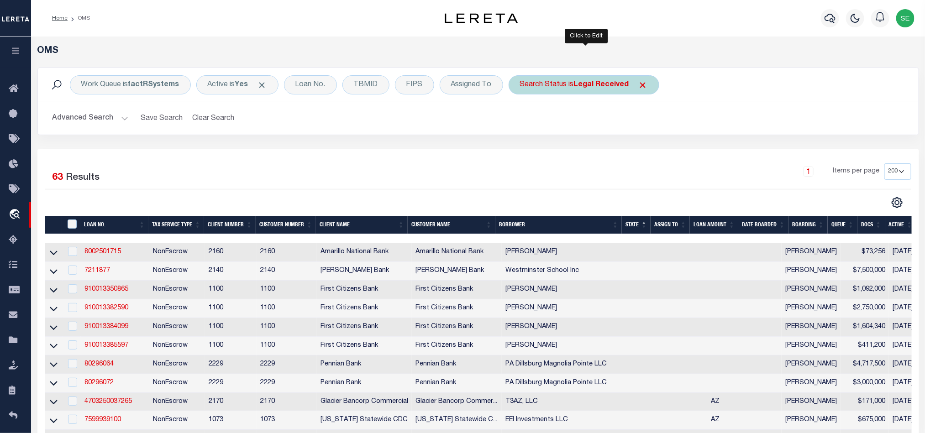
drag, startPoint x: 595, startPoint y: 86, endPoint x: 634, endPoint y: 92, distance: 40.1
click at [595, 86] on b "Legal Received" at bounding box center [601, 84] width 55 height 7
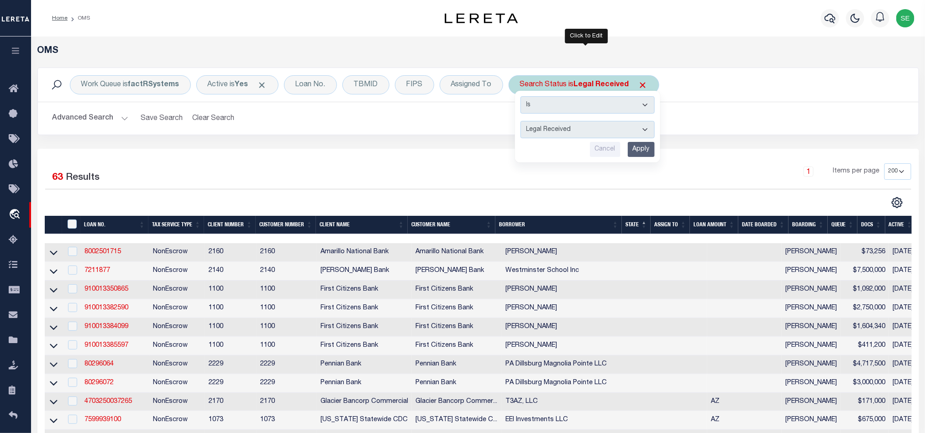
click at [610, 128] on select "Automated Search Bad Parcel Complete Duplicate Parcel High Dollar Reporting In …" at bounding box center [587, 129] width 134 height 17
click at [523, 122] on select "Automated Search Bad Parcel Complete Duplicate Parcel High Dollar Reporting In …" at bounding box center [587, 129] width 134 height 17
click at [641, 166] on div "1 Items per page 10 25 50 100 200" at bounding box center [588, 175] width 646 height 24
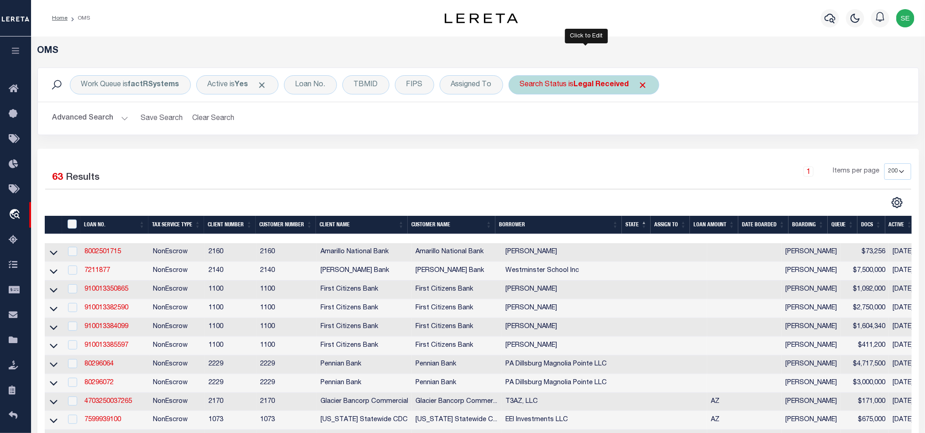
click at [598, 89] on b "Legal Received" at bounding box center [601, 84] width 55 height 7
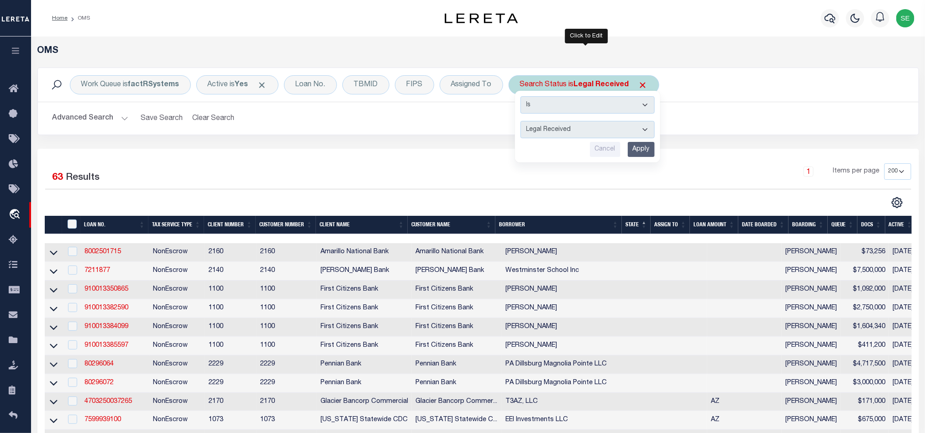
click at [622, 129] on select "Automated Search Bad Parcel Complete Duplicate Parcel High Dollar Reporting In …" at bounding box center [587, 129] width 134 height 17
click at [523, 122] on select "Automated Search Bad Parcel Complete Duplicate Parcel High Dollar Reporting In …" at bounding box center [587, 129] width 134 height 17
click at [643, 148] on input "Apply" at bounding box center [641, 149] width 27 height 15
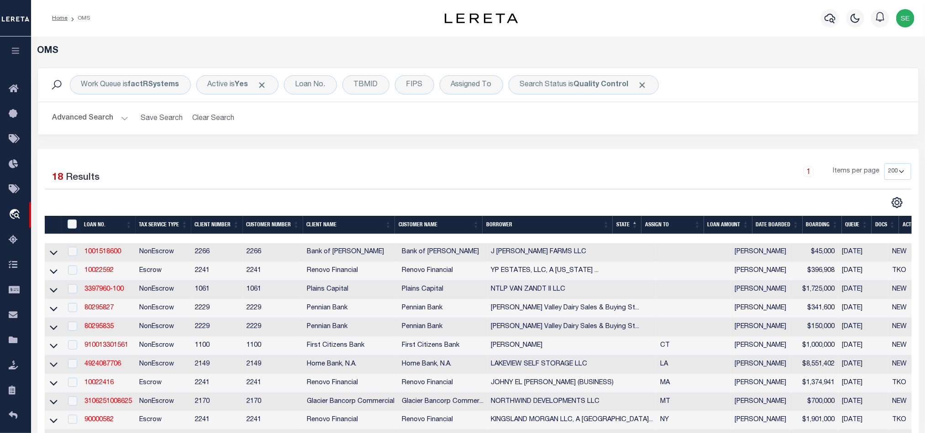
click at [458, 181] on div "1 Items per page 10 25 50 100 200" at bounding box center [588, 175] width 646 height 24
click at [638, 168] on div "1 Items per page 10 25 50 100 200" at bounding box center [588, 175] width 646 height 24
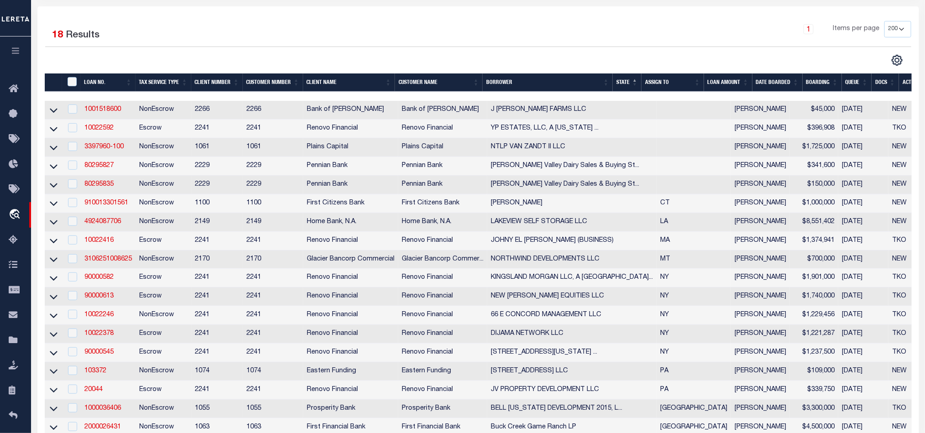
scroll to position [136, 0]
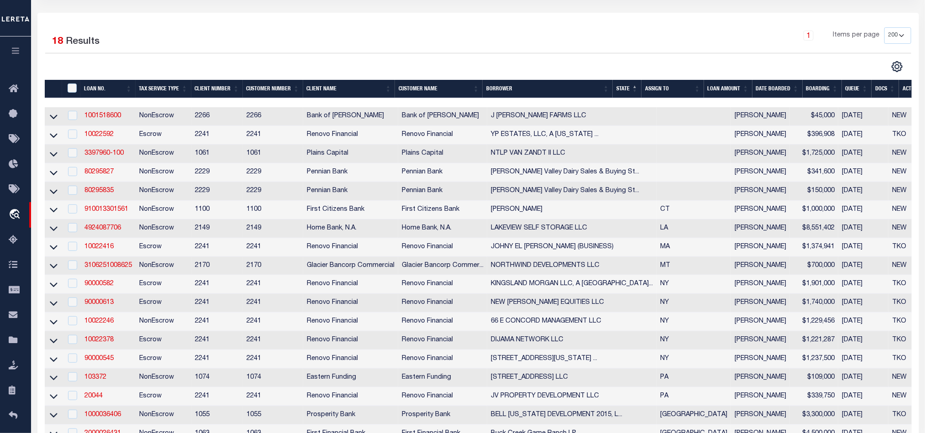
click at [666, 30] on div "1 Items per page 10 25 50 100 200" at bounding box center [588, 39] width 646 height 24
click at [655, 32] on div "1 Items per page 10 25 50 100 200" at bounding box center [588, 39] width 646 height 24
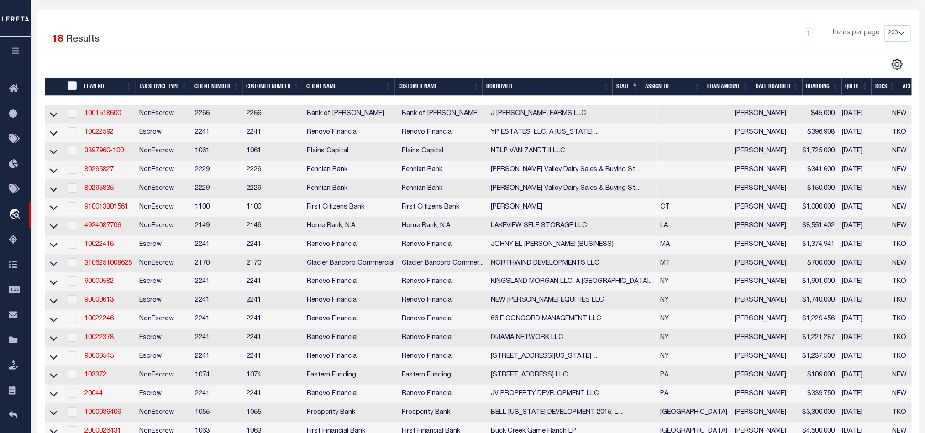
scroll to position [181, 0]
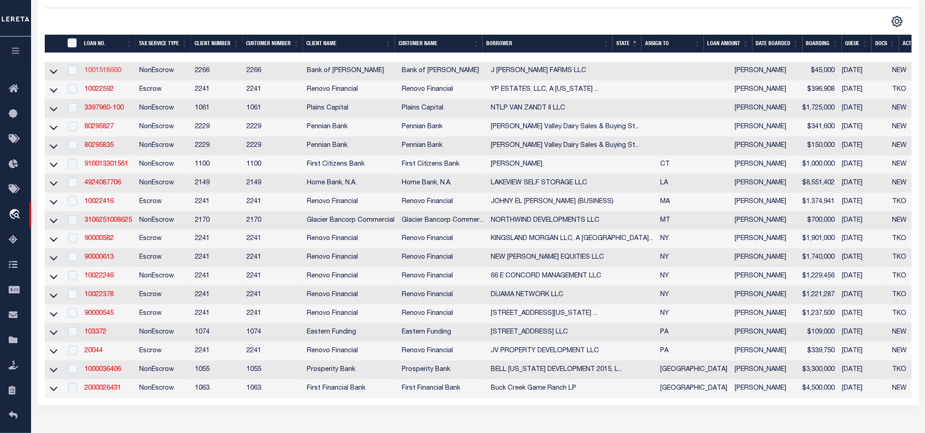
click at [104, 73] on link "1001518600" at bounding box center [102, 71] width 37 height 6
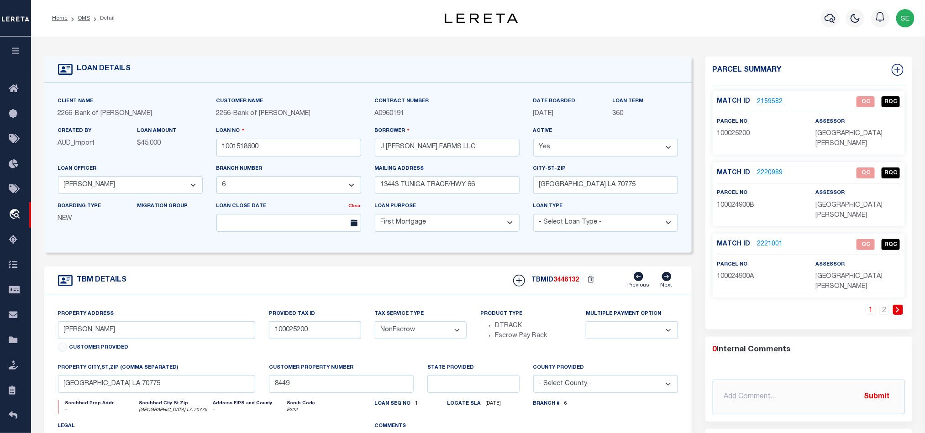
click at [422, 274] on div "TBM DETAILS TBMID 3446132 Previous Next" at bounding box center [367, 281] width 647 height 29
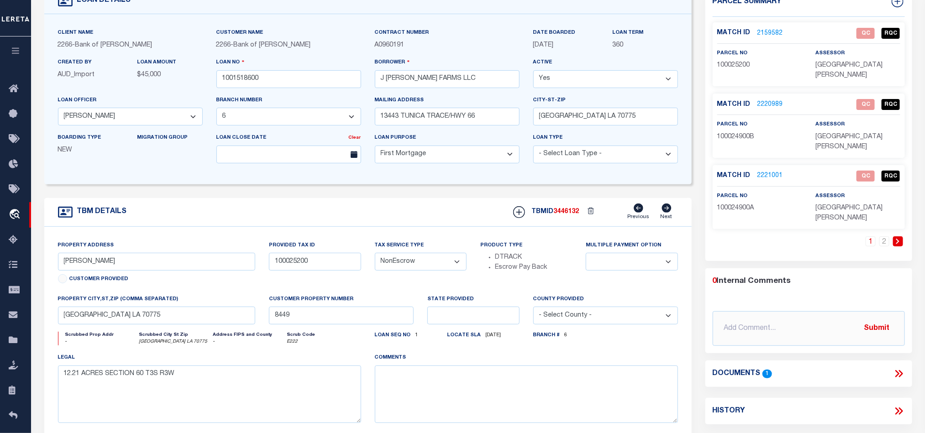
click at [759, 236] on div "1 2" at bounding box center [808, 248] width 192 height 25
click at [775, 236] on div "1 2" at bounding box center [808, 248] width 192 height 25
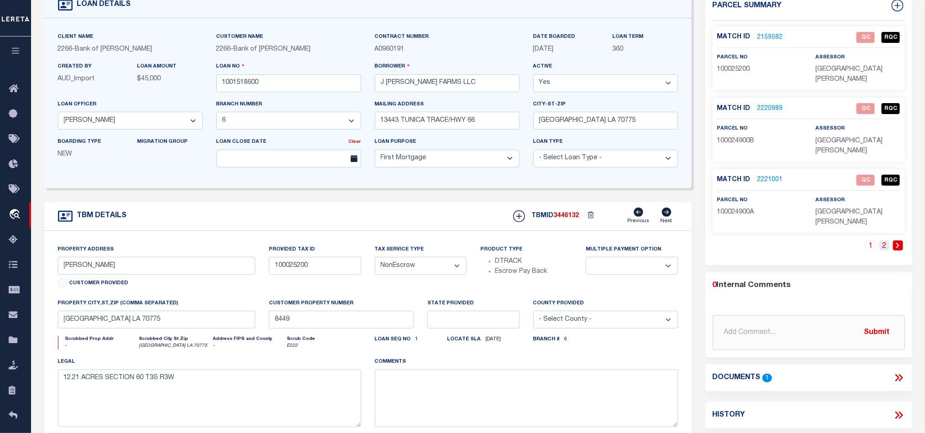
click at [885, 241] on link "2" at bounding box center [884, 246] width 10 height 10
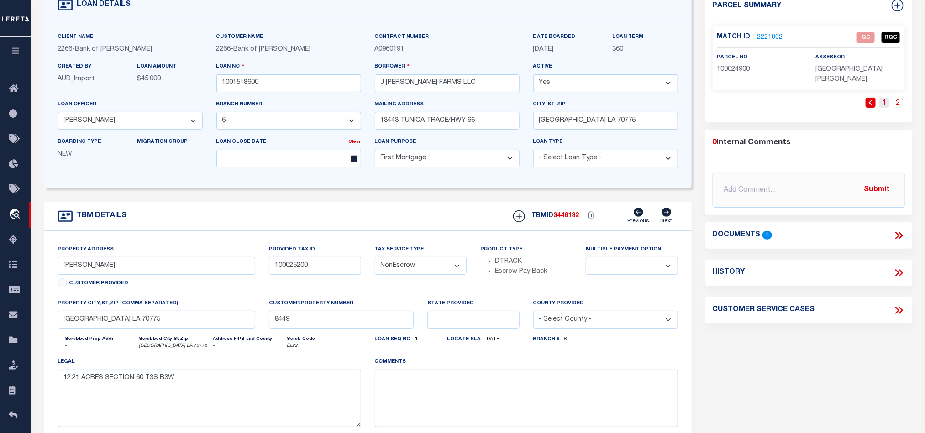
click at [880, 98] on link "1" at bounding box center [884, 103] width 10 height 10
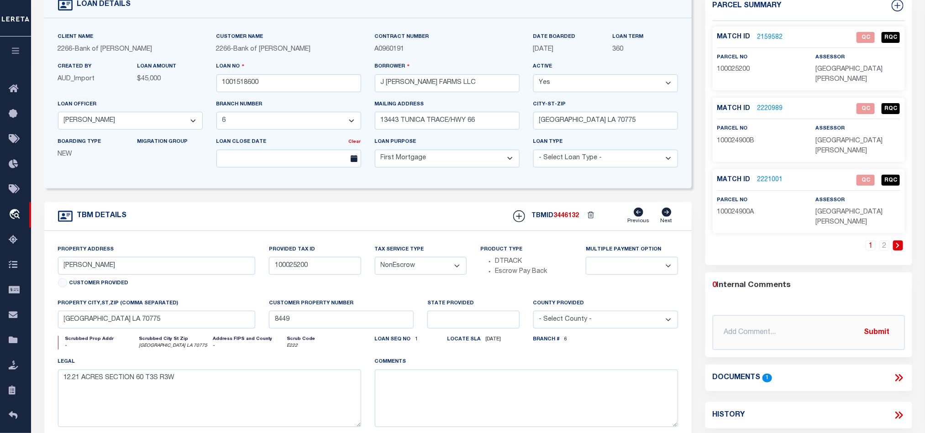
click at [377, 220] on div "TBM DETAILS TBMID 3446132 Previous Next" at bounding box center [367, 216] width 647 height 29
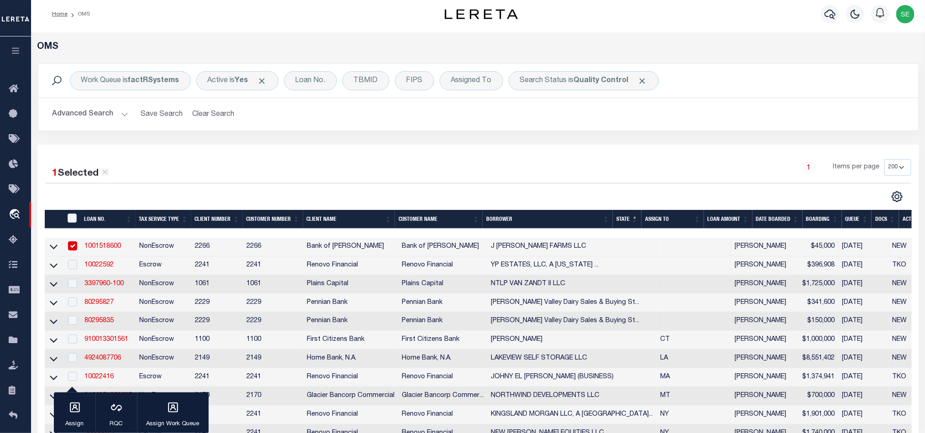
scroll to position [68, 0]
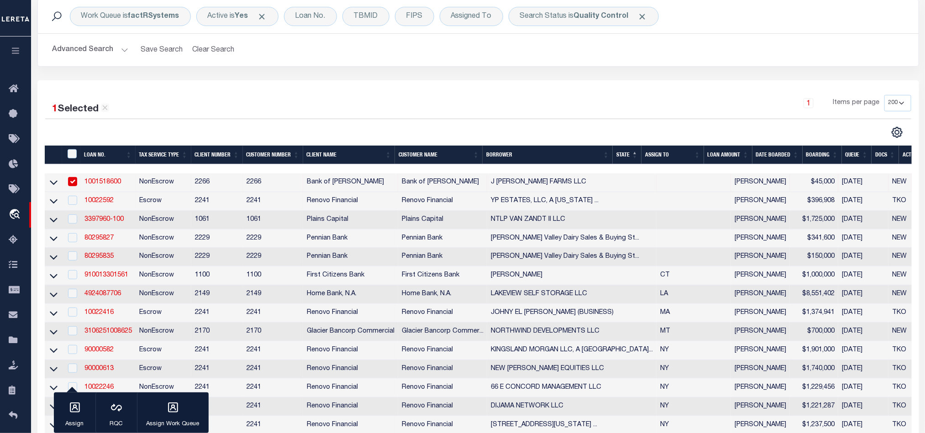
drag, startPoint x: 99, startPoint y: 202, endPoint x: 118, endPoint y: 202, distance: 18.7
click at [99, 202] on link "10022592" at bounding box center [98, 201] width 29 height 6
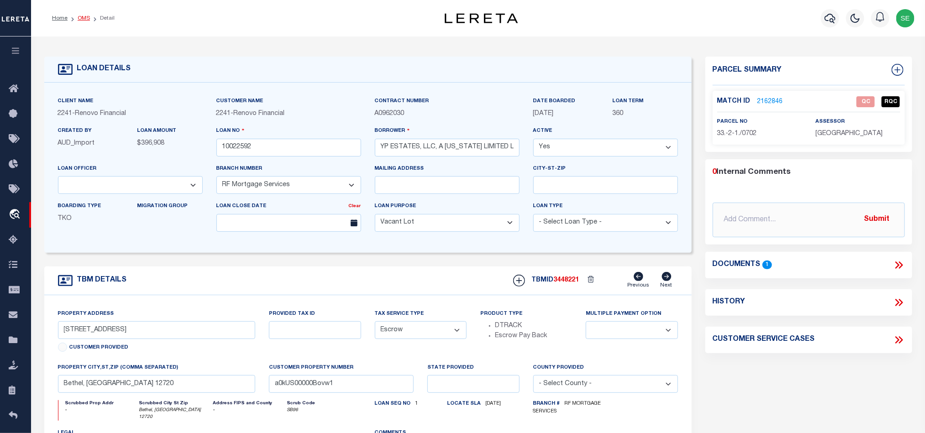
click at [86, 16] on link "OMS" at bounding box center [84, 18] width 12 height 5
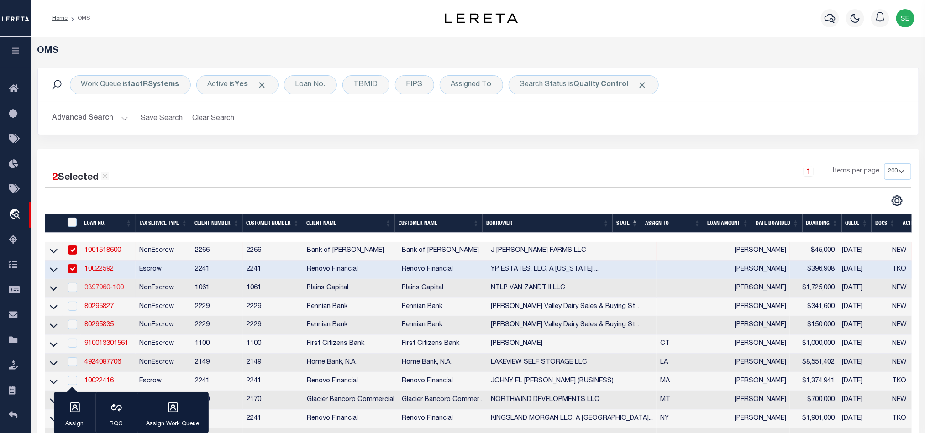
scroll to position [68, 0]
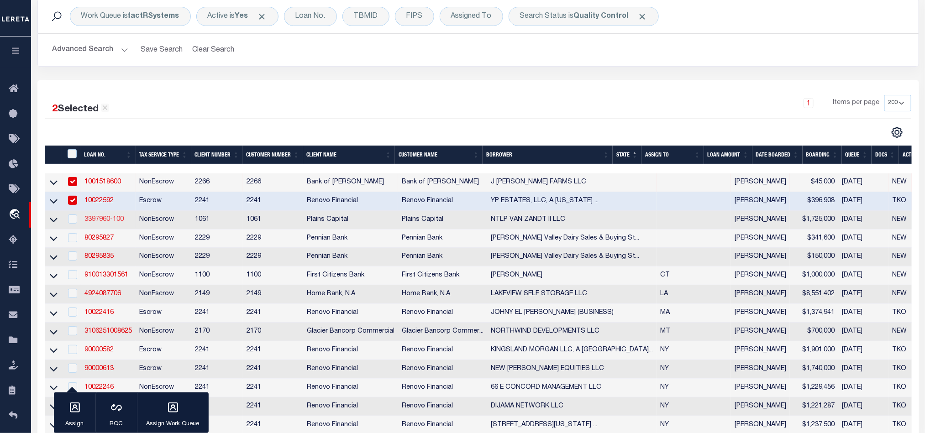
click at [105, 220] on link "3397960-100" at bounding box center [103, 219] width 39 height 6
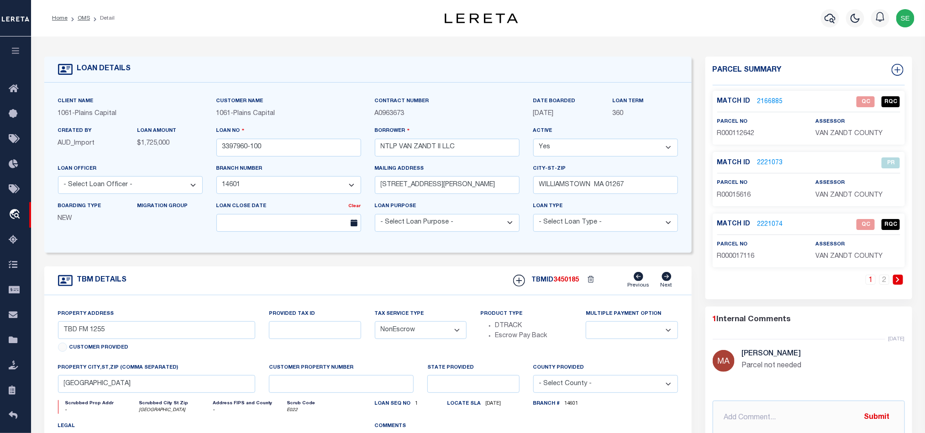
click at [454, 276] on div "TBM DETAILS TBMID 3450185 Previous Next" at bounding box center [367, 281] width 647 height 29
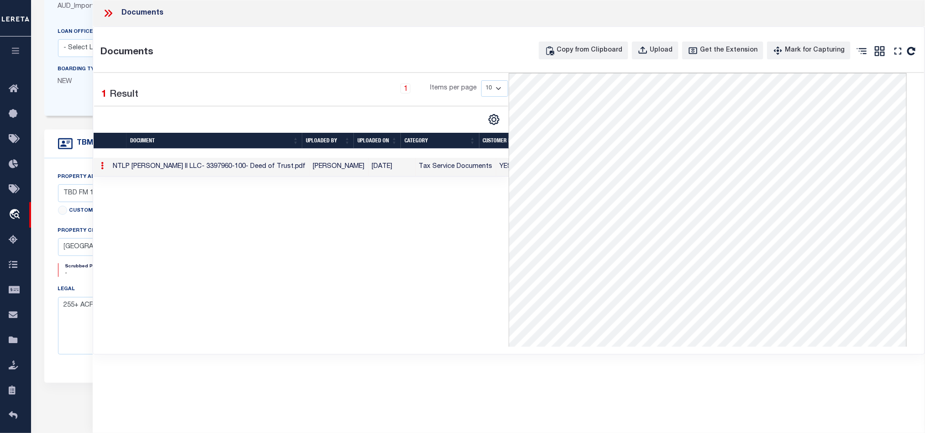
click at [105, 12] on icon at bounding box center [108, 13] width 12 height 12
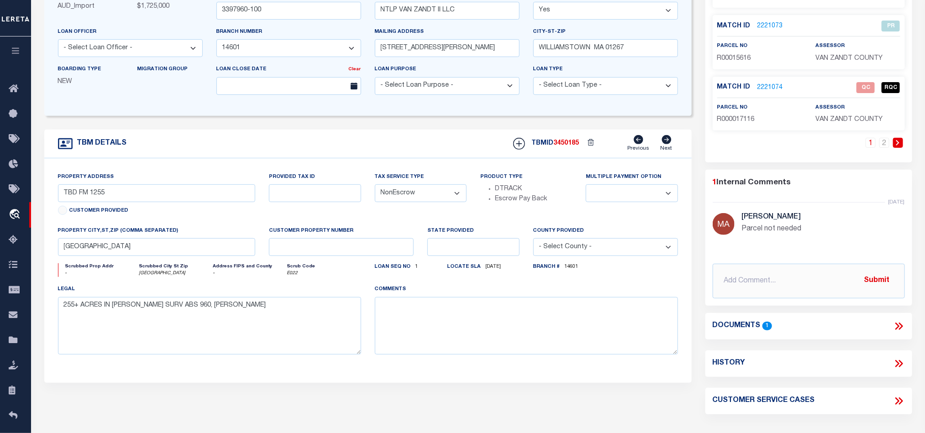
click at [764, 98] on div "Match ID 2221074 QC RQC" at bounding box center [808, 90] width 183 height 16
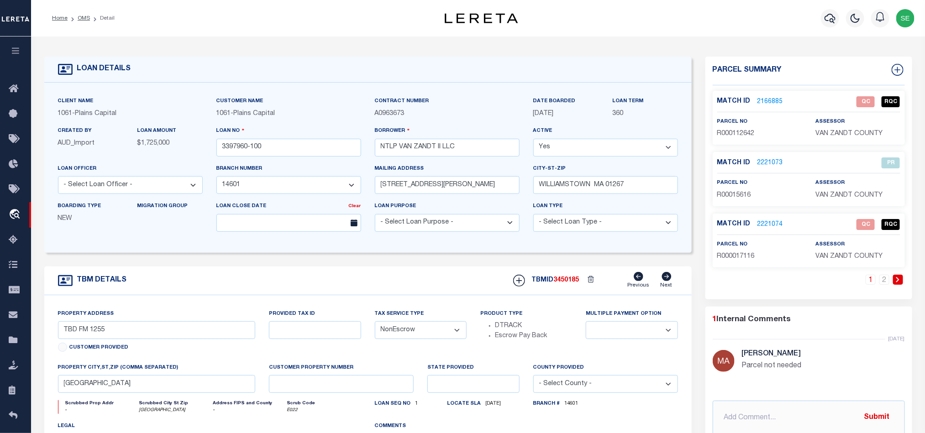
click at [763, 103] on link "2166885" at bounding box center [770, 102] width 26 height 10
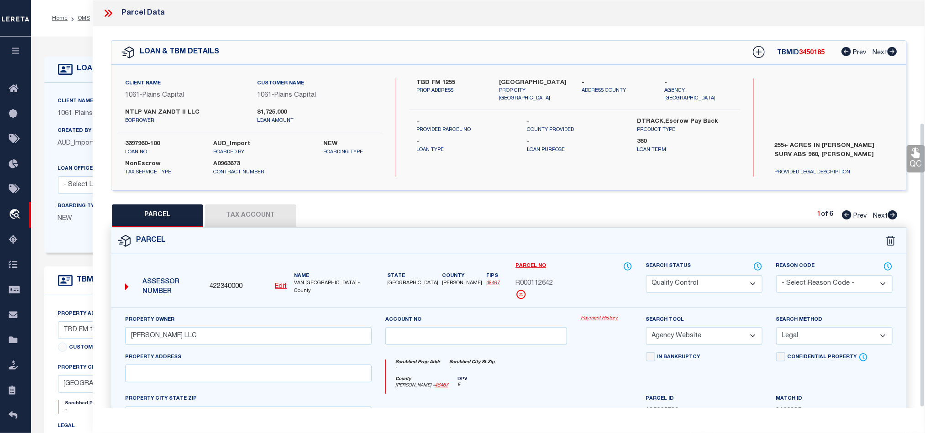
scroll to position [177, 0]
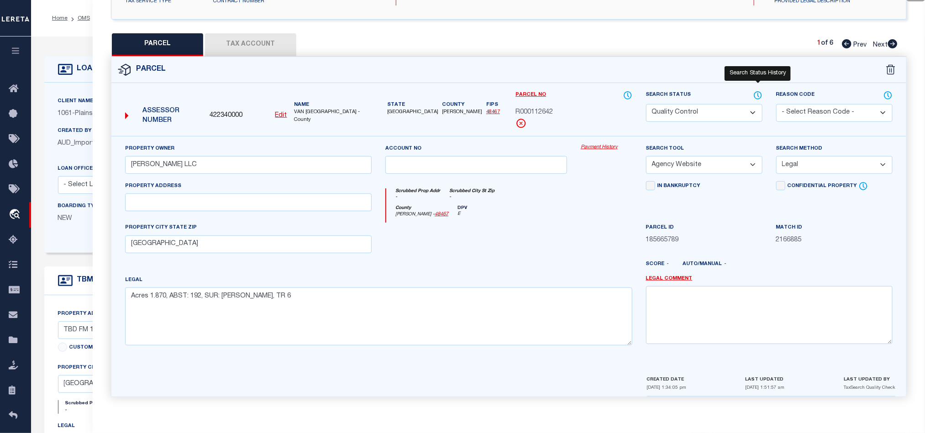
click at [754, 94] on icon at bounding box center [757, 95] width 9 height 10
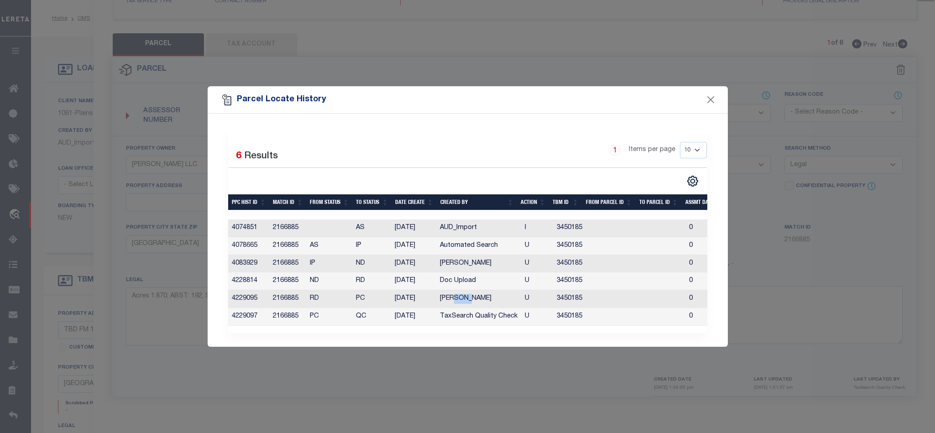
drag, startPoint x: 456, startPoint y: 297, endPoint x: 470, endPoint y: 296, distance: 13.8
click at [470, 296] on td "[PERSON_NAME]" at bounding box center [478, 299] width 85 height 18
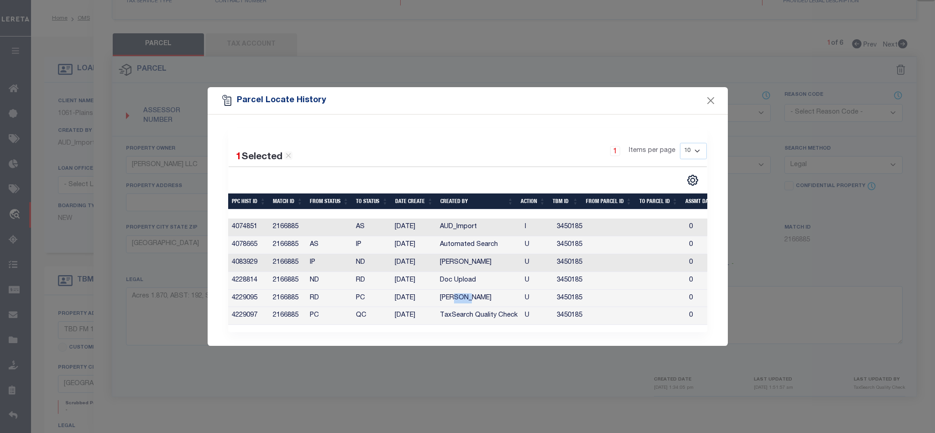
click at [470, 296] on td "[PERSON_NAME]" at bounding box center [478, 299] width 85 height 18
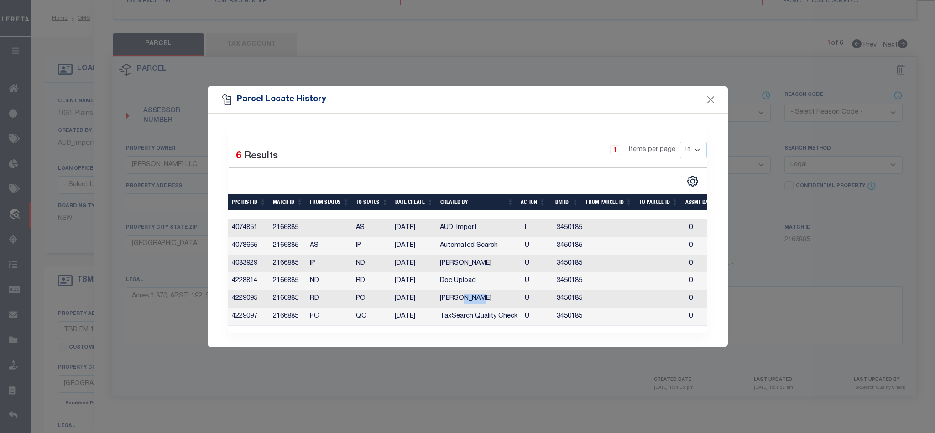
click at [470, 296] on td "[PERSON_NAME]" at bounding box center [478, 299] width 85 height 18
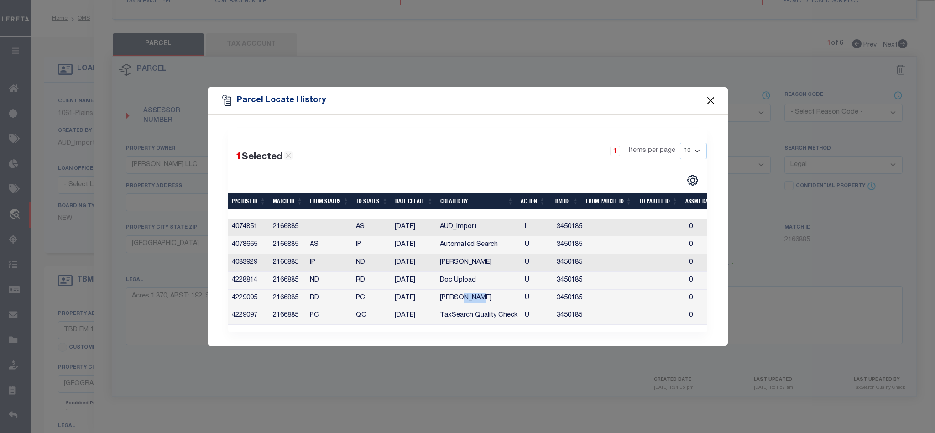
click at [709, 97] on button "Close" at bounding box center [711, 100] width 12 height 12
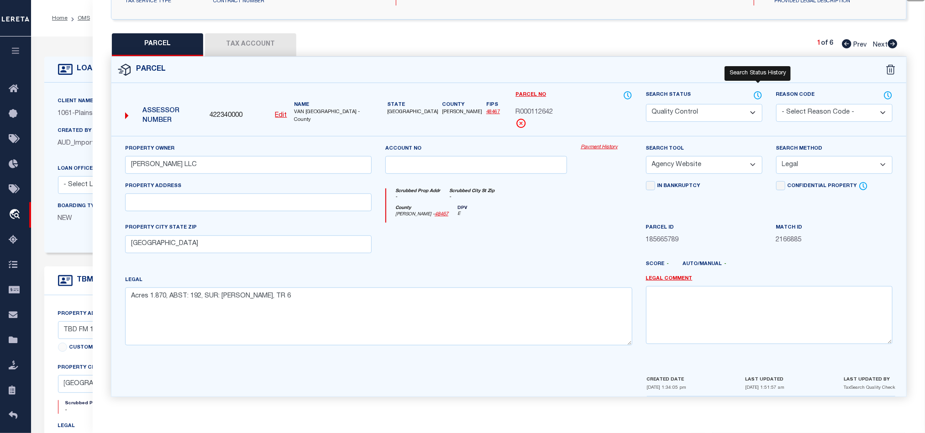
click at [760, 93] on icon at bounding box center [757, 95] width 9 height 10
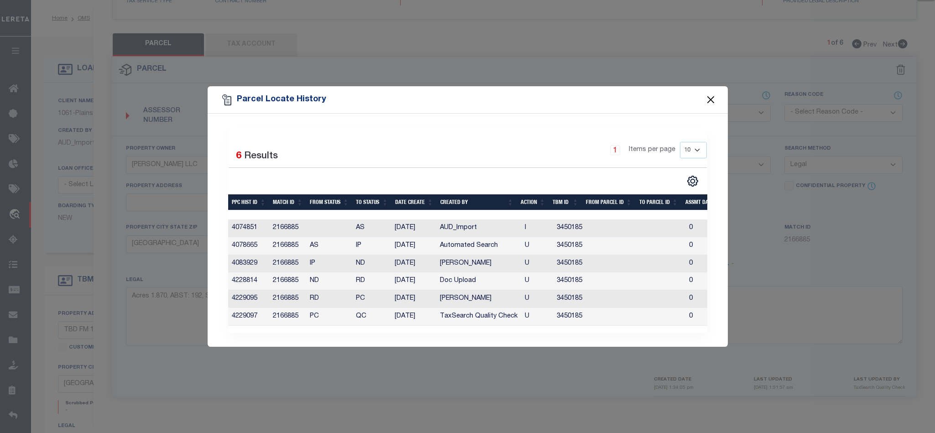
click at [712, 94] on button "Close" at bounding box center [711, 100] width 12 height 12
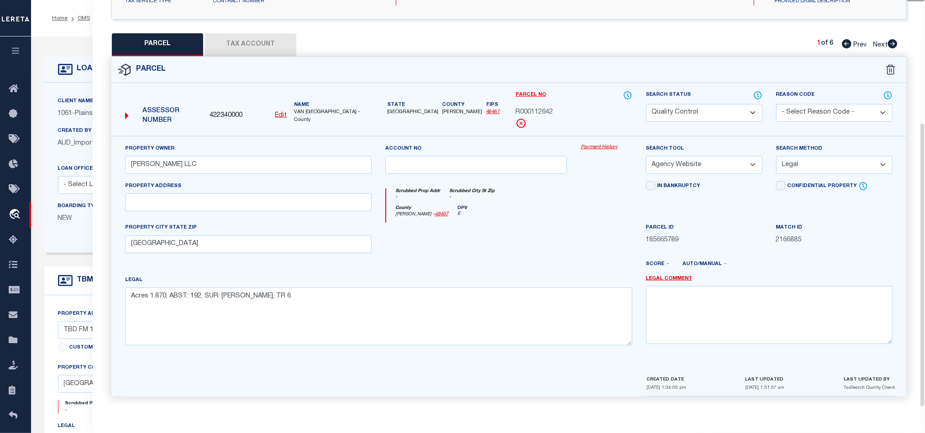
click at [507, 220] on div "County [PERSON_NAME] - 48467 DPV E" at bounding box center [509, 214] width 246 height 18
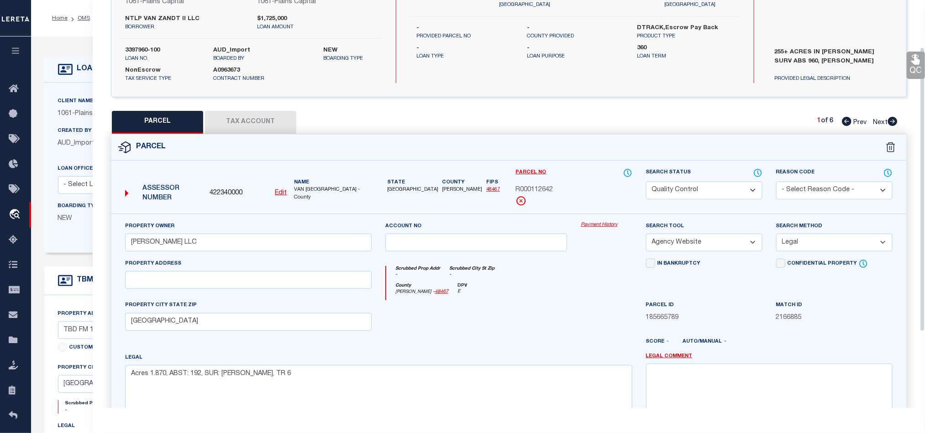
scroll to position [0, 0]
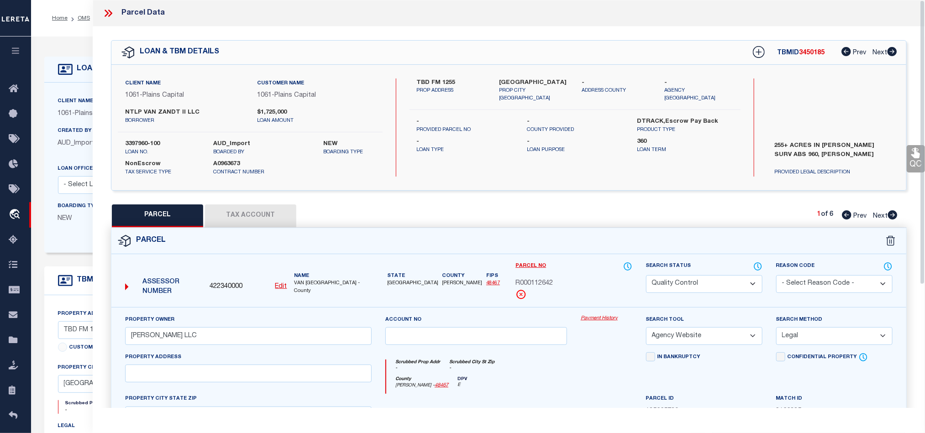
click at [106, 11] on icon at bounding box center [107, 13] width 4 height 7
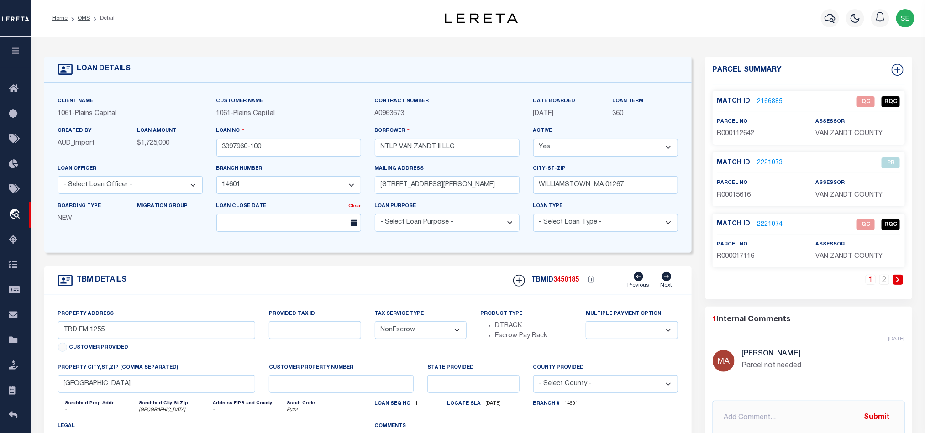
click at [452, 272] on div "TBM DETAILS TBMID 3450185 Previous Next" at bounding box center [367, 281] width 647 height 29
click at [734, 135] on span "R000112642" at bounding box center [735, 134] width 37 height 6
click at [411, 281] on div "TBM DETAILS TBMID 3450185 Previous Next" at bounding box center [367, 281] width 647 height 29
click at [774, 281] on div "1 2" at bounding box center [808, 287] width 192 height 25
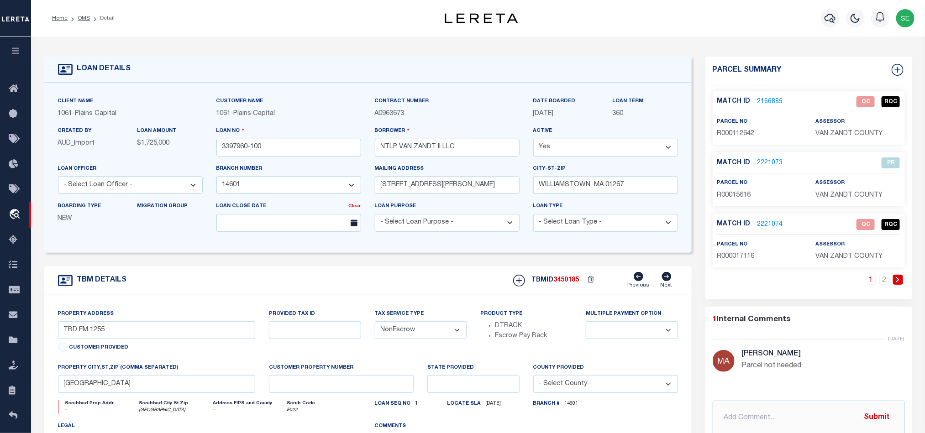
click at [738, 257] on span "R000017116" at bounding box center [735, 256] width 37 height 6
click at [839, 298] on div "1 2" at bounding box center [808, 287] width 192 height 25
click at [882, 282] on link "2" at bounding box center [884, 280] width 10 height 10
click at [882, 282] on link "1" at bounding box center [884, 280] width 10 height 10
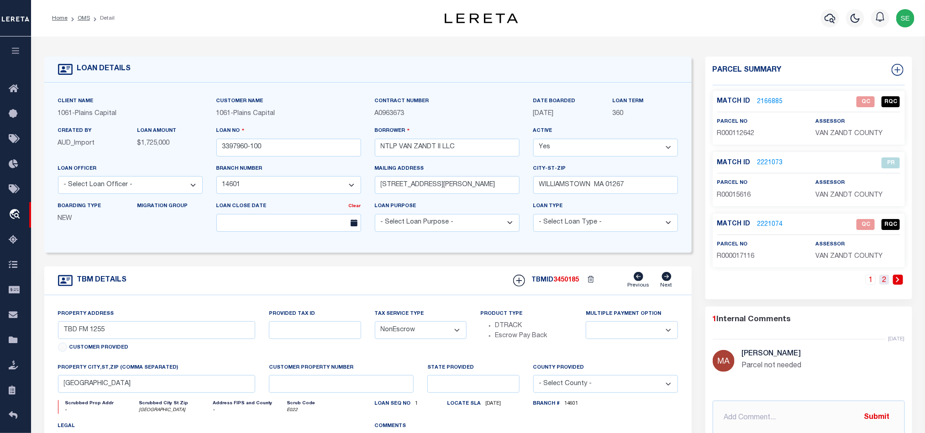
click at [884, 282] on link "2" at bounding box center [884, 280] width 10 height 10
click at [886, 281] on link "1" at bounding box center [884, 280] width 10 height 10
drag, startPoint x: 419, startPoint y: 282, endPoint x: 732, endPoint y: 151, distance: 338.7
click at [419, 282] on div "TBM DETAILS TBMID 3450185 Previous Next" at bounding box center [367, 281] width 647 height 29
click at [769, 100] on link "2166885" at bounding box center [770, 102] width 26 height 10
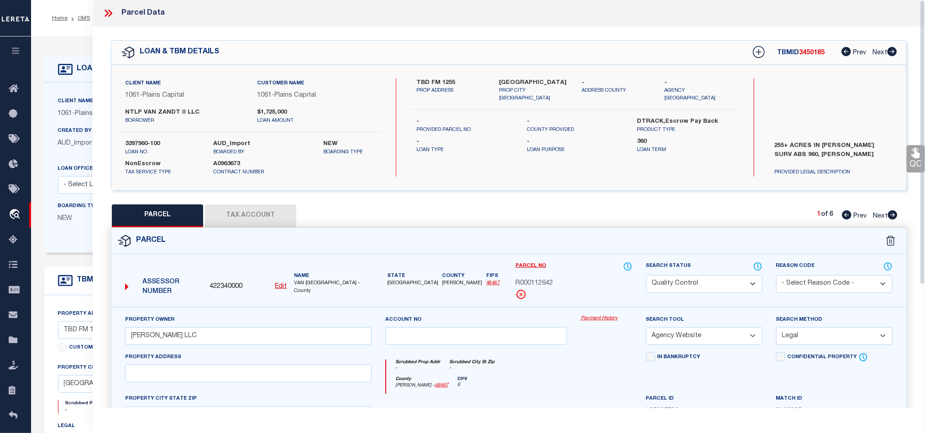
click at [577, 244] on div "Parcel" at bounding box center [508, 241] width 795 height 26
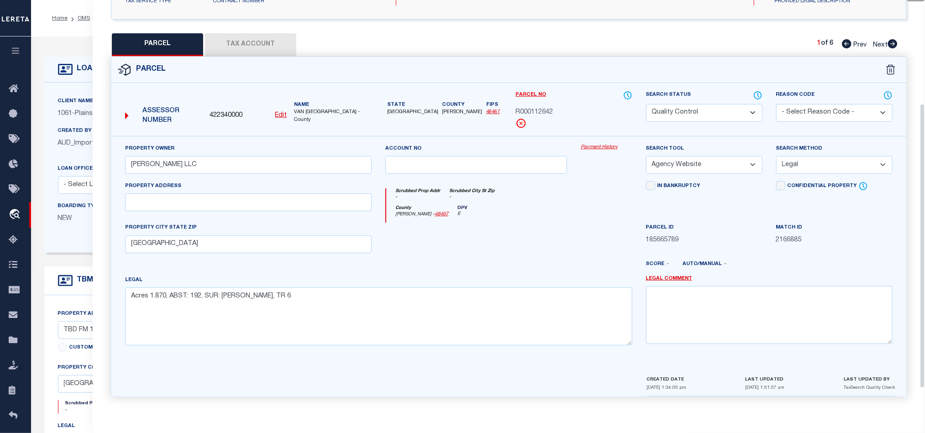
click at [547, 256] on div at bounding box center [475, 241] width 195 height 37
click at [242, 49] on button "Tax Account" at bounding box center [250, 44] width 91 height 23
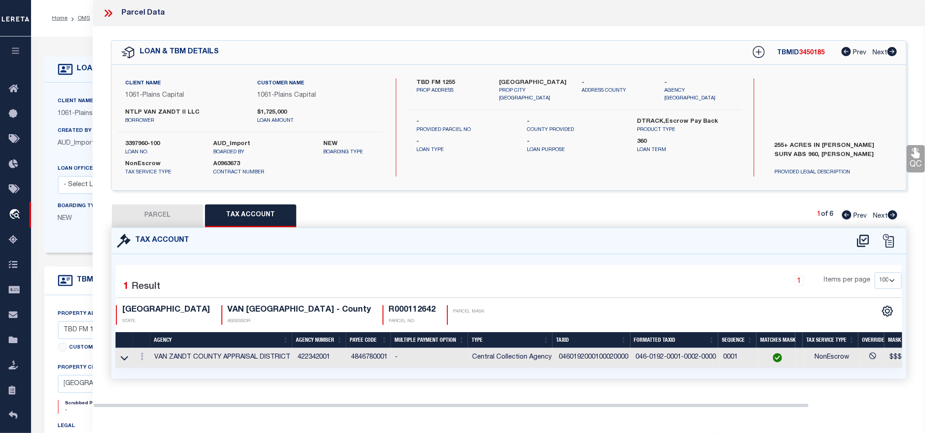
scroll to position [0, 0]
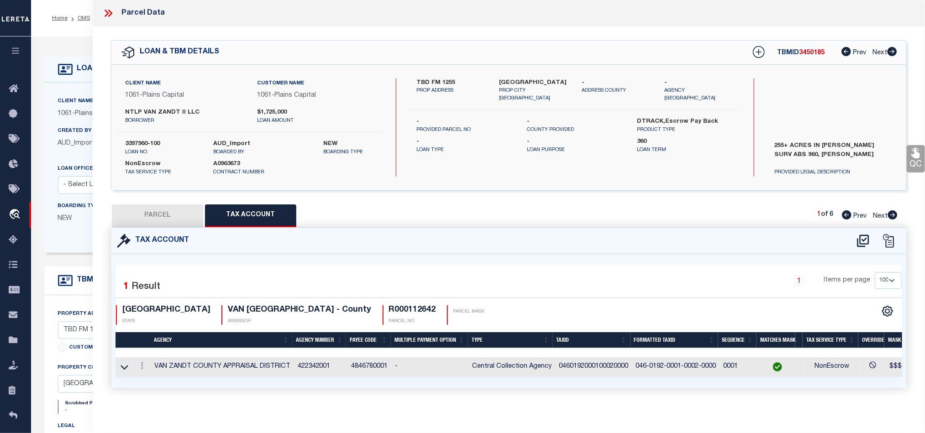
click at [177, 211] on button "PARCEL" at bounding box center [157, 215] width 91 height 23
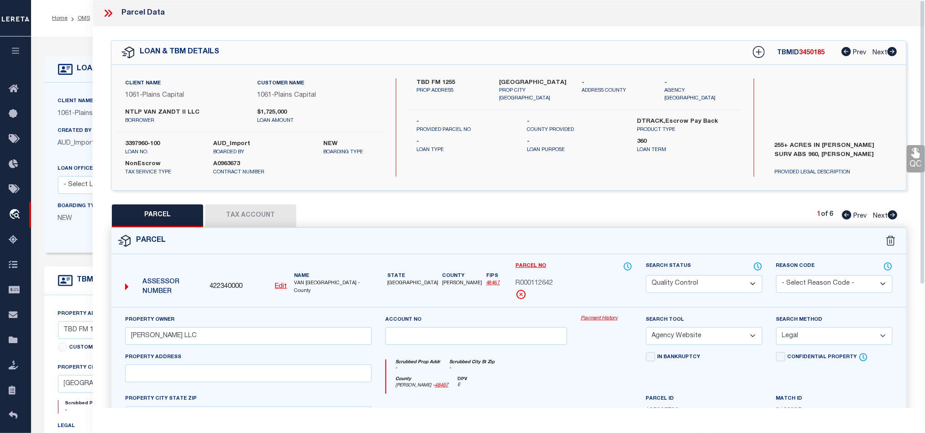
click at [628, 252] on div "Parcel" at bounding box center [508, 241] width 795 height 26
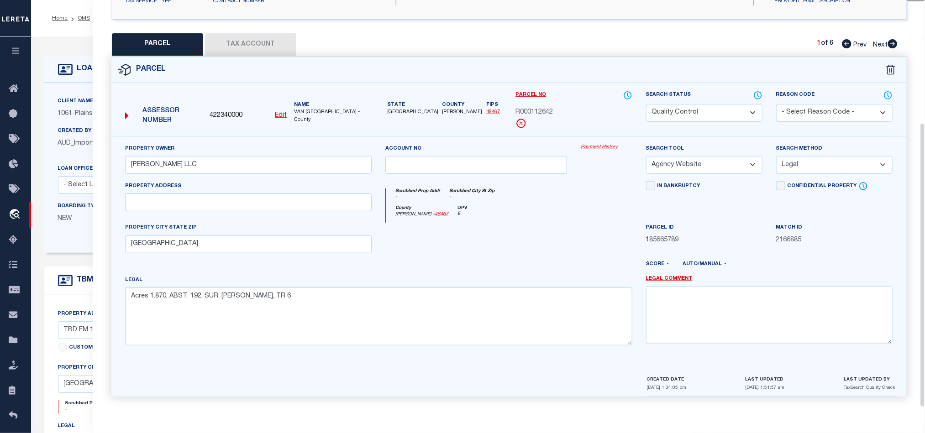
click at [543, 249] on div at bounding box center [475, 241] width 195 height 37
click at [530, 214] on div "County [PERSON_NAME] - 48467 DPV E" at bounding box center [509, 214] width 246 height 18
click at [491, 229] on div at bounding box center [475, 241] width 195 height 37
click at [544, 230] on div at bounding box center [475, 241] width 195 height 37
click at [497, 237] on div at bounding box center [475, 241] width 195 height 37
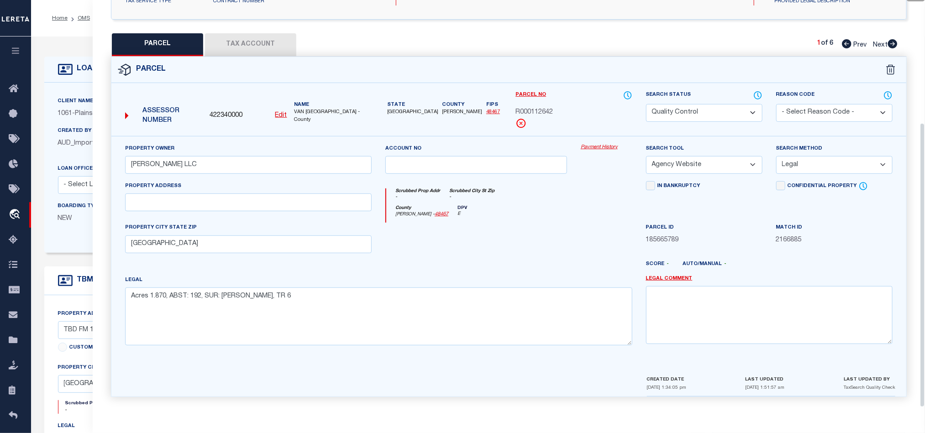
click at [589, 215] on div "County [PERSON_NAME] - 48467 DPV E" at bounding box center [509, 214] width 246 height 18
click at [695, 108] on select "Automated Search Bad Parcel Complete Duplicate Parcel High Dollar Reporting In …" at bounding box center [704, 113] width 116 height 18
drag, startPoint x: 527, startPoint y: 217, endPoint x: 813, endPoint y: 220, distance: 286.2
click at [527, 217] on div "County [PERSON_NAME] - 48467 DPV E" at bounding box center [509, 214] width 246 height 18
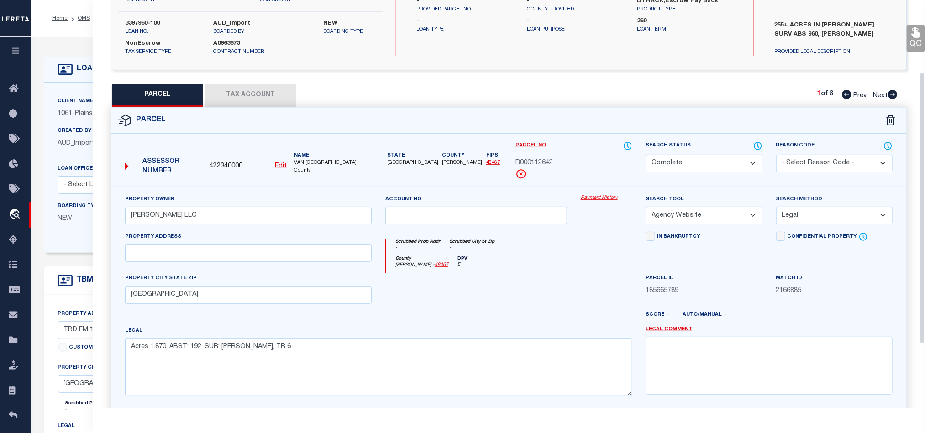
scroll to position [108, 0]
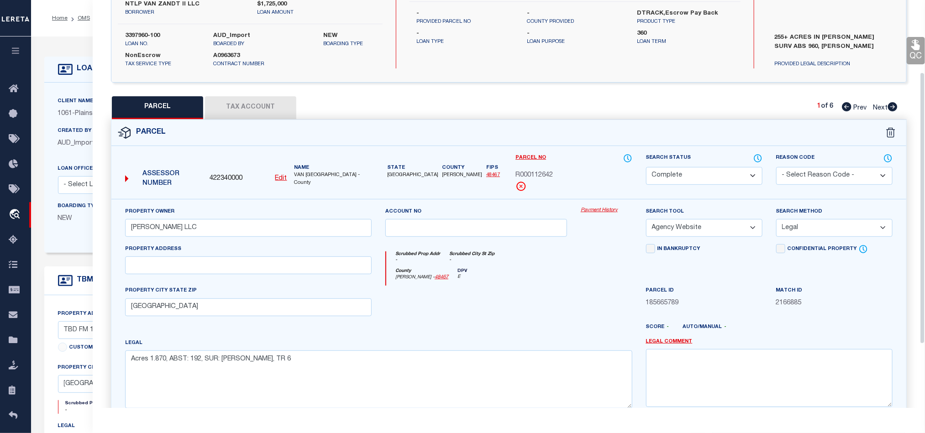
click at [916, 41] on icon at bounding box center [915, 45] width 9 height 10
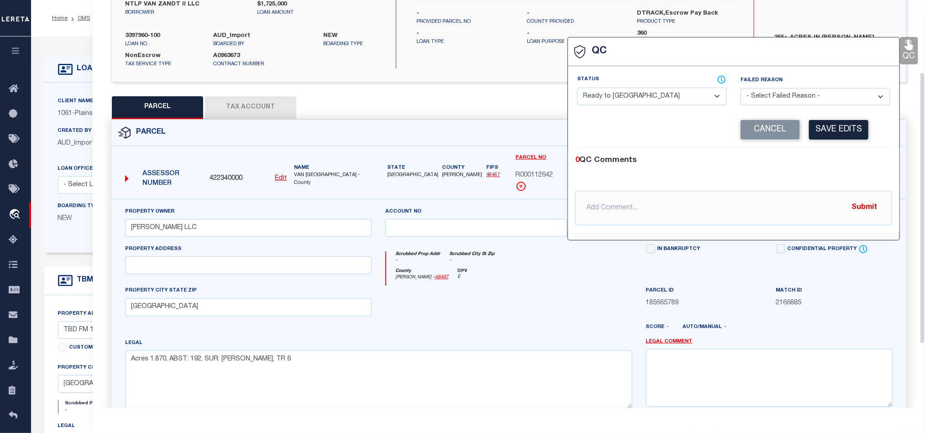
click at [663, 96] on select "- Select Status - Ready to QC Correct Incorrect" at bounding box center [652, 97] width 150 height 18
click at [832, 167] on div "0 QC Comments" at bounding box center [731, 161] width 313 height 12
click at [837, 133] on button "Save Edits" at bounding box center [838, 130] width 59 height 20
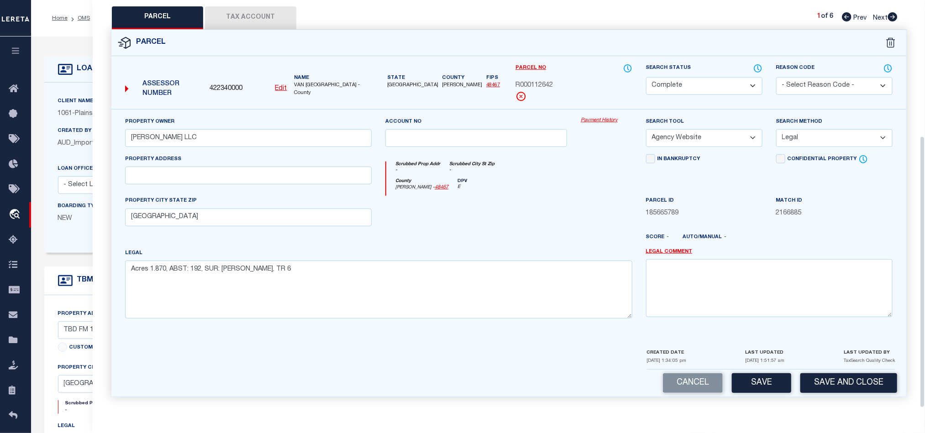
scroll to position [204, 0]
click at [769, 373] on button "Save" at bounding box center [761, 383] width 59 height 20
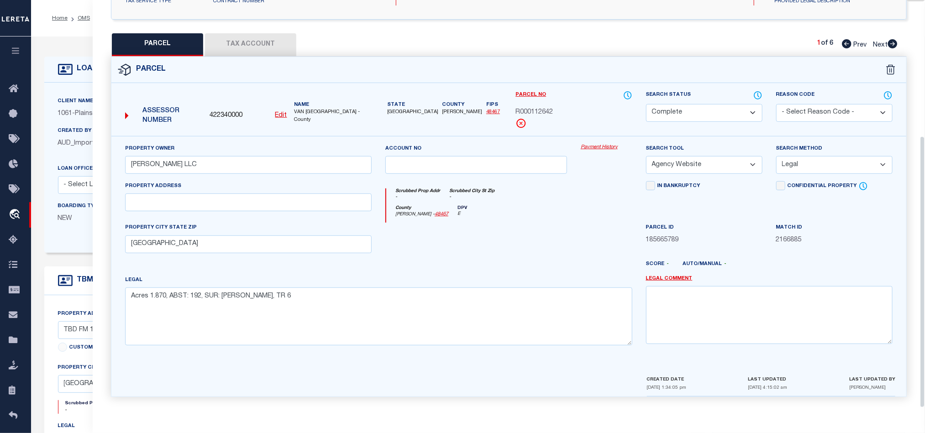
scroll to position [177, 0]
drag, startPoint x: 890, startPoint y: 40, endPoint x: 544, endPoint y: 181, distance: 374.4
click at [890, 40] on icon at bounding box center [893, 43] width 10 height 9
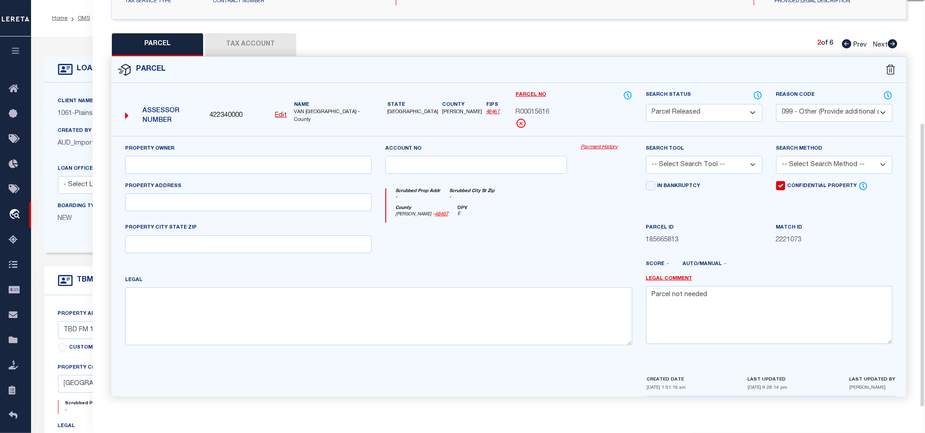
click at [892, 39] on icon at bounding box center [893, 43] width 10 height 9
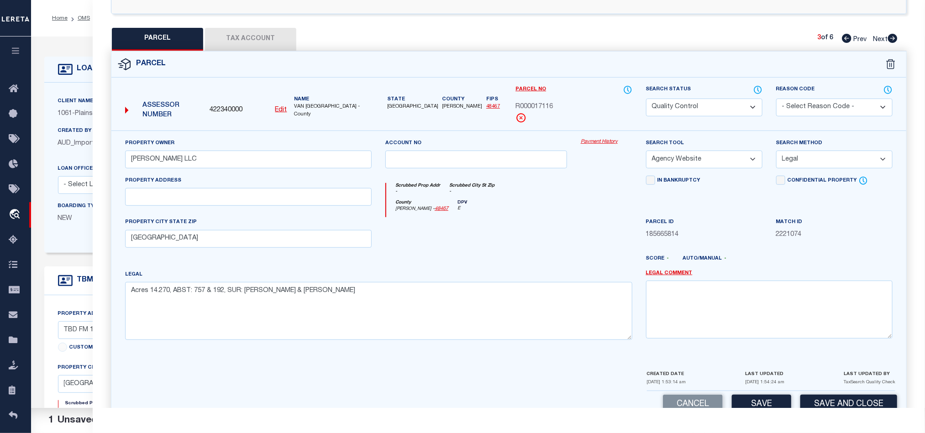
drag, startPoint x: 713, startPoint y: 109, endPoint x: 526, endPoint y: 235, distance: 226.5
click at [713, 109] on select "Automated Search Bad Parcel Complete Duplicate Parcel High Dollar Reporting In …" at bounding box center [704, 108] width 116 height 18
drag, startPoint x: 526, startPoint y: 235, endPoint x: 856, endPoint y: 42, distance: 382.7
click at [526, 235] on div at bounding box center [475, 235] width 195 height 37
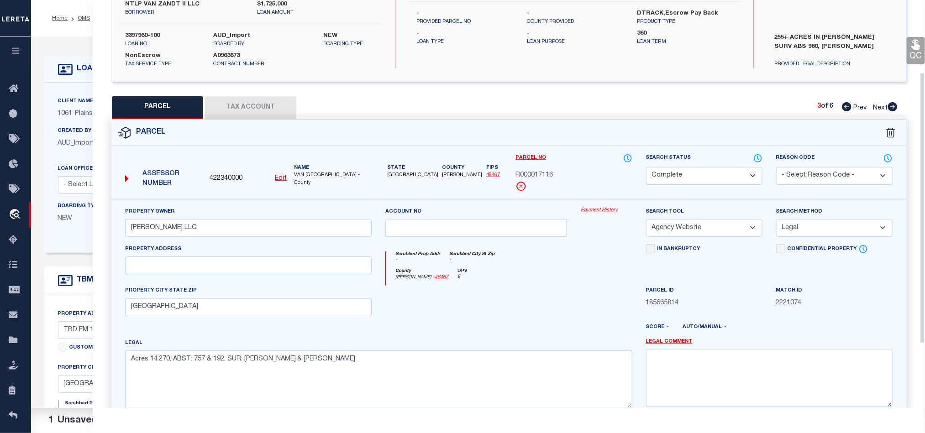
click at [909, 47] on link "QC" at bounding box center [915, 50] width 18 height 27
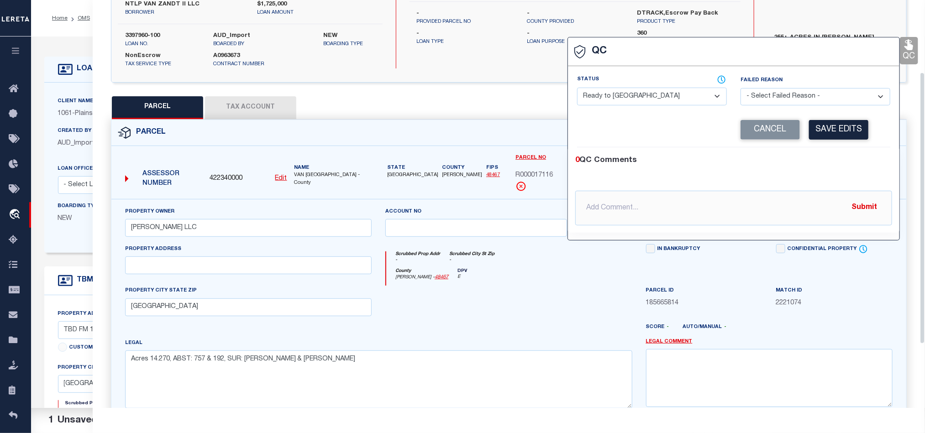
drag, startPoint x: 656, startPoint y: 92, endPoint x: 663, endPoint y: 92, distance: 6.9
click at [656, 92] on select "- Select Status - Ready to QC Correct Incorrect" at bounding box center [652, 97] width 150 height 18
drag, startPoint x: 824, startPoint y: 162, endPoint x: 836, endPoint y: 123, distance: 40.0
click at [825, 157] on div "0 QC Comments" at bounding box center [731, 161] width 313 height 12
click at [836, 122] on button "Save Edits" at bounding box center [838, 130] width 59 height 20
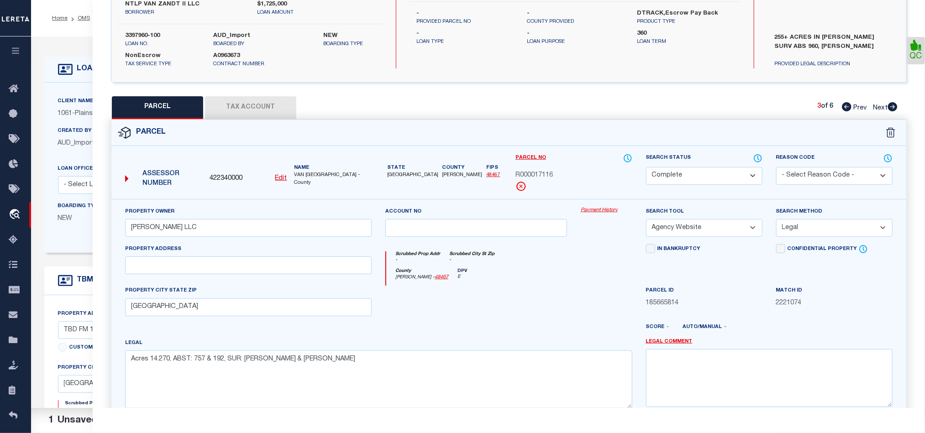
click at [269, 108] on button "Tax Account" at bounding box center [250, 107] width 91 height 23
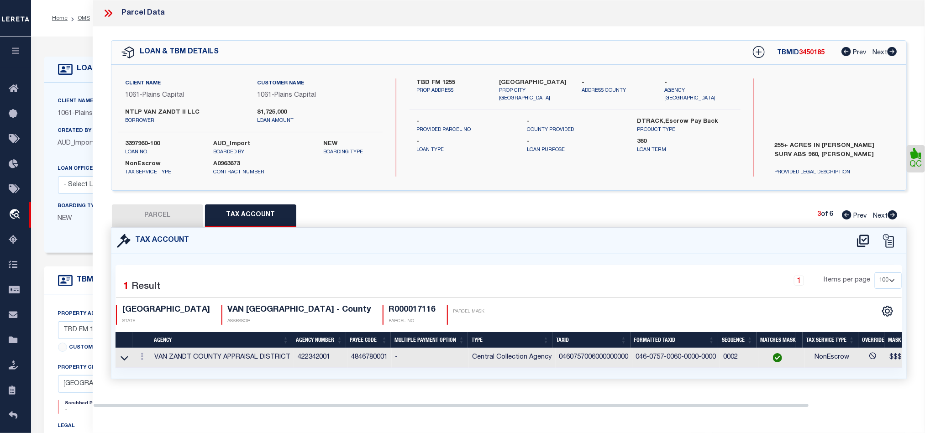
scroll to position [0, 0]
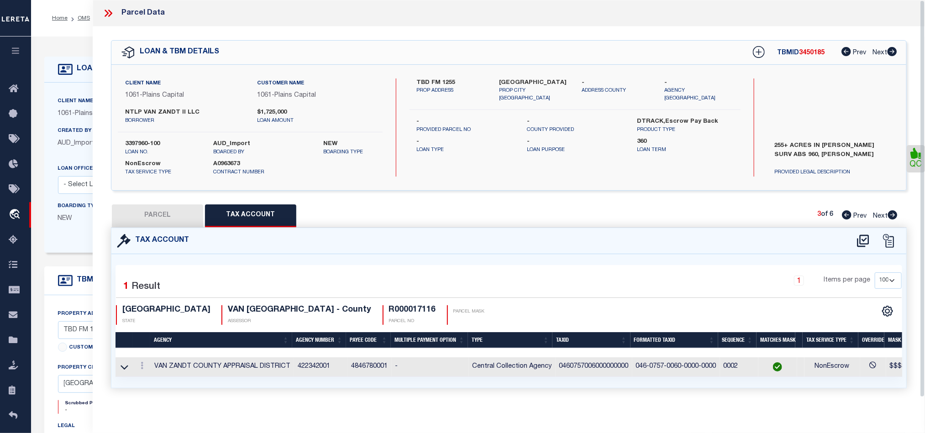
click at [173, 216] on button "PARCEL" at bounding box center [157, 215] width 91 height 23
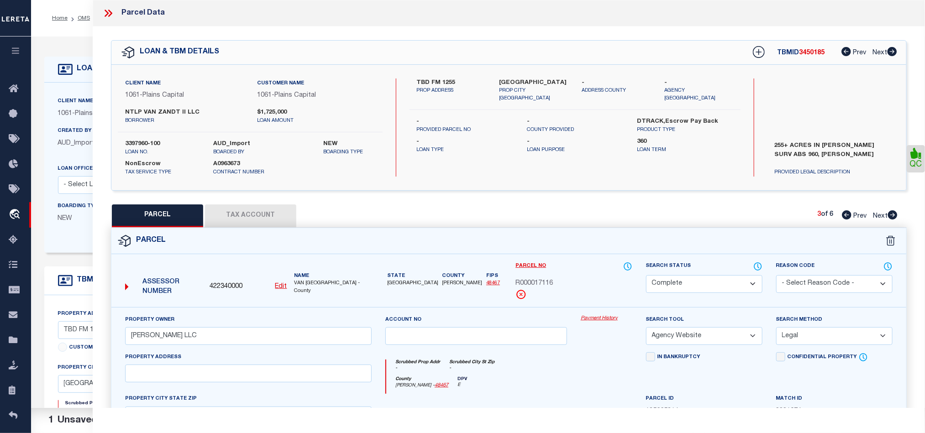
scroll to position [204, 0]
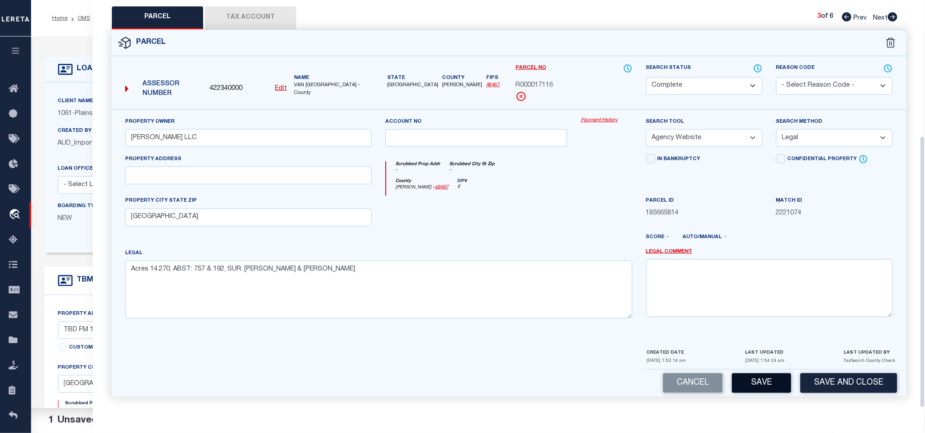
click at [764, 381] on button "Save" at bounding box center [761, 383] width 59 height 20
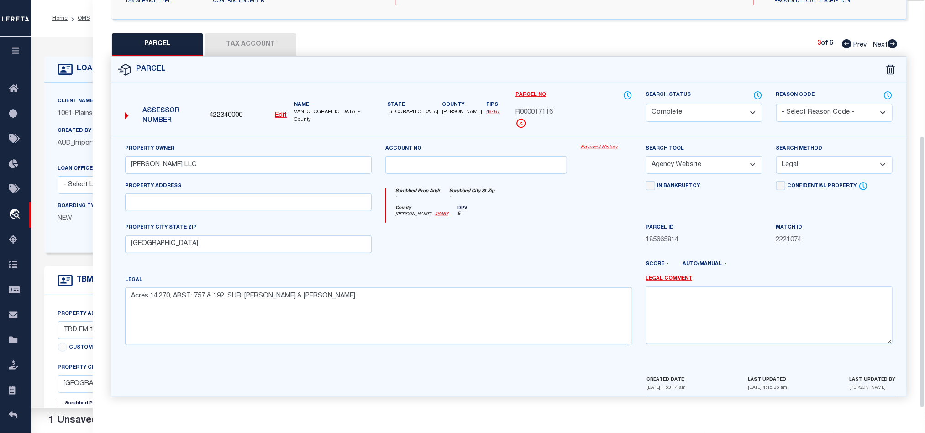
scroll to position [177, 0]
click at [582, 214] on div "County [PERSON_NAME] - 48467 DPV E" at bounding box center [509, 214] width 246 height 18
drag, startPoint x: 894, startPoint y: 40, endPoint x: 761, endPoint y: 130, distance: 160.6
click at [894, 40] on icon at bounding box center [892, 43] width 10 height 9
click at [723, 110] on select "Automated Search Bad Parcel Complete Duplicate Parcel High Dollar Reporting In …" at bounding box center [704, 113] width 116 height 18
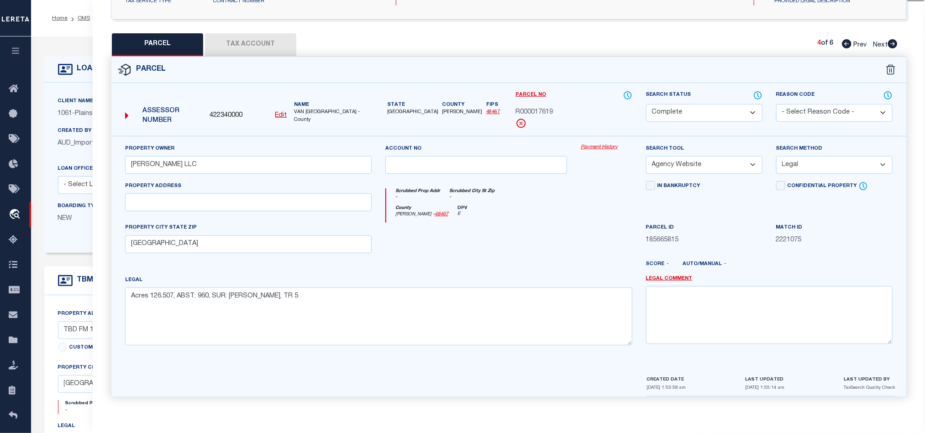
click at [531, 209] on div "County [PERSON_NAME] - 48467 DPV E" at bounding box center [509, 214] width 246 height 18
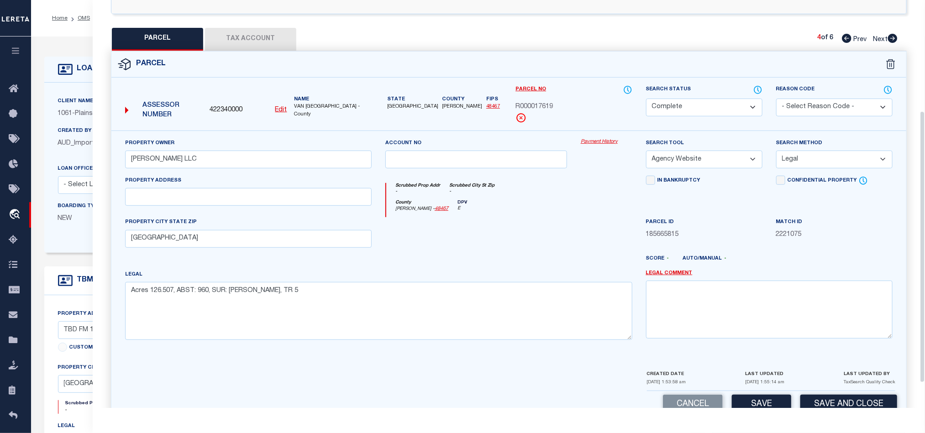
scroll to position [108, 0]
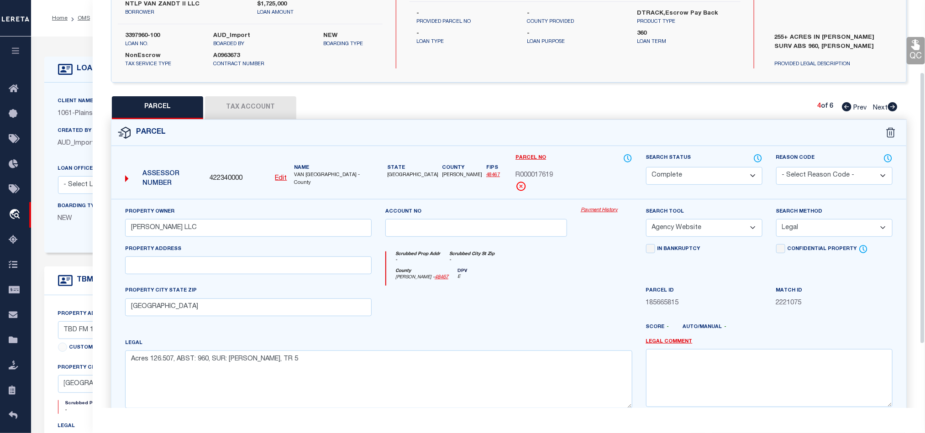
click at [910, 50] on icon at bounding box center [916, 45] width 12 height 12
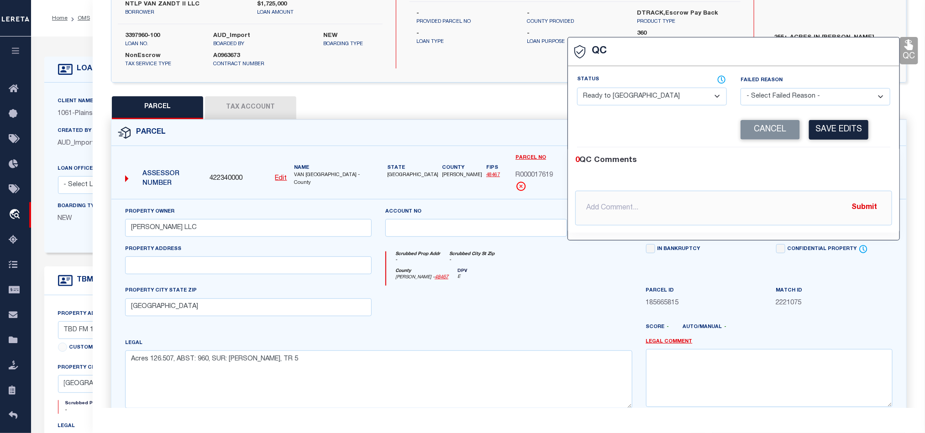
click at [667, 97] on select "- Select Status - Ready to QC Correct Incorrect" at bounding box center [652, 97] width 150 height 18
click at [811, 140] on button "Save Edits" at bounding box center [838, 130] width 59 height 20
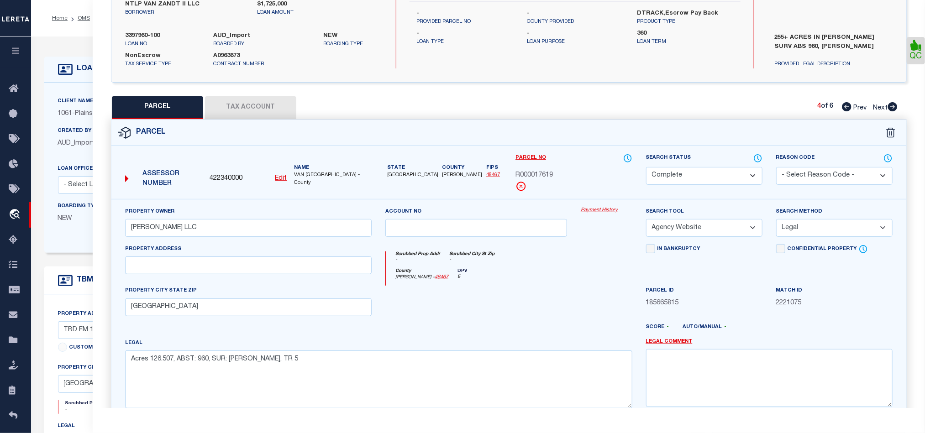
click at [231, 114] on button "Tax Account" at bounding box center [250, 107] width 91 height 23
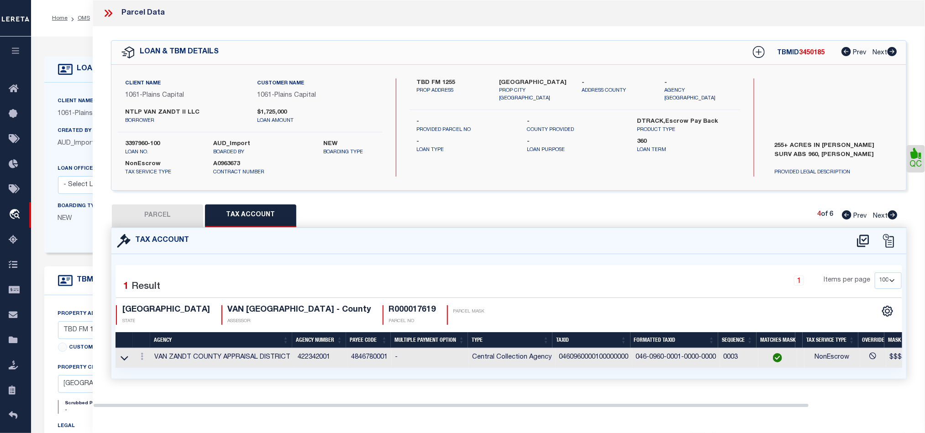
scroll to position [0, 0]
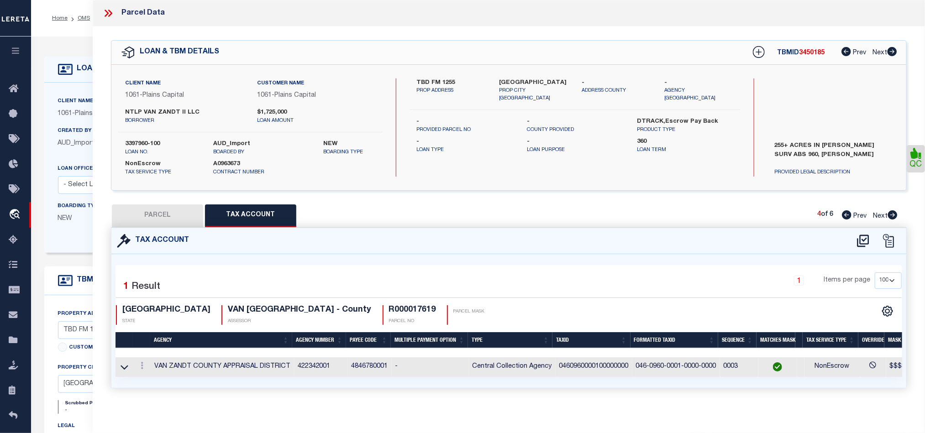
click at [161, 211] on button "PARCEL" at bounding box center [157, 215] width 91 height 23
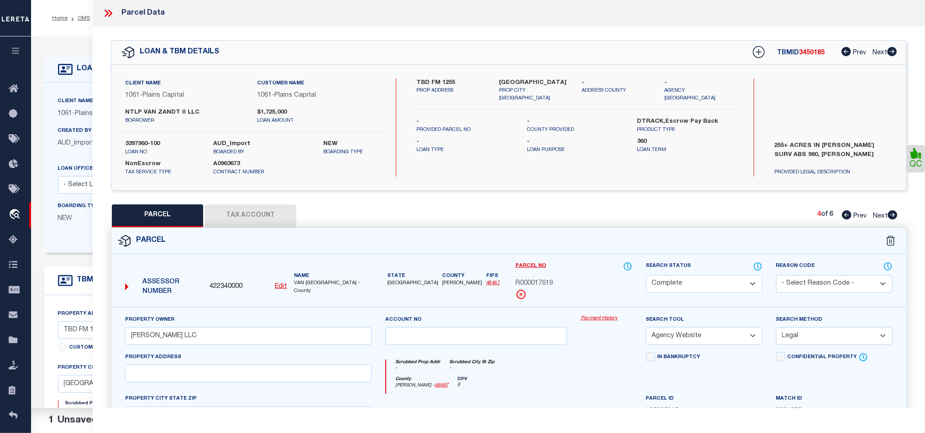
click at [624, 248] on div "Parcel" at bounding box center [508, 241] width 795 height 26
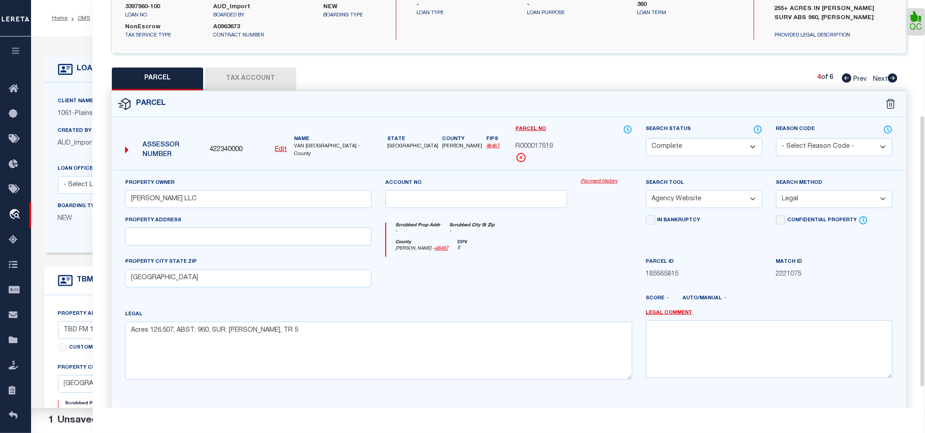
scroll to position [204, 0]
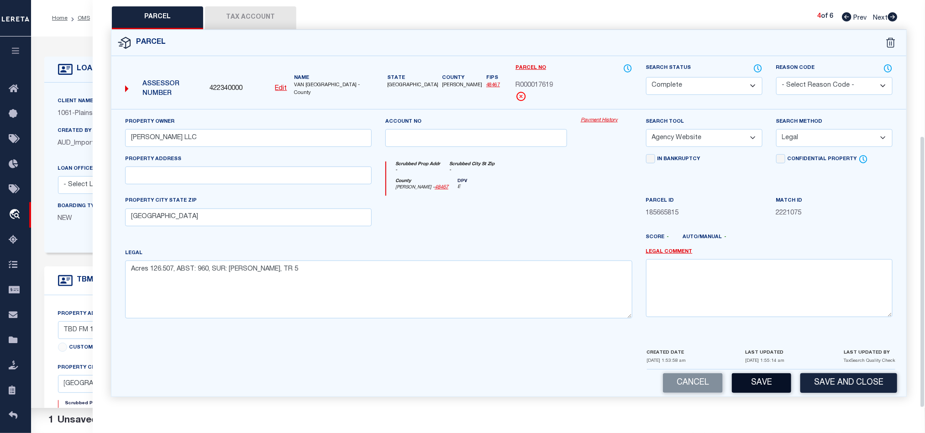
click at [764, 379] on button "Save" at bounding box center [761, 383] width 59 height 20
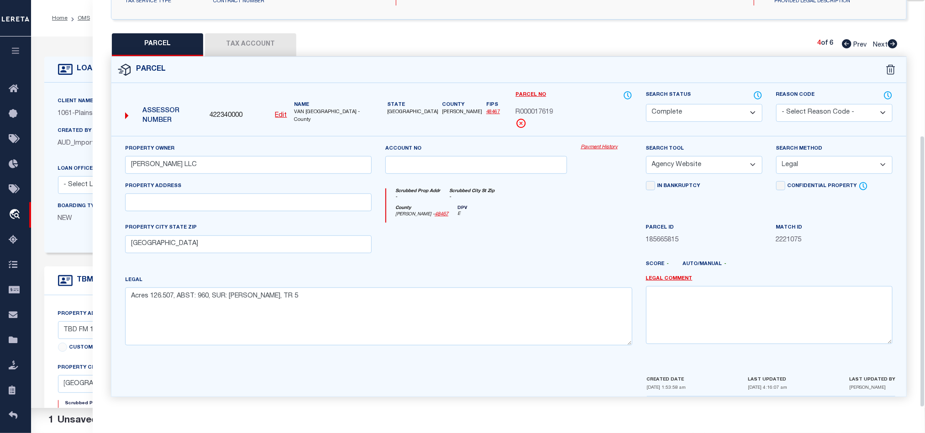
scroll to position [177, 0]
click at [596, 209] on div "County [PERSON_NAME] - 48467 DPV E" at bounding box center [509, 214] width 246 height 18
click at [574, 224] on div at bounding box center [606, 241] width 65 height 37
click at [558, 232] on div at bounding box center [475, 241] width 195 height 37
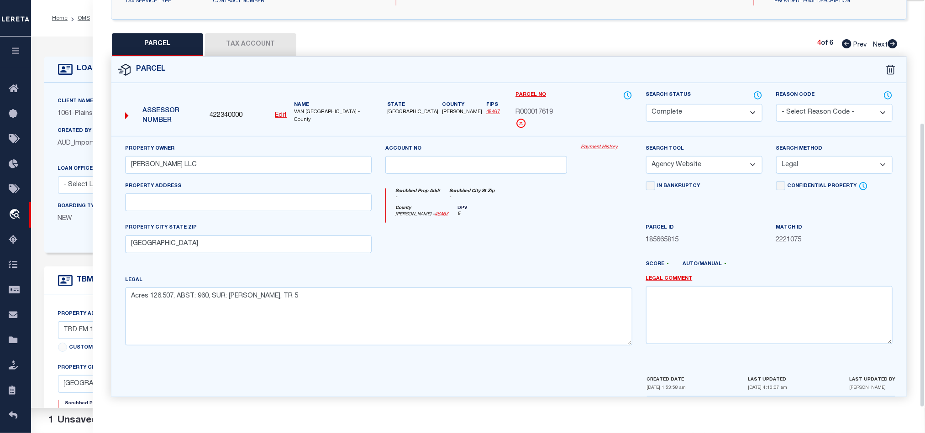
drag, startPoint x: 893, startPoint y: 43, endPoint x: 795, endPoint y: 160, distance: 152.9
click at [893, 43] on icon at bounding box center [893, 43] width 10 height 9
click at [713, 106] on select "Automated Search Bad Parcel Complete Duplicate Parcel High Dollar Reporting In …" at bounding box center [704, 113] width 116 height 18
click at [526, 231] on div at bounding box center [475, 241] width 195 height 37
click at [717, 107] on select "Automated Search Bad Parcel Complete Duplicate Parcel High Dollar Reporting In …" at bounding box center [704, 113] width 116 height 18
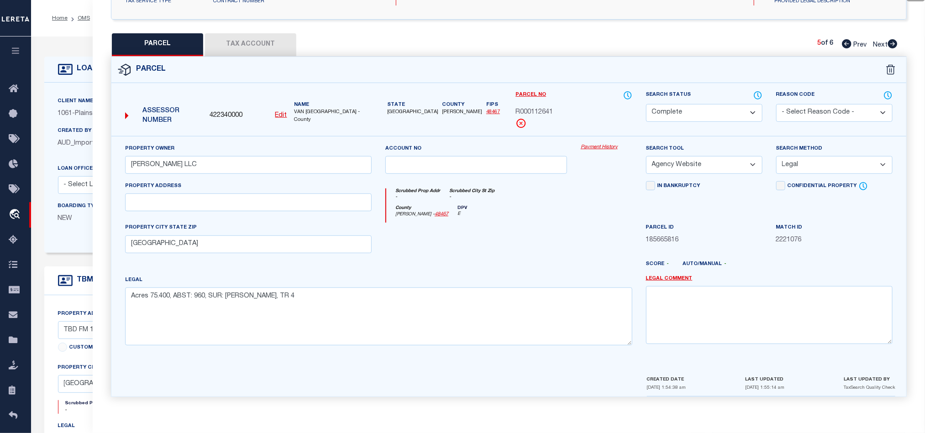
drag, startPoint x: 501, startPoint y: 253, endPoint x: 764, endPoint y: 217, distance: 265.9
click at [501, 253] on div at bounding box center [475, 241] width 195 height 37
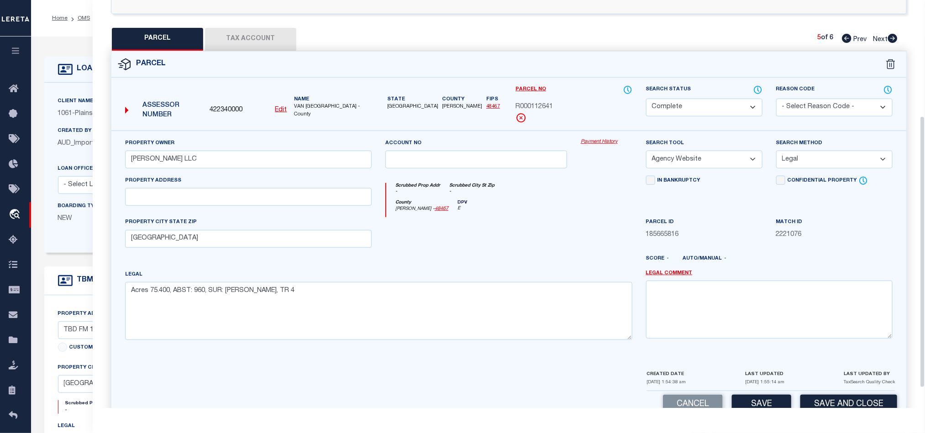
scroll to position [108, 0]
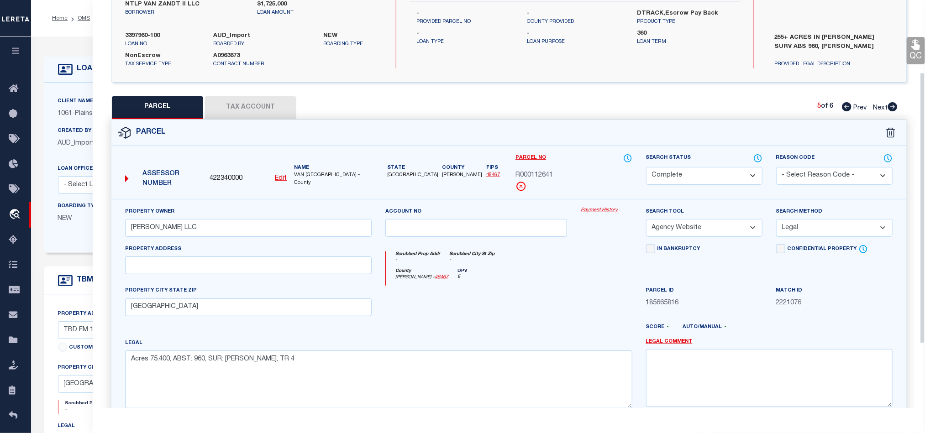
click at [911, 56] on link "QC" at bounding box center [915, 50] width 18 height 27
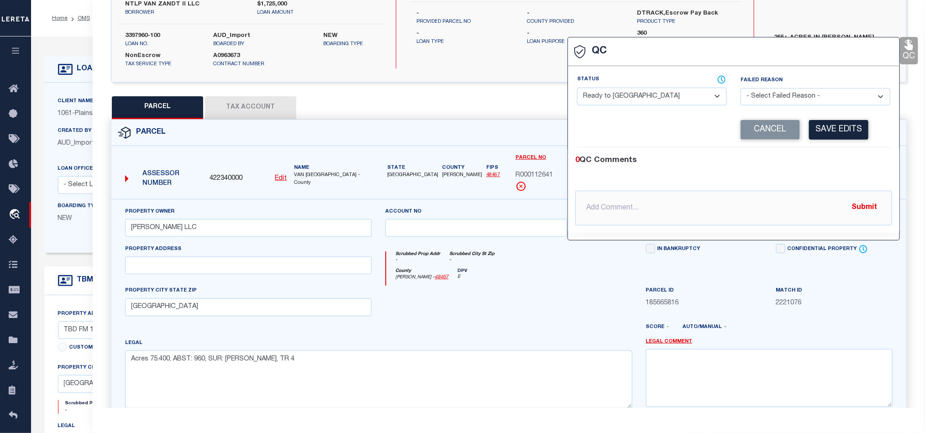
click at [612, 103] on select "- Select Status - Ready to QC Correct Incorrect" at bounding box center [652, 97] width 150 height 18
click at [816, 156] on div "0 QC Comments @[PERSON_NAME] @[PERSON_NAME] @[PERSON_NAME] @[PERSON_NAME] @[PER…" at bounding box center [733, 189] width 331 height 85
click at [840, 126] on button "Save Edits" at bounding box center [838, 130] width 59 height 20
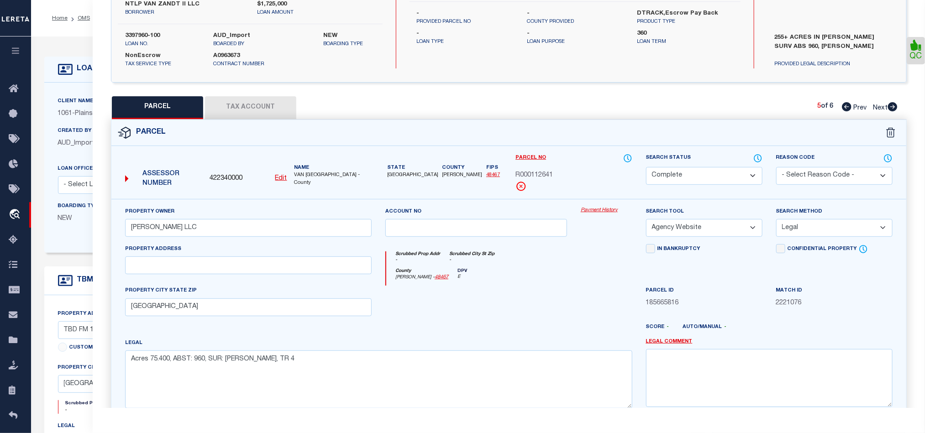
scroll to position [204, 0]
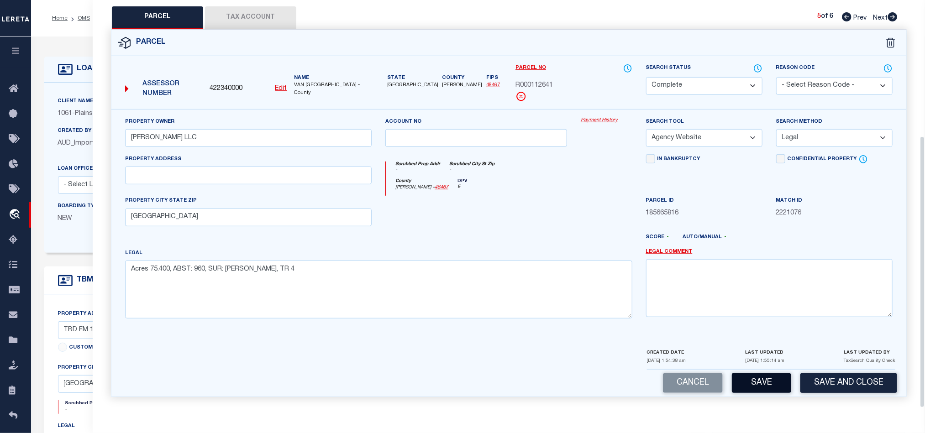
click at [769, 373] on button "Save" at bounding box center [761, 383] width 59 height 20
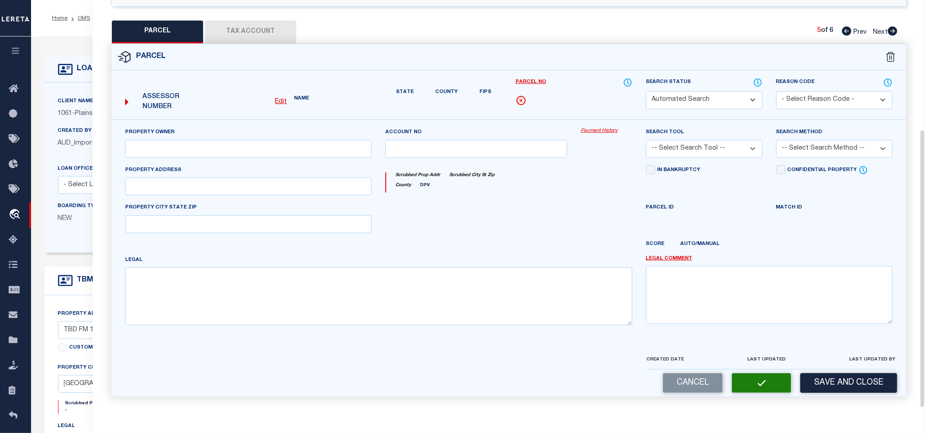
click at [539, 217] on div at bounding box center [475, 221] width 195 height 37
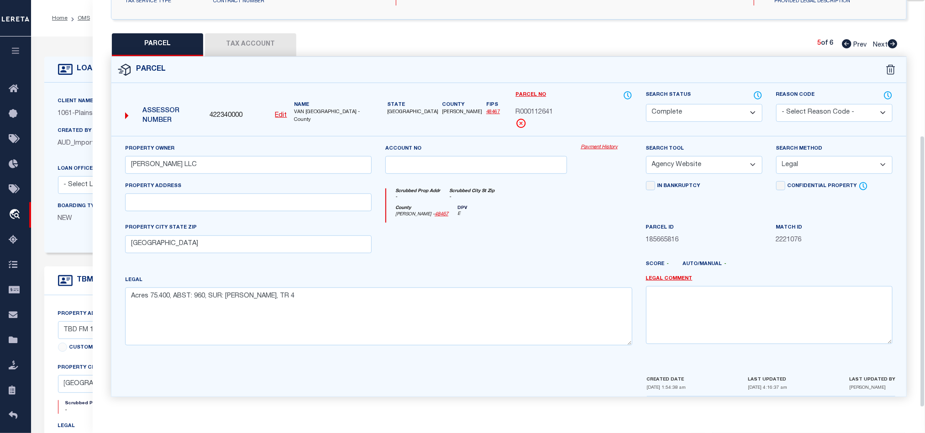
scroll to position [177, 0]
click at [240, 42] on button "Tax Account" at bounding box center [250, 44] width 91 height 23
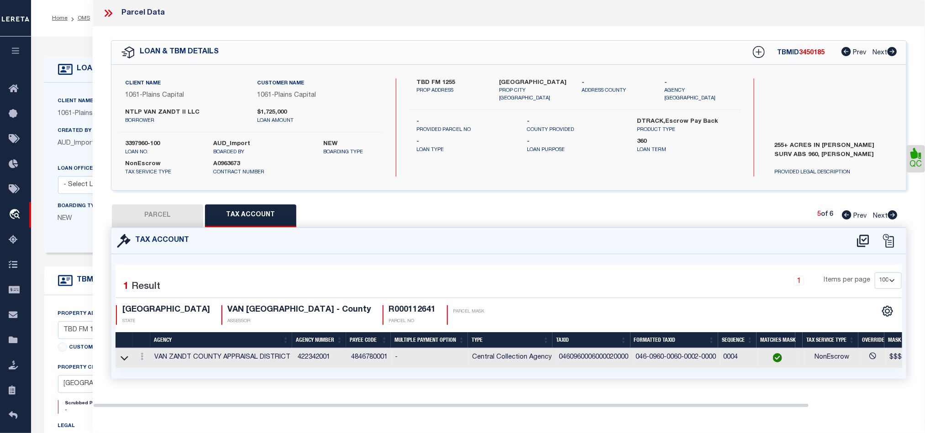
scroll to position [0, 0]
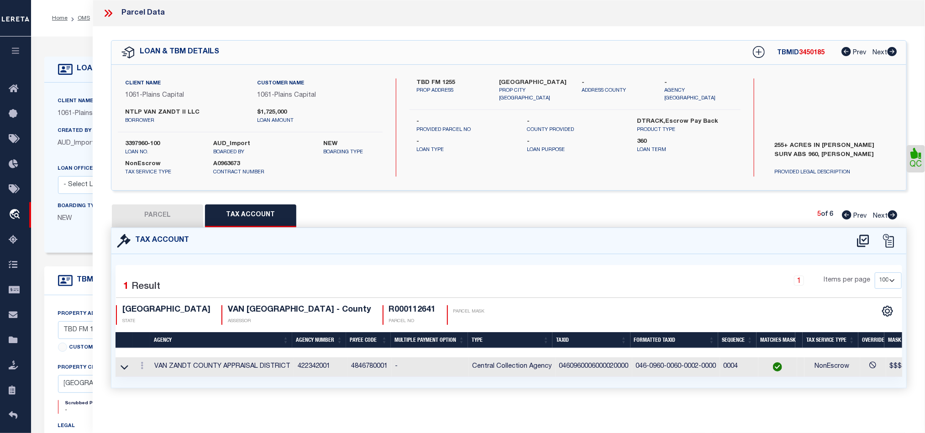
click at [892, 215] on icon at bounding box center [893, 214] width 10 height 9
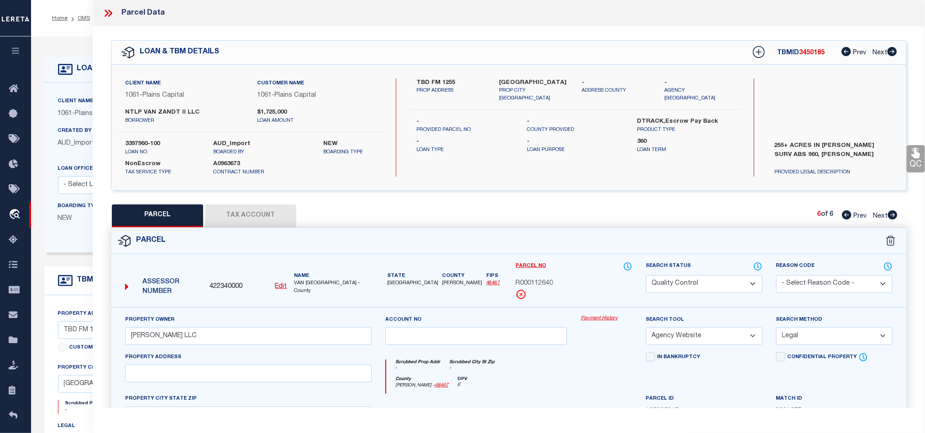
drag, startPoint x: 683, startPoint y: 285, endPoint x: 608, endPoint y: 351, distance: 100.2
click at [683, 285] on select "Automated Search Bad Parcel Complete Duplicate Parcel High Dollar Reporting In …" at bounding box center [704, 284] width 116 height 18
drag, startPoint x: 558, startPoint y: 377, endPoint x: 921, endPoint y: 164, distance: 420.6
click at [558, 377] on div "Scrubbed Prop Addr - Scrubbed City [GEOGRAPHIC_DATA] -" at bounding box center [509, 368] width 246 height 17
click at [915, 155] on icon at bounding box center [915, 153] width 9 height 10
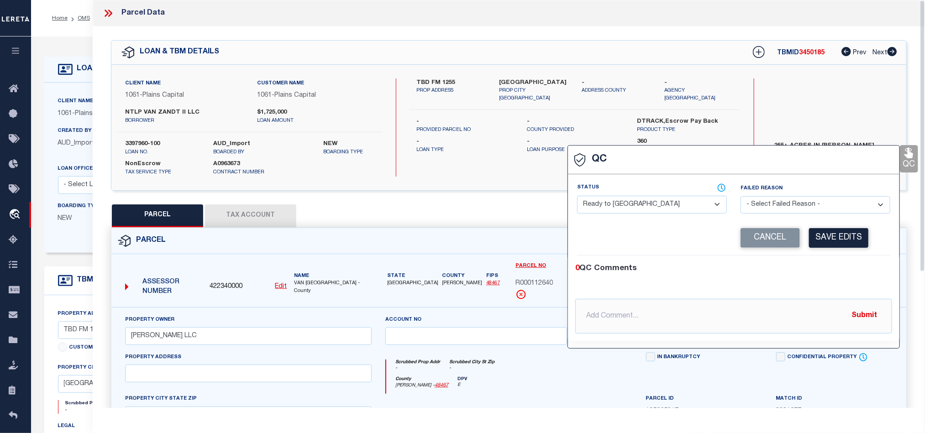
drag, startPoint x: 645, startPoint y: 203, endPoint x: 738, endPoint y: 216, distance: 94.1
click at [645, 203] on select "- Select Status - Ready to QC Correct Incorrect" at bounding box center [652, 205] width 150 height 18
drag, startPoint x: 848, startPoint y: 279, endPoint x: 853, endPoint y: 241, distance: 38.3
click at [849, 278] on div "0 QC Comments @[PERSON_NAME] @[PERSON_NAME] @[PERSON_NAME] @[PERSON_NAME] @[PER…" at bounding box center [733, 298] width 331 height 71
click at [853, 235] on button "Save Edits" at bounding box center [838, 238] width 59 height 20
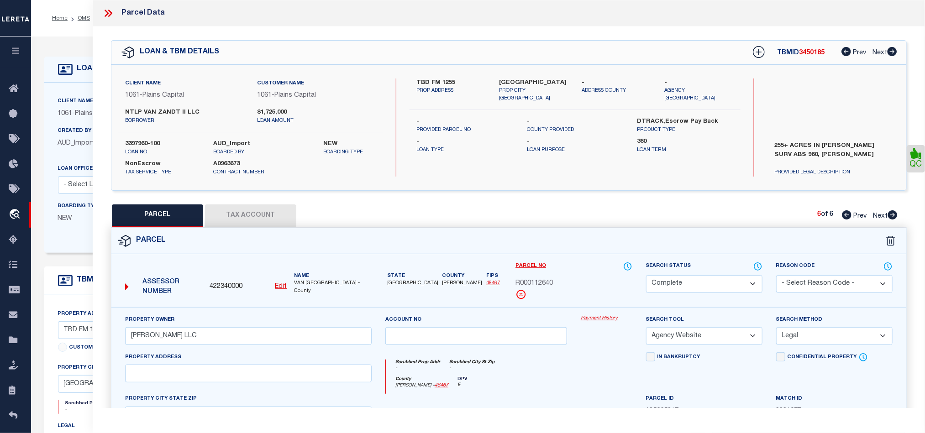
click at [257, 216] on button "Tax Account" at bounding box center [250, 215] width 91 height 23
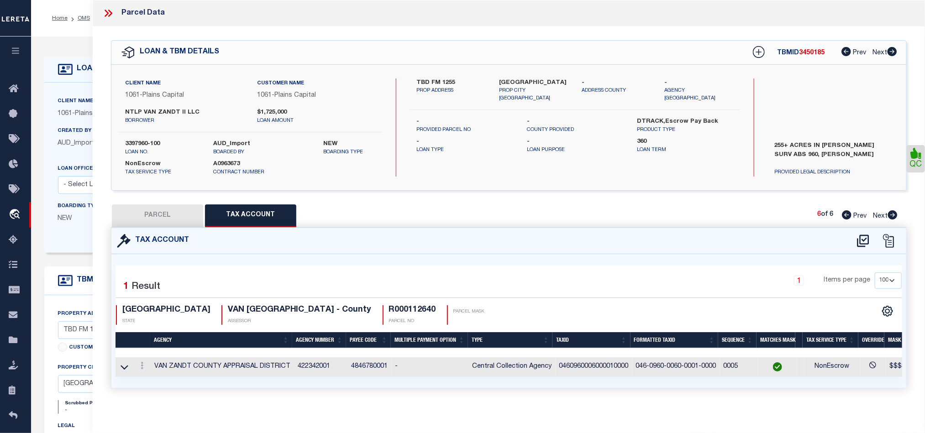
click at [172, 214] on button "PARCEL" at bounding box center [157, 215] width 91 height 23
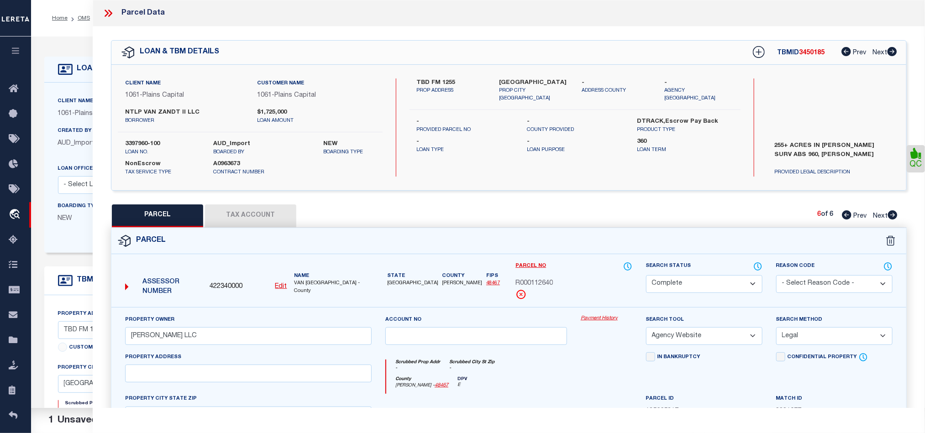
click at [591, 277] on div "Parcel No R000112640" at bounding box center [573, 281] width 116 height 38
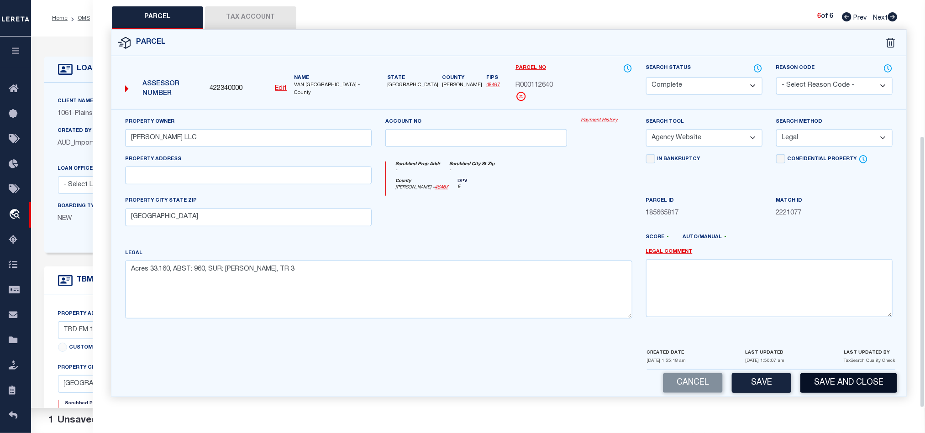
click at [852, 373] on button "Save and Close" at bounding box center [848, 383] width 97 height 20
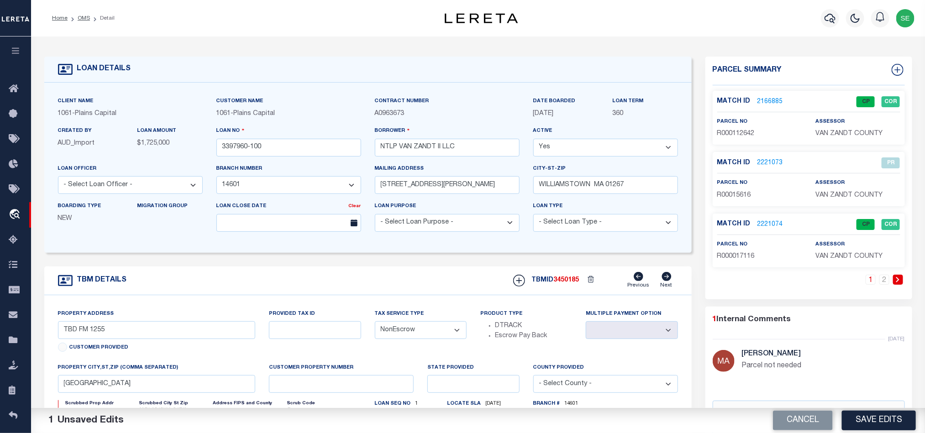
drag, startPoint x: 797, startPoint y: 418, endPoint x: 303, endPoint y: 146, distance: 564.2
click at [797, 418] on button "Cancel" at bounding box center [803, 421] width 60 height 20
click at [303, 146] on input "3397960-100" at bounding box center [288, 148] width 145 height 18
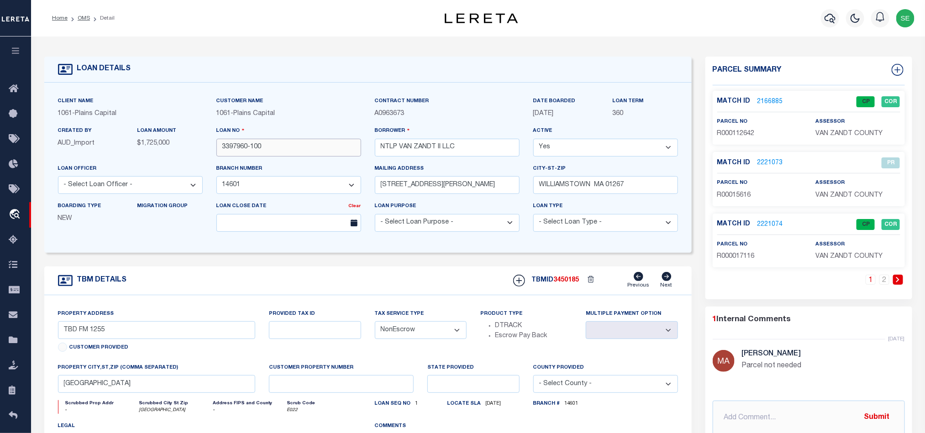
click at [303, 146] on input "3397960-100" at bounding box center [288, 148] width 145 height 18
click at [574, 277] on div "TBMID 3450185 Previous Next" at bounding box center [592, 280] width 172 height 17
click at [573, 278] on div "TBMID 3450185 Previous Next" at bounding box center [592, 280] width 172 height 17
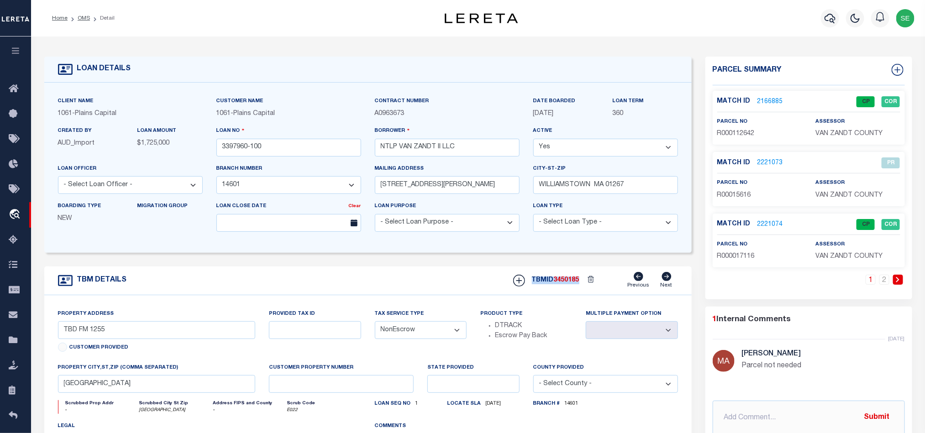
click at [568, 283] on span "3450185" at bounding box center [567, 280] width 26 height 6
click at [830, 134] on span "VAN ZANDT COUNTY" at bounding box center [848, 134] width 67 height 6
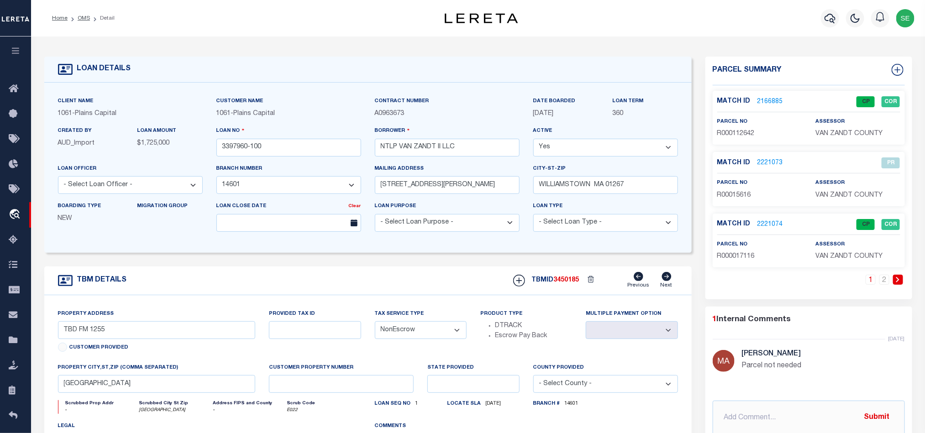
click at [737, 133] on span "R000112642" at bounding box center [735, 134] width 37 height 6
click at [272, 146] on input "3397960-100" at bounding box center [288, 148] width 145 height 18
click at [272, 147] on input "3397960-100" at bounding box center [288, 148] width 145 height 18
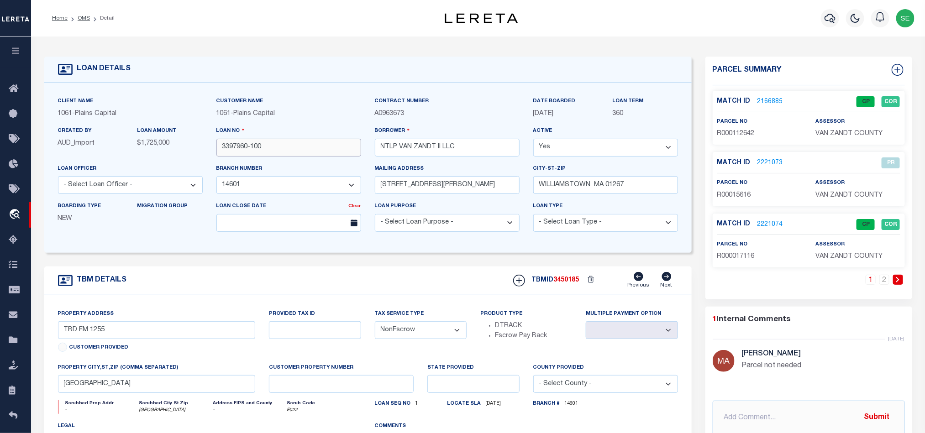
click at [272, 147] on input "3397960-100" at bounding box center [288, 148] width 145 height 18
click at [562, 281] on span "3450185" at bounding box center [567, 280] width 26 height 6
click at [562, 283] on span "3450185" at bounding box center [567, 280] width 26 height 6
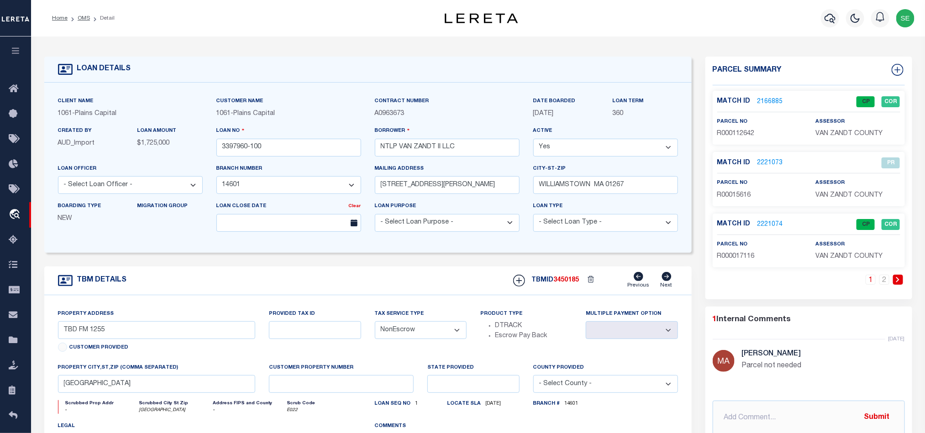
click at [841, 256] on span "VAN ZANDT COUNTY" at bounding box center [848, 256] width 67 height 6
click at [731, 255] on span "R000017116" at bounding box center [735, 256] width 37 height 6
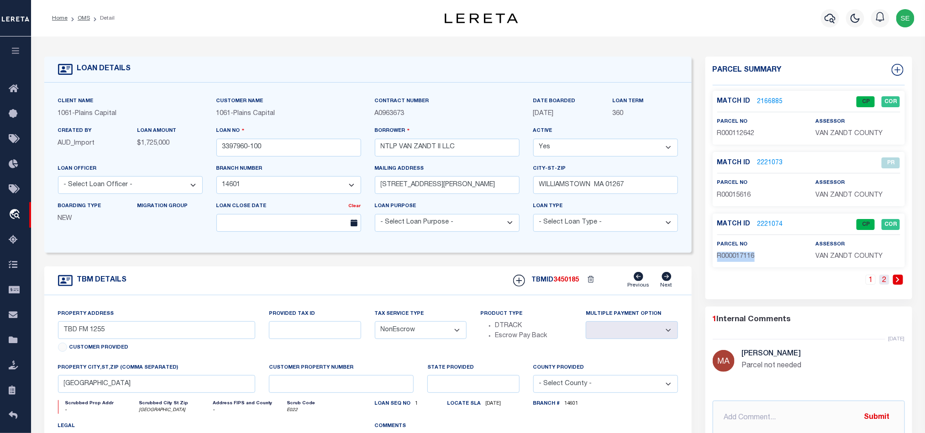
click at [882, 278] on link "2" at bounding box center [884, 280] width 10 height 10
click at [330, 148] on input "3397960-100" at bounding box center [288, 148] width 145 height 18
click at [314, 146] on input "3397960-100" at bounding box center [288, 148] width 145 height 18
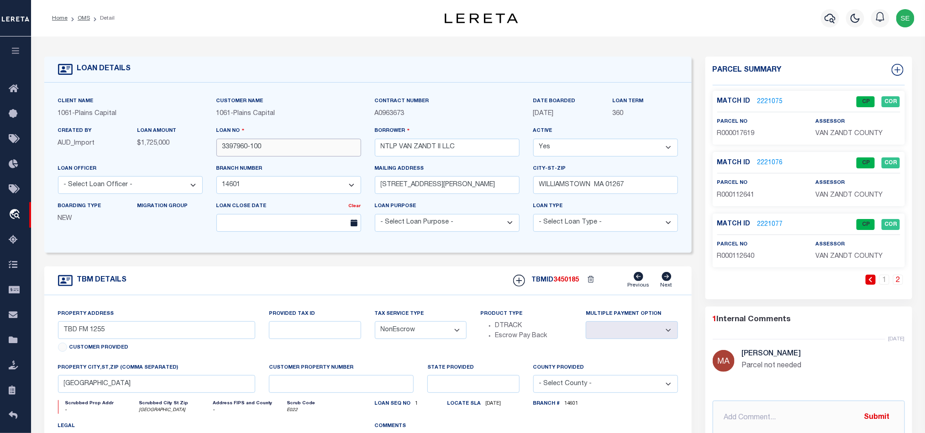
click at [314, 146] on input "3397960-100" at bounding box center [288, 148] width 145 height 18
click at [567, 283] on span "3450185" at bounding box center [567, 280] width 26 height 6
click at [841, 131] on span "VAN ZANDT COUNTY" at bounding box center [848, 134] width 67 height 6
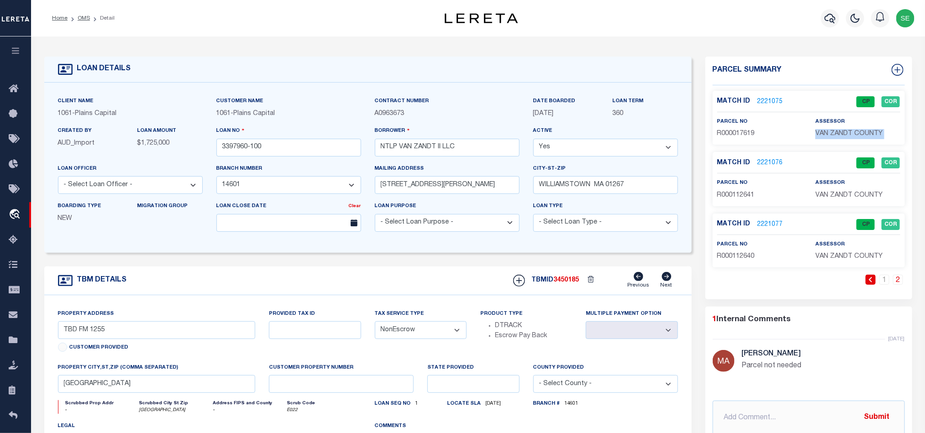
click at [841, 131] on span "VAN ZANDT COUNTY" at bounding box center [848, 134] width 67 height 6
drag, startPoint x: 732, startPoint y: 124, endPoint x: 732, endPoint y: 132, distance: 8.3
click at [732, 124] on label "parcel no" at bounding box center [732, 122] width 31 height 8
click at [732, 132] on span "R000017619" at bounding box center [735, 134] width 37 height 6
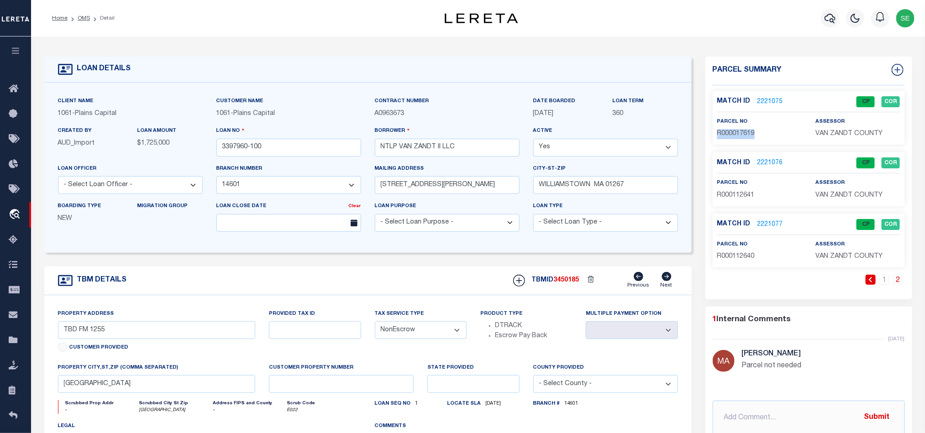
click at [732, 132] on span "R000017619" at bounding box center [735, 134] width 37 height 6
click at [286, 144] on input "3397960-100" at bounding box center [288, 148] width 145 height 18
click at [579, 282] on span "3450185" at bounding box center [567, 280] width 26 height 6
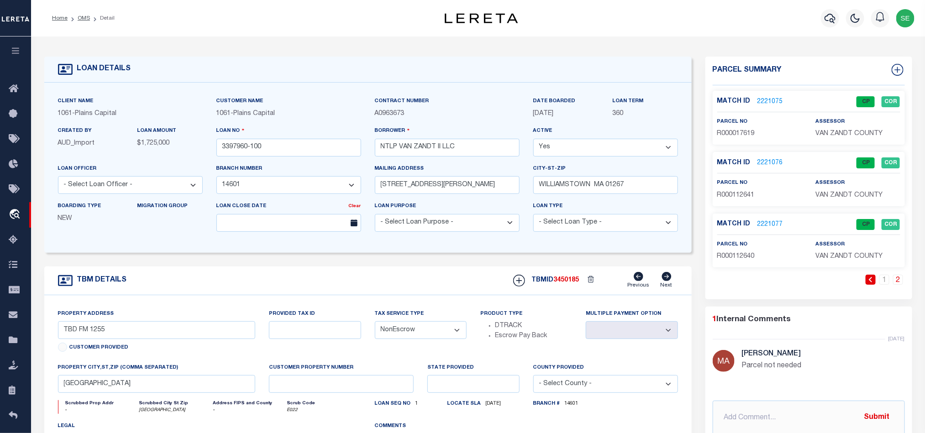
click at [579, 282] on span "3450185" at bounding box center [567, 280] width 26 height 6
click at [573, 281] on span "3450185" at bounding box center [567, 280] width 26 height 6
click at [837, 198] on span "VAN ZANDT COUNTY" at bounding box center [848, 195] width 67 height 6
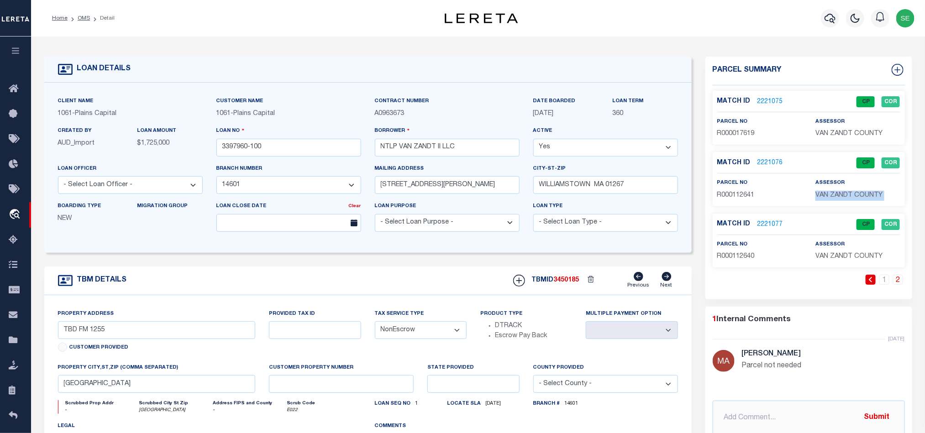
click at [837, 198] on span "VAN ZANDT COUNTY" at bounding box center [848, 195] width 67 height 6
click at [736, 190] on div "parcel no R000112641" at bounding box center [759, 189] width 84 height 22
click at [735, 191] on p "R000112641" at bounding box center [759, 196] width 84 height 10
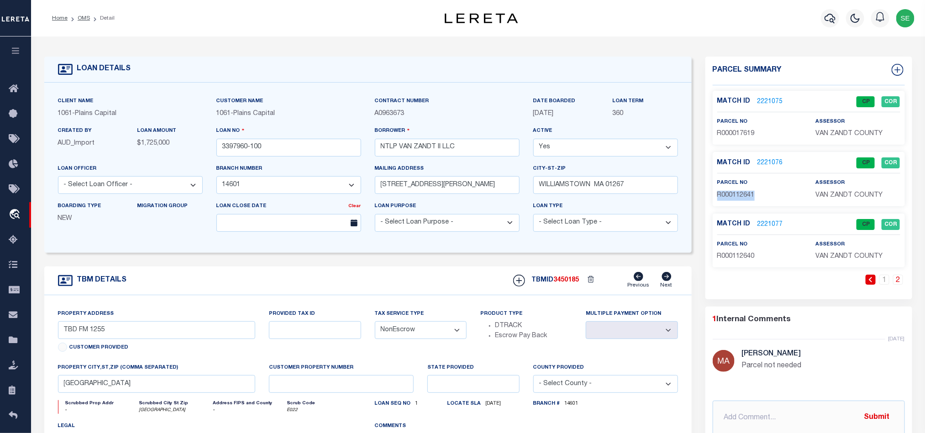
click at [735, 191] on p "R000112641" at bounding box center [759, 196] width 84 height 10
click at [303, 151] on input "3397960-100" at bounding box center [288, 148] width 145 height 18
click at [561, 283] on span "3450185" at bounding box center [567, 280] width 26 height 6
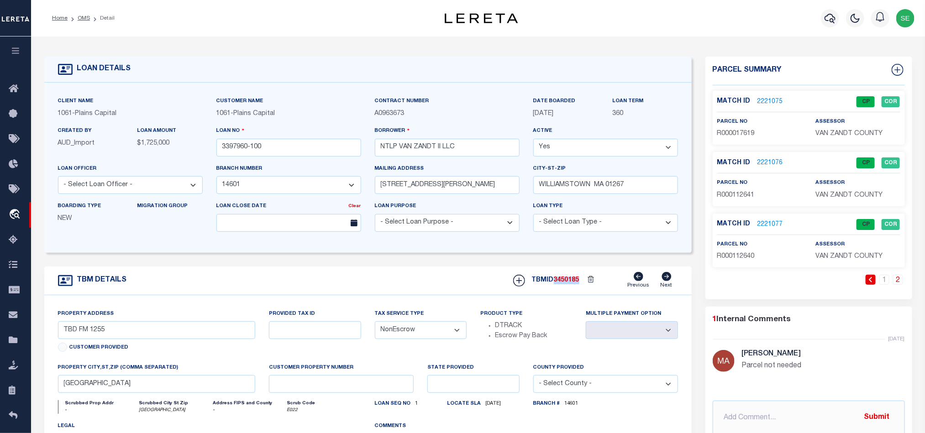
click at [561, 283] on span "3450185" at bounding box center [567, 280] width 26 height 6
click at [840, 252] on div "assessor VAN ZANDT COUNTY" at bounding box center [857, 251] width 84 height 22
click at [839, 253] on p "VAN ZANDT COUNTY" at bounding box center [857, 257] width 84 height 10
click at [737, 260] on span "R000112640" at bounding box center [735, 256] width 37 height 6
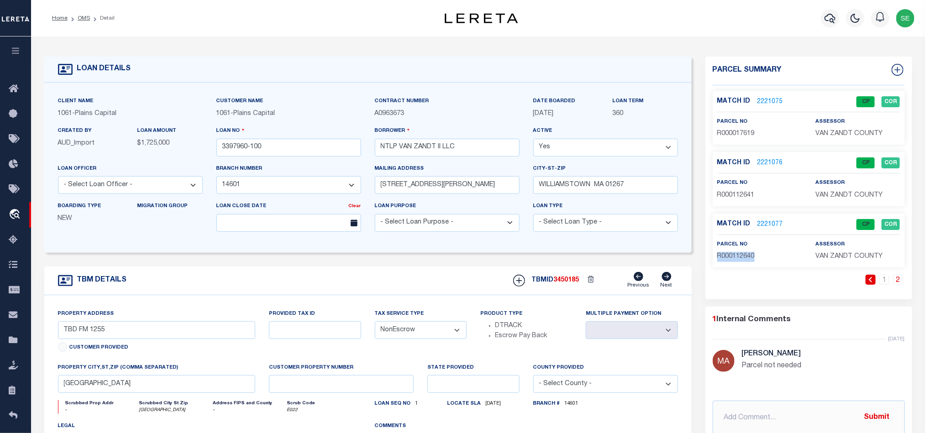
click at [737, 260] on span "R000112640" at bounding box center [735, 256] width 37 height 6
click at [389, 281] on div "TBM DETAILS TBMID 3450185 Previous Next" at bounding box center [367, 281] width 647 height 29
click at [879, 281] on link "1" at bounding box center [884, 280] width 10 height 10
click at [405, 278] on div "TBM DETAILS TBMID 3450185 Previous Next" at bounding box center [367, 281] width 647 height 29
click at [84, 21] on link "OMS" at bounding box center [84, 18] width 12 height 5
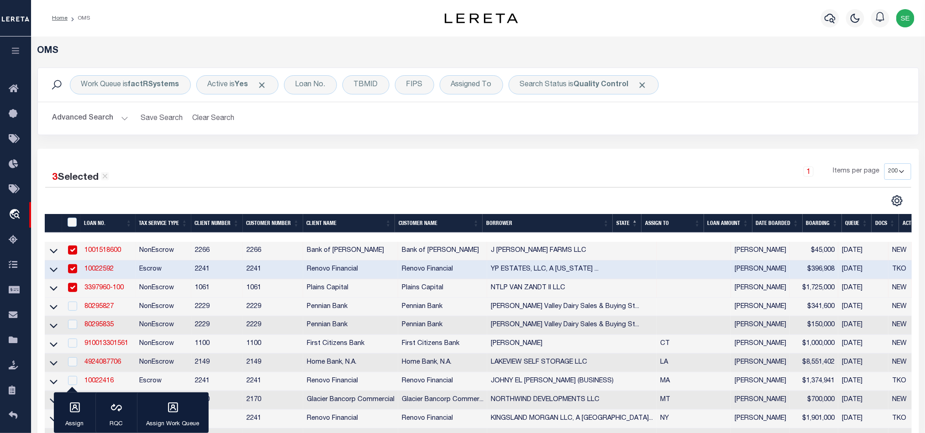
click at [493, 165] on div "1 Items per page 10 25 50 100 200" at bounding box center [588, 175] width 646 height 24
click at [460, 162] on div "3 Selected 18 Results 1 Items per page 10 25 50 100 200" at bounding box center [477, 367] width 881 height 436
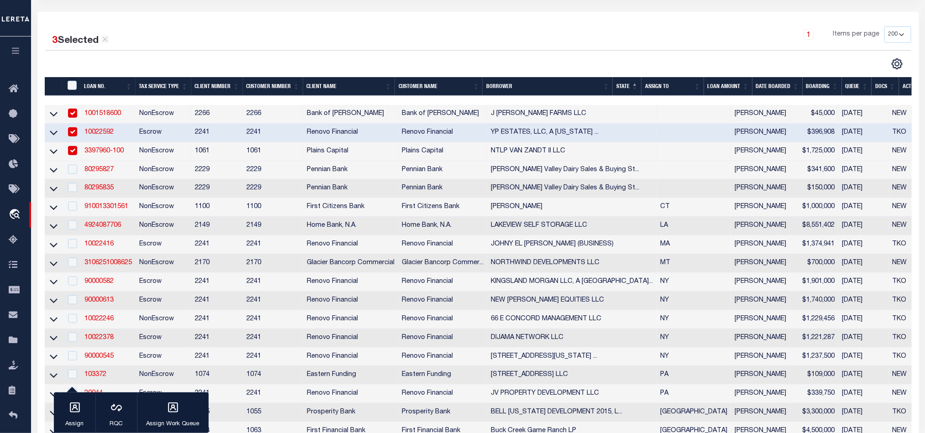
click at [544, 31] on div "1 Items per page 10 25 50 100 200" at bounding box center [588, 38] width 646 height 24
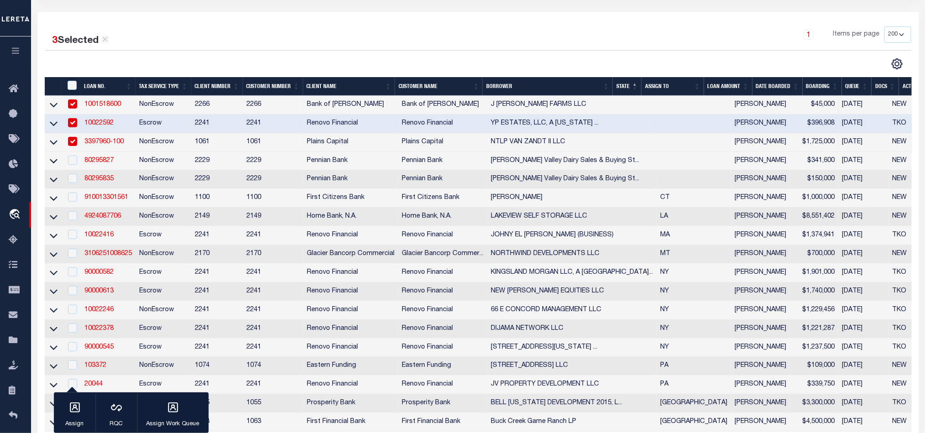
scroll to position [0, 0]
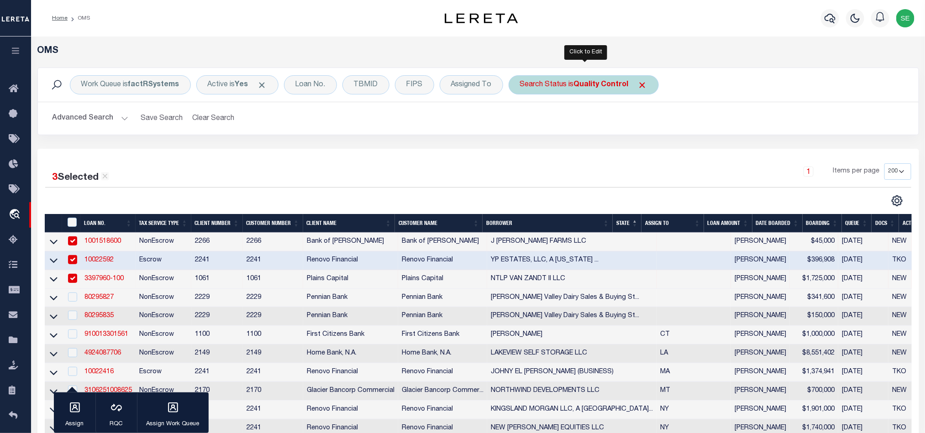
click at [563, 77] on div "Search Status is Quality Control" at bounding box center [583, 84] width 150 height 19
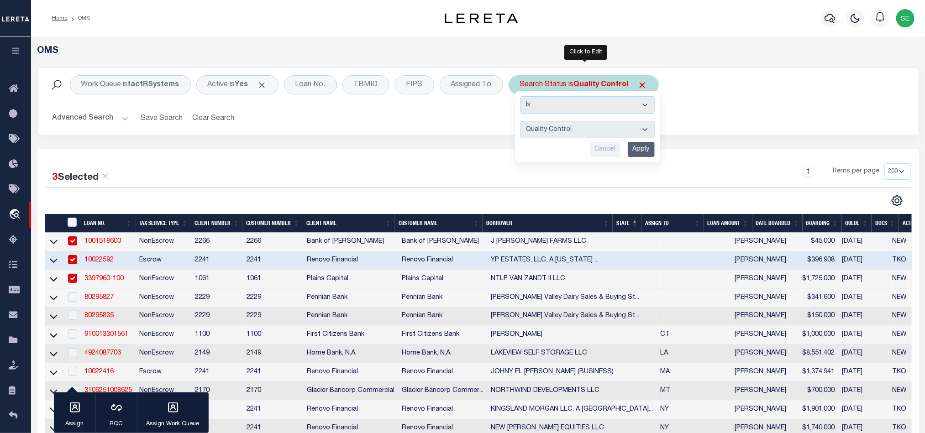
click at [640, 156] on input "Apply" at bounding box center [641, 149] width 27 height 15
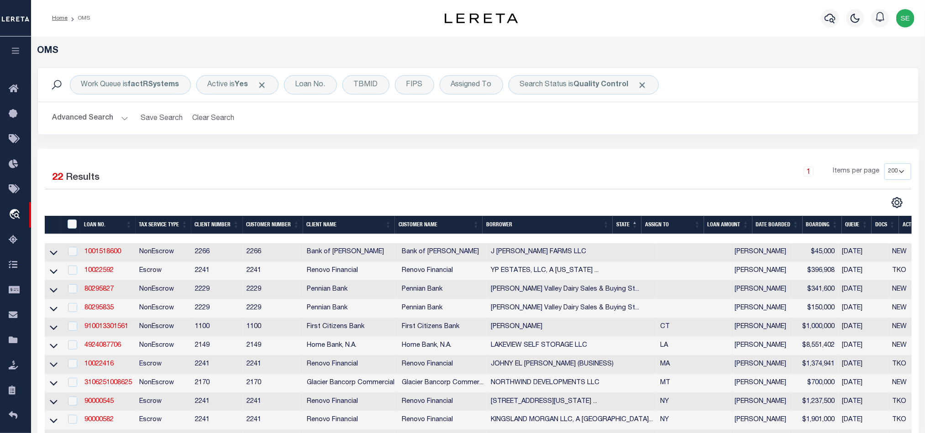
click at [523, 157] on div "3 Selected 22 Results 1 Items per page 10 25 50 100 200" at bounding box center [477, 405] width 881 height 513
click at [489, 143] on div "Work Queue is factRSystems Active is Yes Loan No. TBMID FIPS Assigned To Search…" at bounding box center [478, 108] width 895 height 81
click at [717, 158] on div "3 Selected 22 Results 1 Items per page 10 25 50 100 200" at bounding box center [477, 405] width 881 height 513
click at [628, 157] on div "3 Selected 22 Results 1 Items per page 10 25 50 100 200" at bounding box center [477, 405] width 881 height 513
click at [645, 157] on div "3 Selected 22 Results 1 Items per page 10 25 50 100 200" at bounding box center [477, 405] width 881 height 513
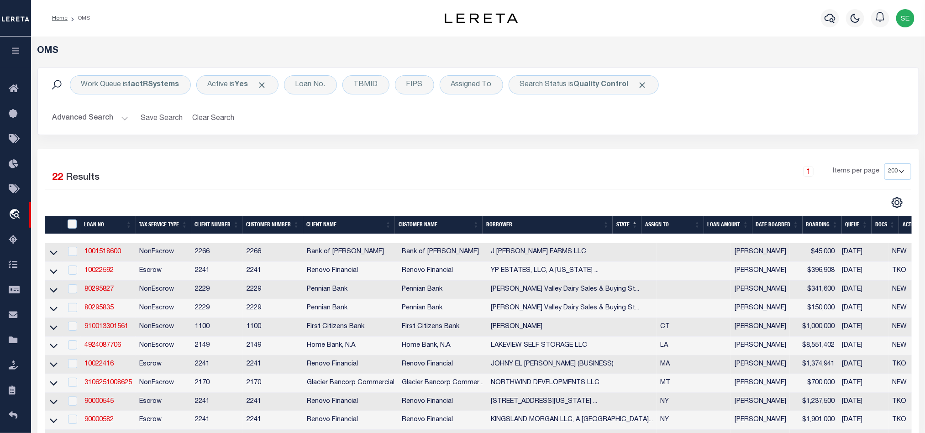
click at [660, 160] on div "3 Selected 22 Results 1 Items per page 10 25 50 100 200" at bounding box center [477, 405] width 881 height 513
click at [633, 181] on div "1 Items per page 10 25 50 100 200" at bounding box center [588, 175] width 646 height 24
click at [691, 155] on div "3 Selected 22 Results 1 Items per page 10 25 50 100 200" at bounding box center [477, 405] width 881 height 513
click at [659, 159] on div "3 Selected 22 Results 1 Items per page 10 25 50 100 200" at bounding box center [477, 405] width 881 height 513
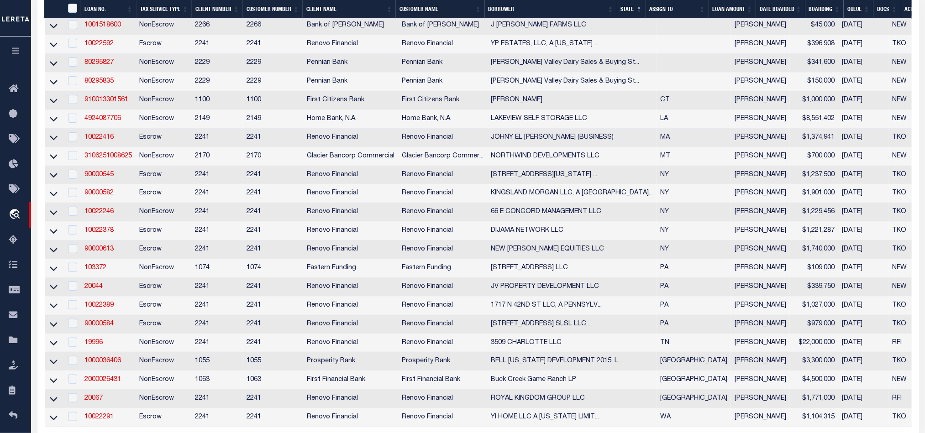
scroll to position [248, 0]
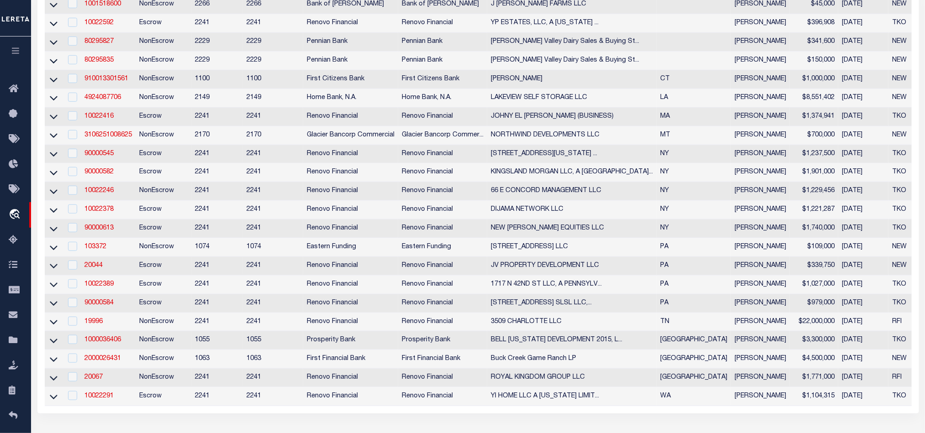
scroll to position [0, 0]
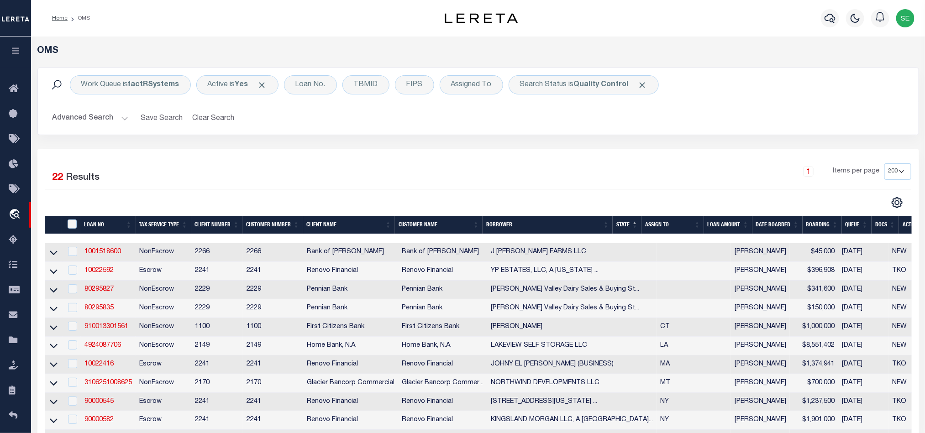
click at [671, 163] on div "3 Selected 22 Results 1 Items per page 10 25 50 100 200" at bounding box center [477, 405] width 881 height 513
click at [670, 165] on div "1 Items per page 10 25 50 100 200" at bounding box center [588, 175] width 646 height 24
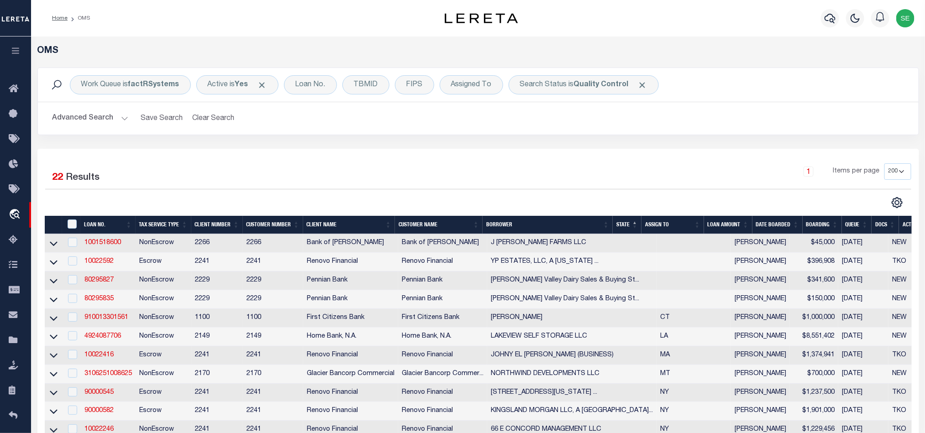
click at [768, 111] on h2 "Advanced Search Save Search Clear Search tblSearchTopScreen_dynamictable_____De…" at bounding box center [478, 119] width 866 height 18
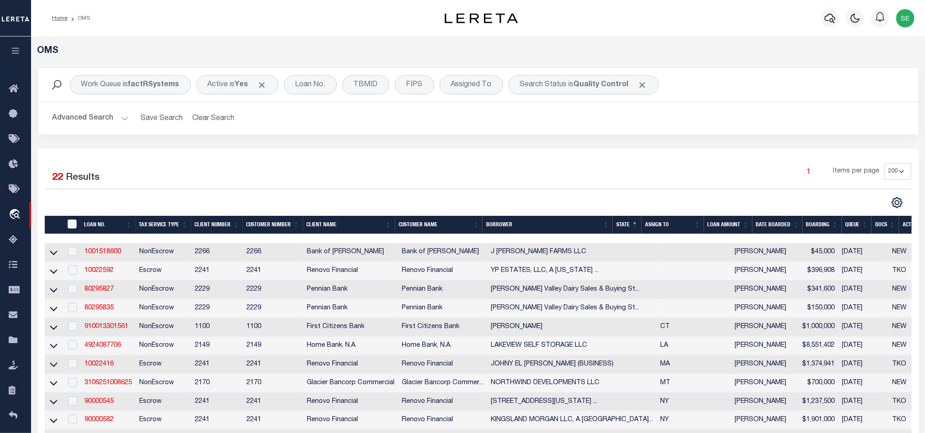
click at [538, 148] on div "Work Queue is factRSystems Active is Yes Loan No. TBMID FIPS Assigned To Search…" at bounding box center [478, 108] width 895 height 81
click at [686, 137] on div "Work Queue is factRSystems Active is Yes Loan No. TBMID FIPS Assigned To Search…" at bounding box center [478, 108] width 895 height 81
click at [667, 171] on div "1 Items per page 10 25 50 100 200" at bounding box center [588, 175] width 646 height 24
click at [639, 162] on div "3 Selected 22 Results 1 Items per page 10 25 50 100 200" at bounding box center [477, 405] width 881 height 513
click at [759, 185] on div "1 Items per page 10 25 50 100 200" at bounding box center [588, 175] width 646 height 24
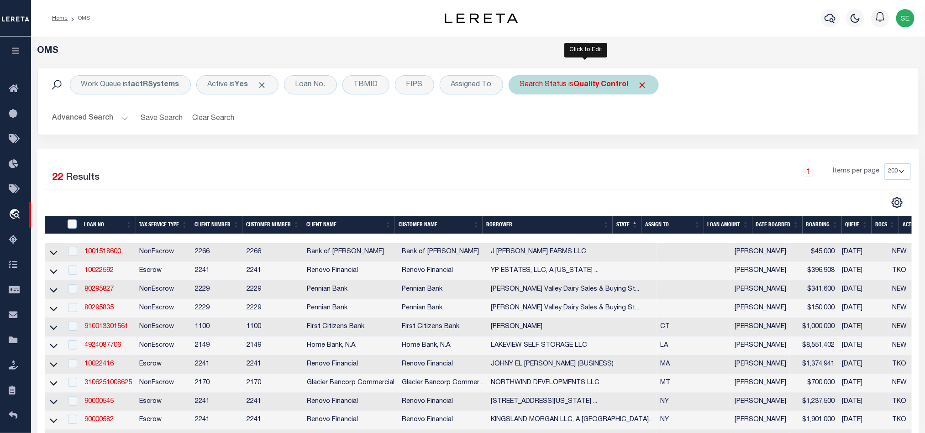
click at [593, 85] on b "Quality Control" at bounding box center [601, 84] width 55 height 7
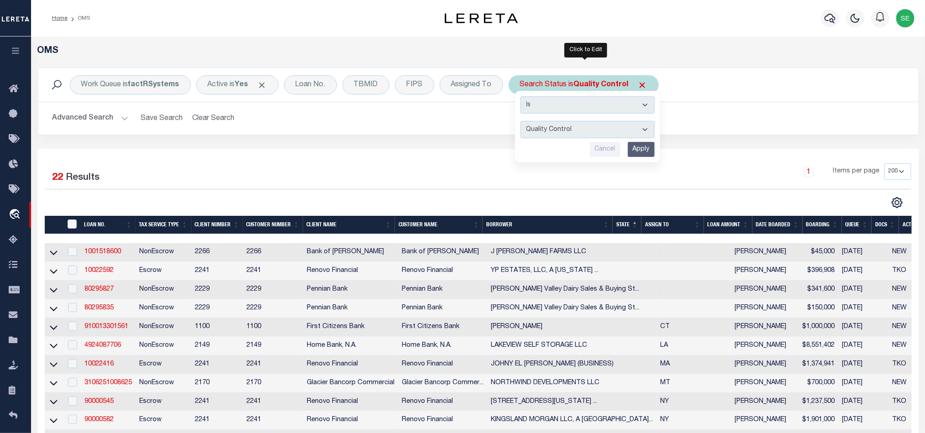
click at [645, 149] on input "Apply" at bounding box center [641, 149] width 27 height 15
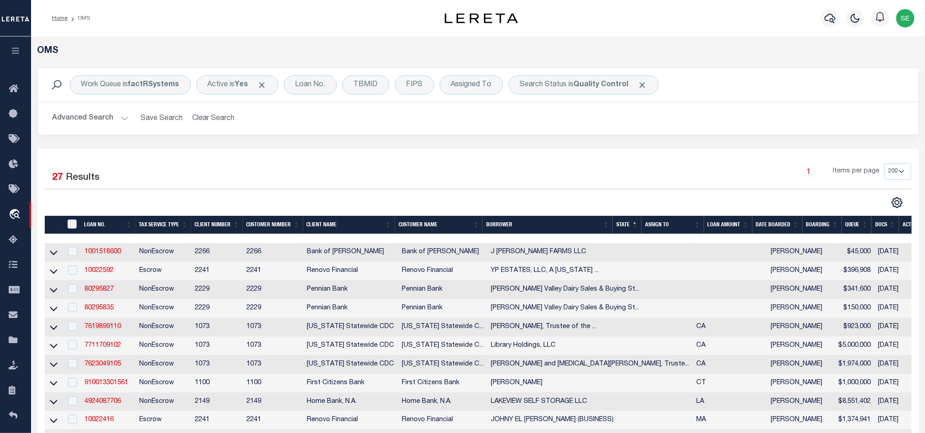
click at [495, 183] on div "1 Items per page 10 25 50 100 200" at bounding box center [588, 175] width 646 height 24
click at [559, 167] on div "1 Items per page 10 25 50 100 200" at bounding box center [588, 175] width 646 height 24
click at [743, 163] on div "1 Items per page 10 25 50 100 200" at bounding box center [588, 175] width 646 height 24
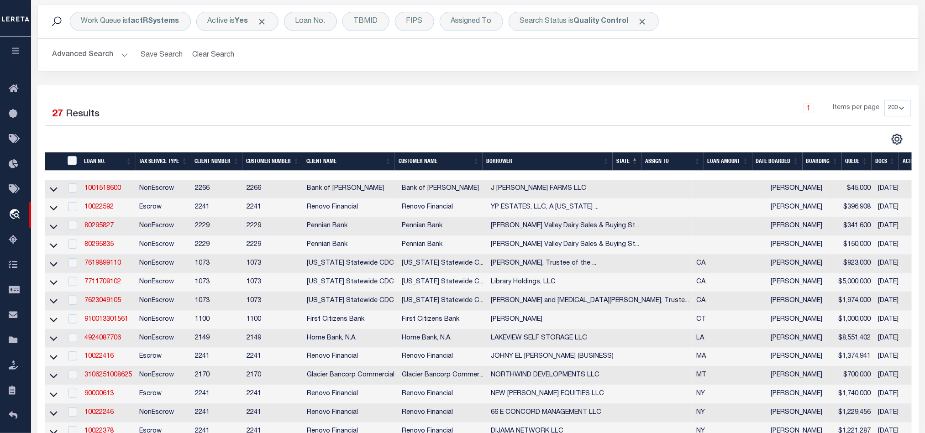
click at [666, 118] on div "1 Items per page 10 25 50 100 200" at bounding box center [588, 112] width 646 height 24
click at [598, 89] on div "3 Selected 27 Results 1 Items per page 10 25 50 100 200" at bounding box center [477, 388] width 881 height 606
click at [573, 108] on div "1 Items per page 10 25 50 100 200" at bounding box center [588, 112] width 646 height 24
click at [563, 24] on div "Search Status is Quality Control" at bounding box center [583, 21] width 150 height 19
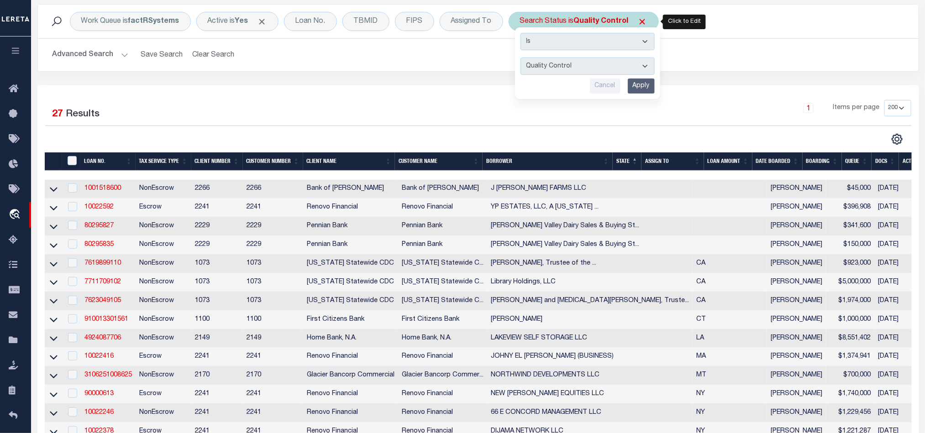
drag, startPoint x: 633, startPoint y: 85, endPoint x: 639, endPoint y: 85, distance: 6.9
click at [633, 85] on input "Apply" at bounding box center [641, 85] width 27 height 15
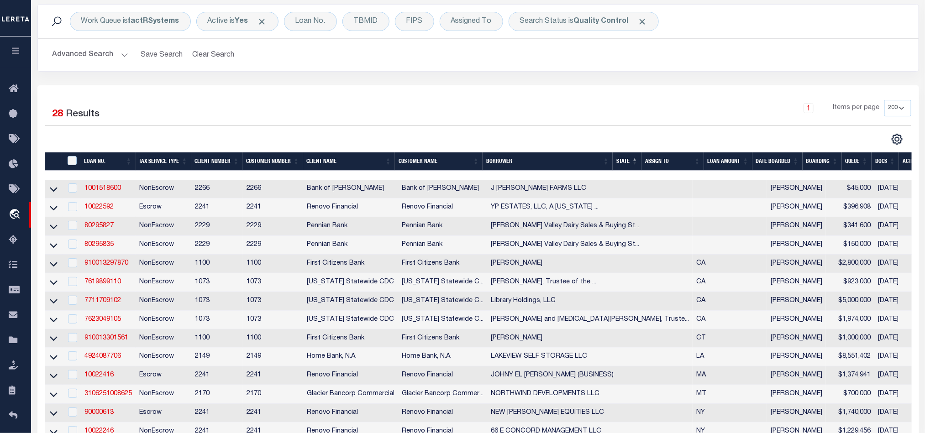
click at [533, 107] on div "1 Items per page 10 25 50 100 200" at bounding box center [588, 112] width 646 height 24
click at [565, 101] on div "1 Items per page 10 25 50 100 200" at bounding box center [588, 112] width 646 height 24
click at [509, 124] on div "1 Items per page 10 25 50 100 200" at bounding box center [588, 112] width 646 height 24
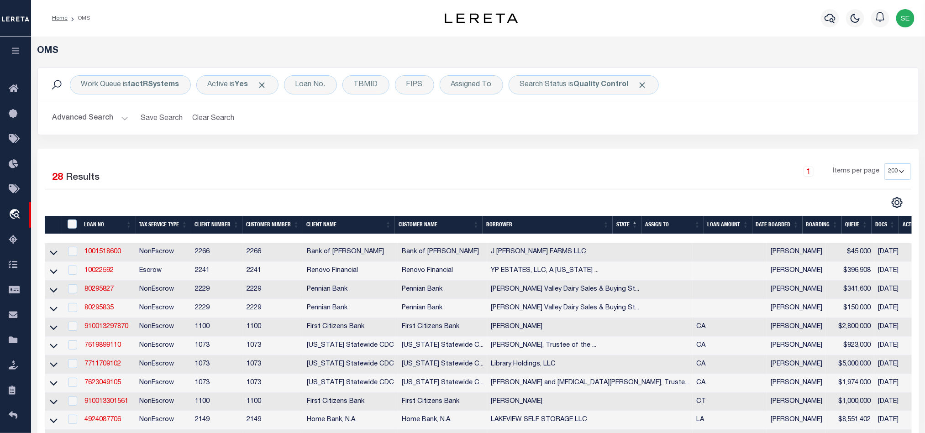
click at [710, 108] on div "Advanced Search Save Search Clear Search tblSearchTopScreen_dynamictable_____De…" at bounding box center [478, 118] width 880 height 32
click at [570, 126] on h2 "Advanced Search Save Search Clear Search tblSearchTopScreen_dynamictable_____De…" at bounding box center [478, 119] width 866 height 18
click at [590, 131] on div "Advanced Search Save Search Clear Search tblSearchTopScreen_dynamictable_____De…" at bounding box center [478, 118] width 880 height 32
click at [708, 182] on div "1 Items per page 10 25 50 100 200" at bounding box center [588, 175] width 646 height 24
click at [750, 105] on div "Advanced Search Save Search Clear Search tblSearchTopScreen_dynamictable_____De…" at bounding box center [478, 118] width 880 height 32
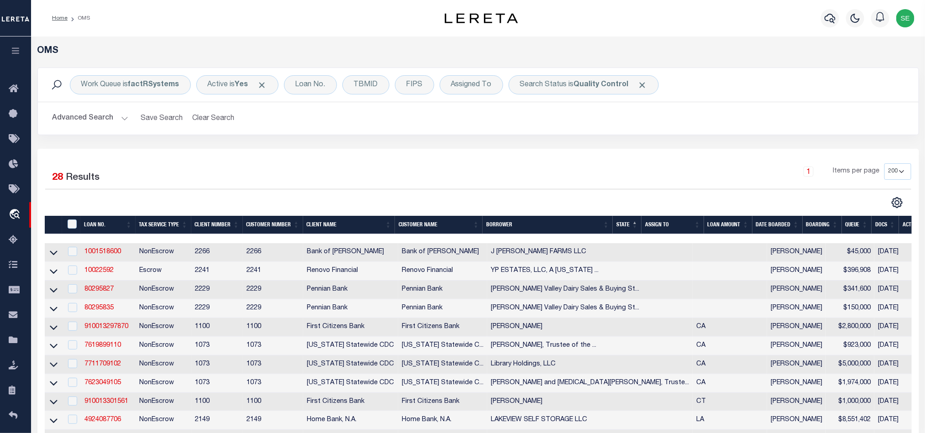
click at [785, 127] on h2 "Advanced Search Save Search Clear Search tblSearchTopScreen_dynamictable_____De…" at bounding box center [478, 119] width 866 height 18
click at [780, 109] on div "Advanced Search Save Search Clear Search tblSearchTopScreen_dynamictable_____De…" at bounding box center [478, 118] width 880 height 32
click at [611, 178] on div "1 Items per page 10 25 50 100 200" at bounding box center [588, 175] width 646 height 24
click at [634, 171] on div "1 Items per page 10 25 50 100 200" at bounding box center [588, 175] width 646 height 24
click at [626, 177] on div "1 Items per page 10 25 50 100 200" at bounding box center [588, 175] width 646 height 24
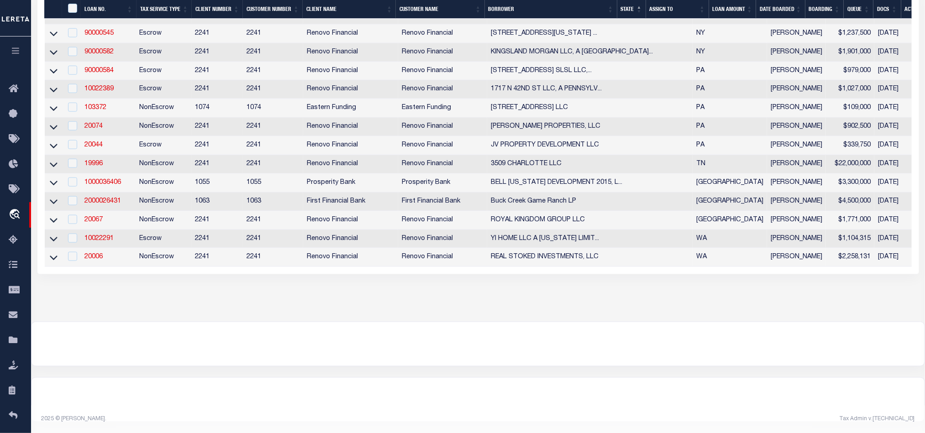
scroll to position [507, 0]
